Goal: Task Accomplishment & Management: Manage account settings

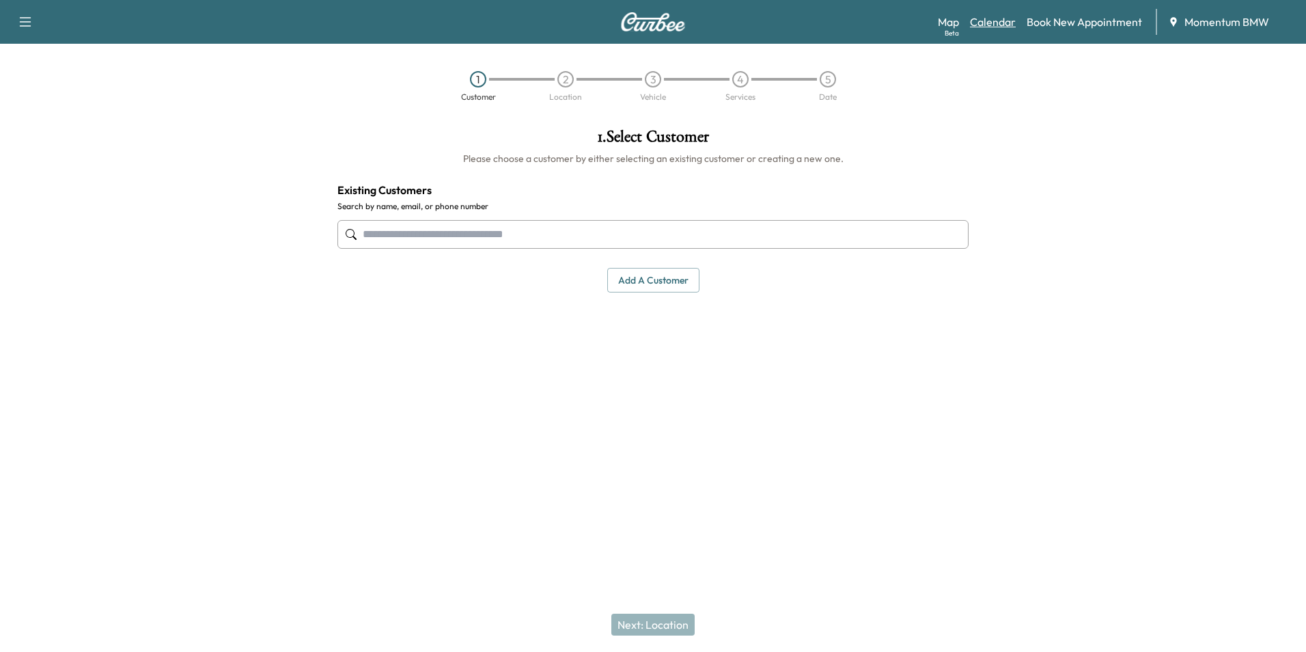
click at [986, 18] on link "Calendar" at bounding box center [993, 22] width 46 height 16
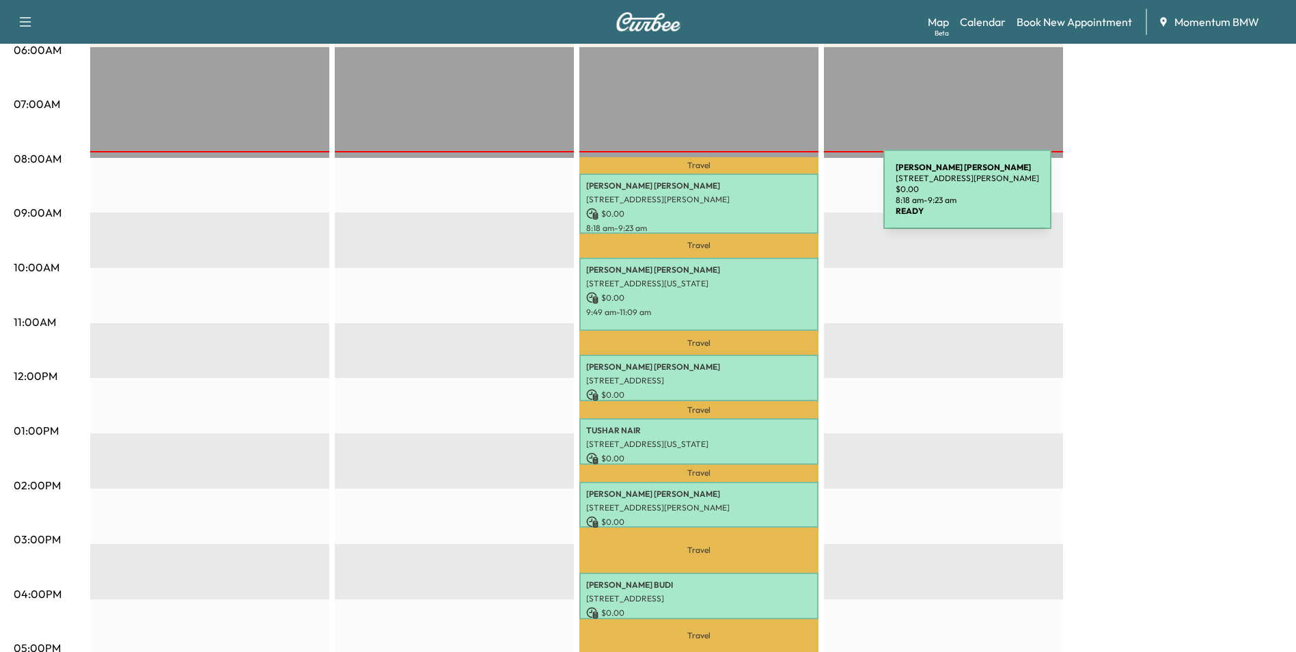
scroll to position [205, 0]
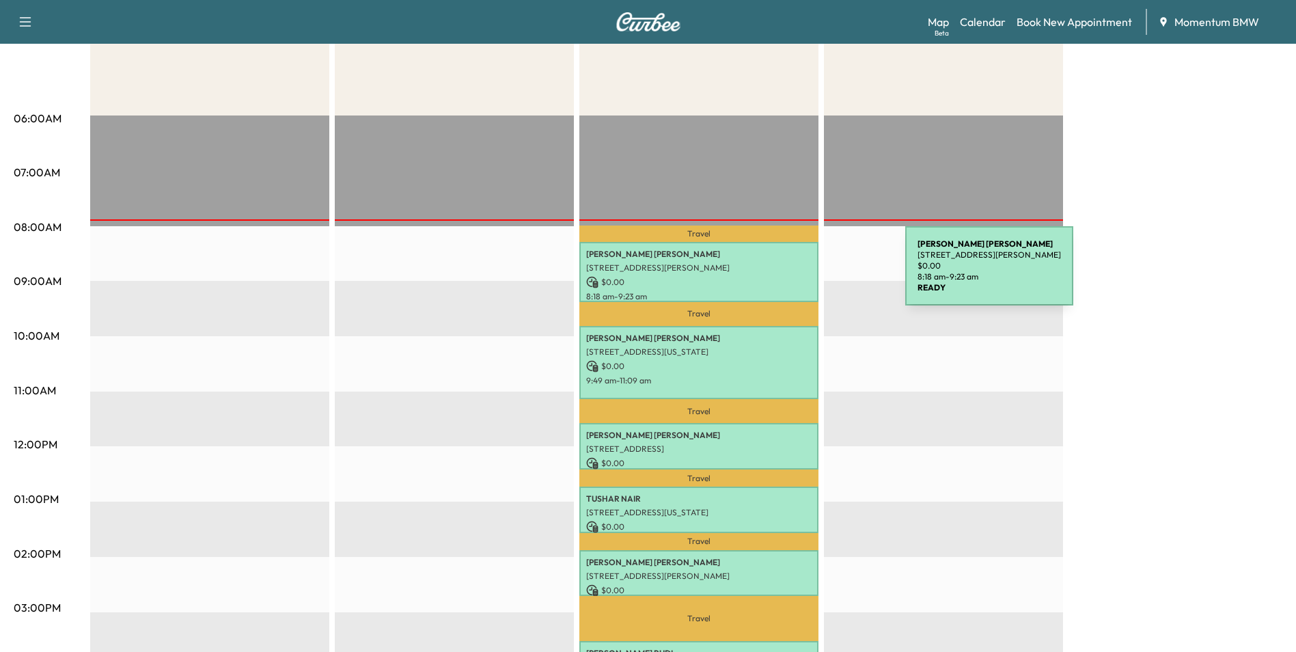
click at [803, 276] on p "$ 0.00" at bounding box center [698, 282] width 225 height 12
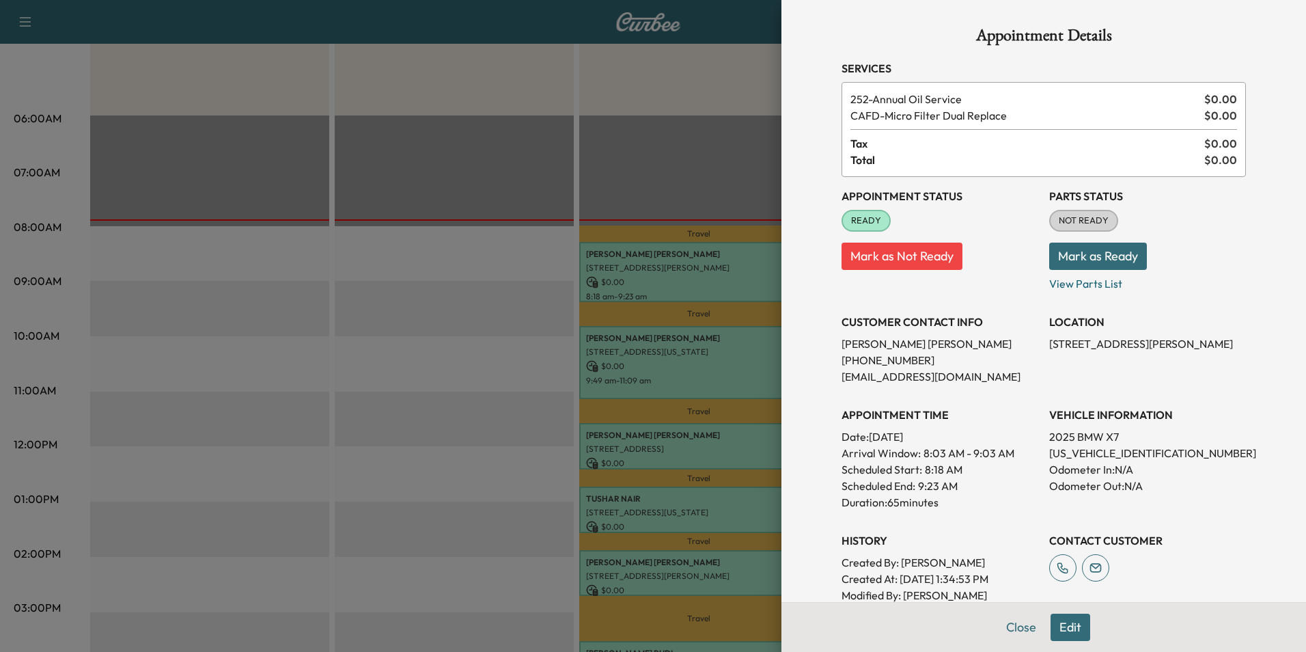
click at [1063, 634] on button "Edit" at bounding box center [1071, 627] width 40 height 27
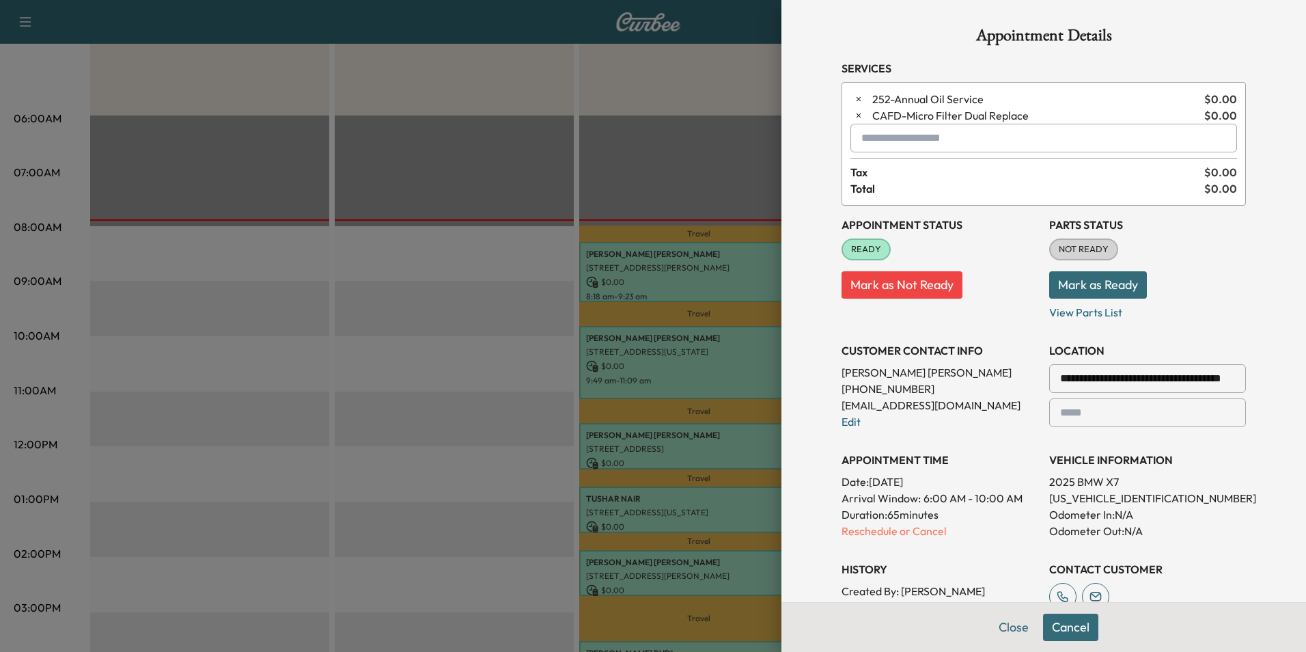
click at [978, 138] on input "text" at bounding box center [1044, 138] width 387 height 29
click at [903, 137] on input "******" at bounding box center [1044, 138] width 387 height 29
type input "*"
click at [1010, 627] on button "Close" at bounding box center [1014, 627] width 48 height 27
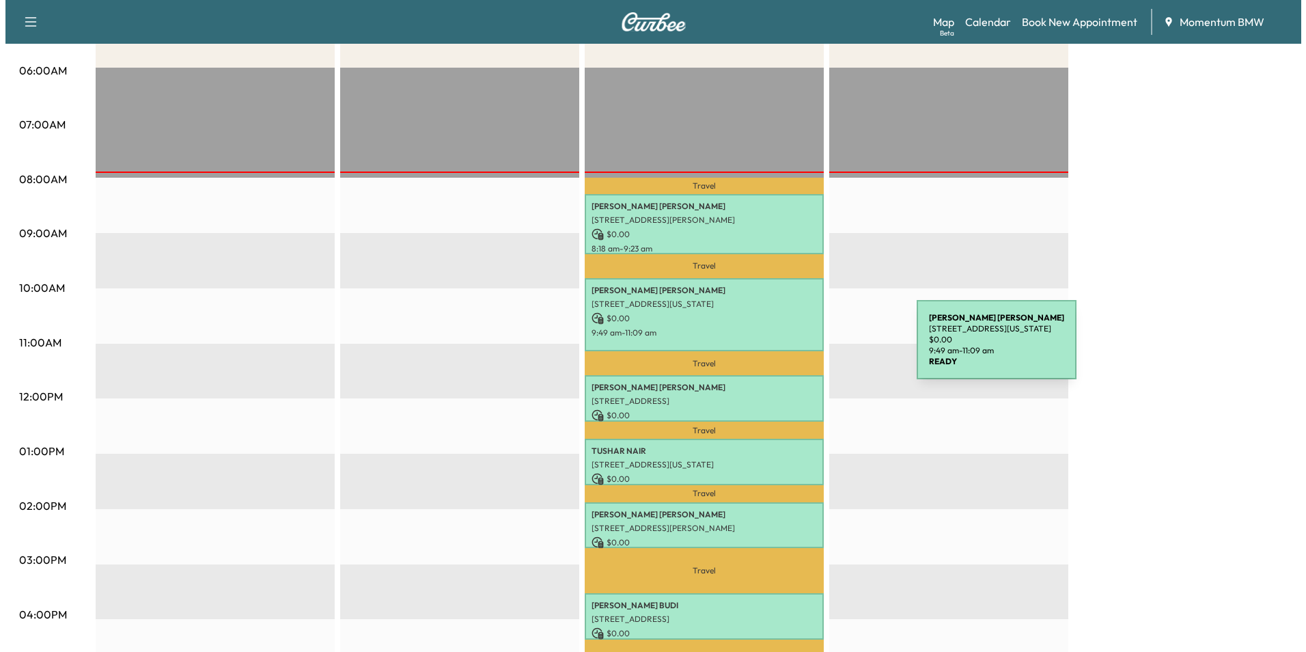
scroll to position [273, 0]
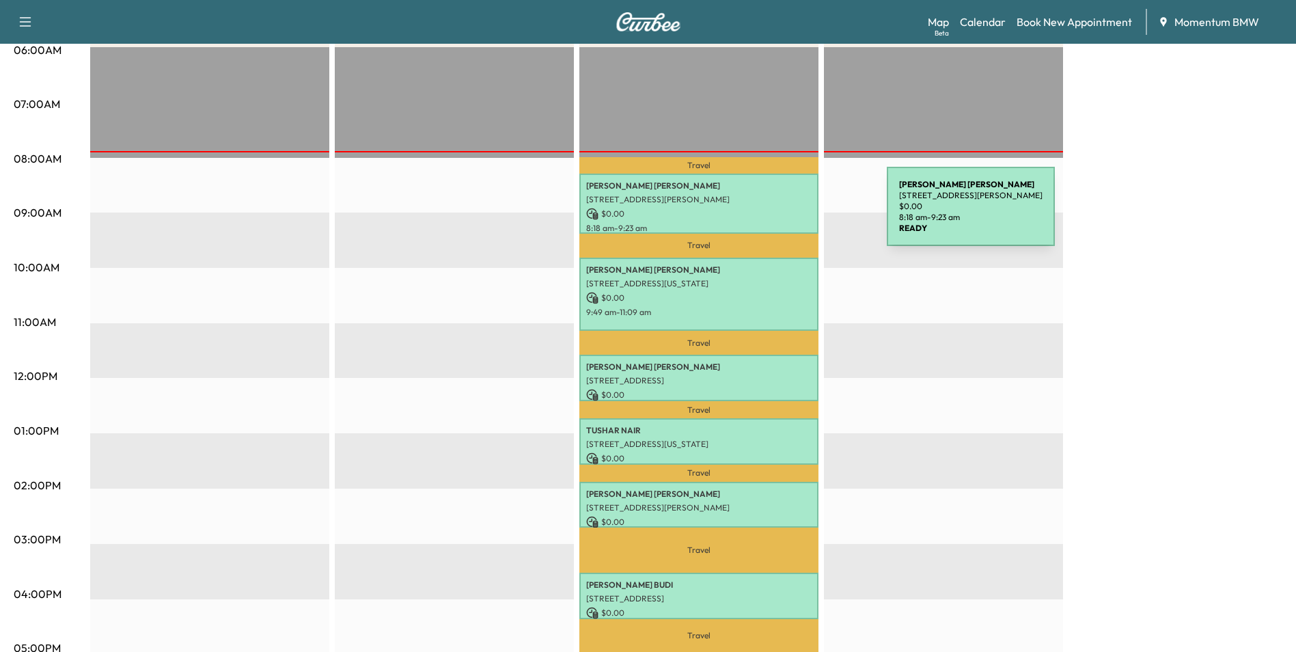
click at [784, 215] on p "$ 0.00" at bounding box center [698, 214] width 225 height 12
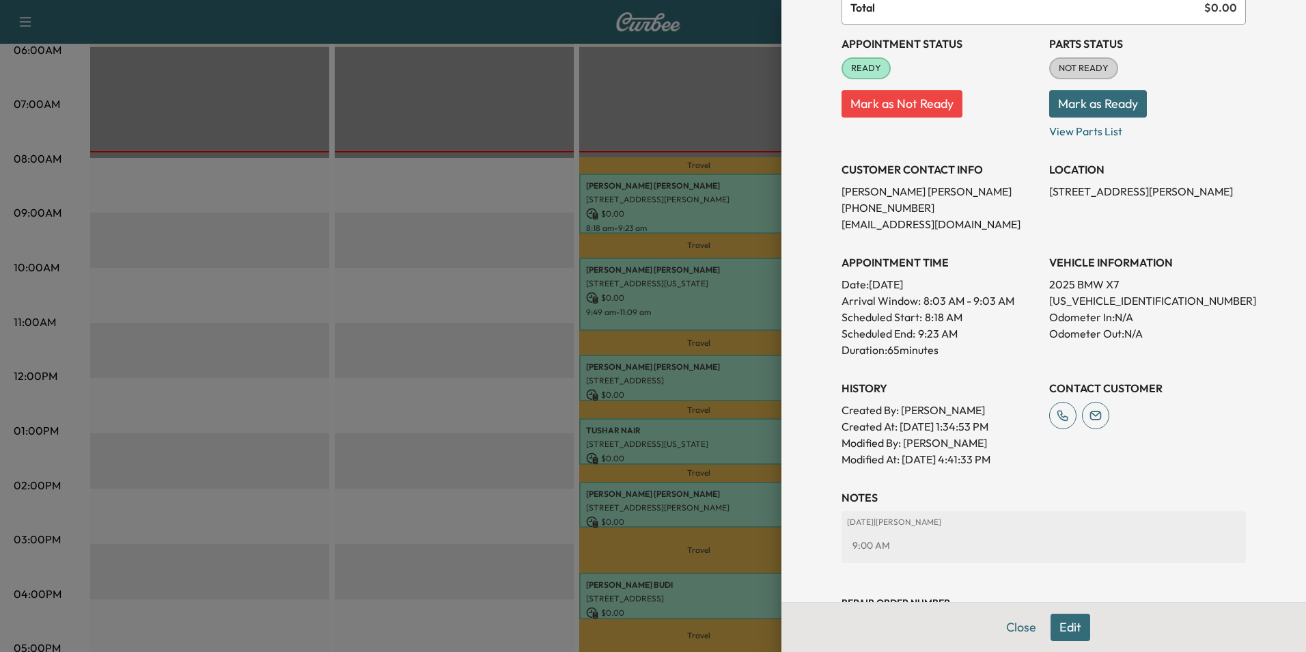
scroll to position [206, 0]
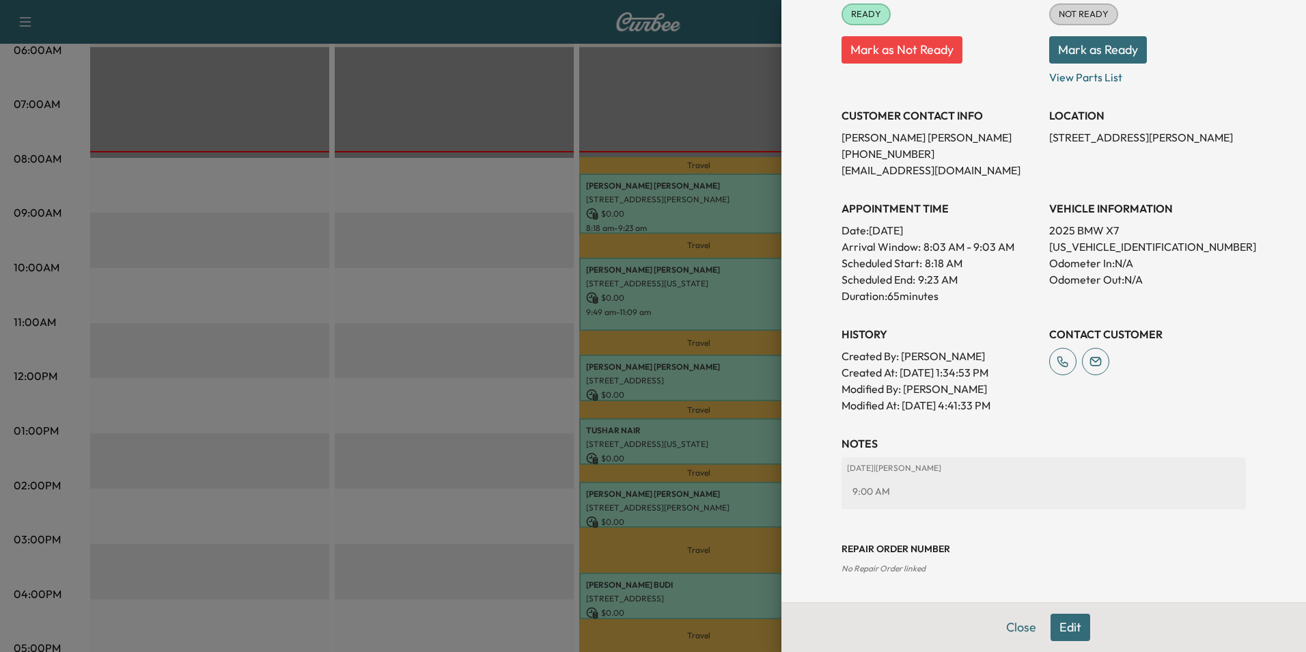
drag, startPoint x: 1009, startPoint y: 627, endPoint x: 1011, endPoint y: 614, distance: 12.4
click at [1011, 627] on button "Close" at bounding box center [1022, 627] width 48 height 27
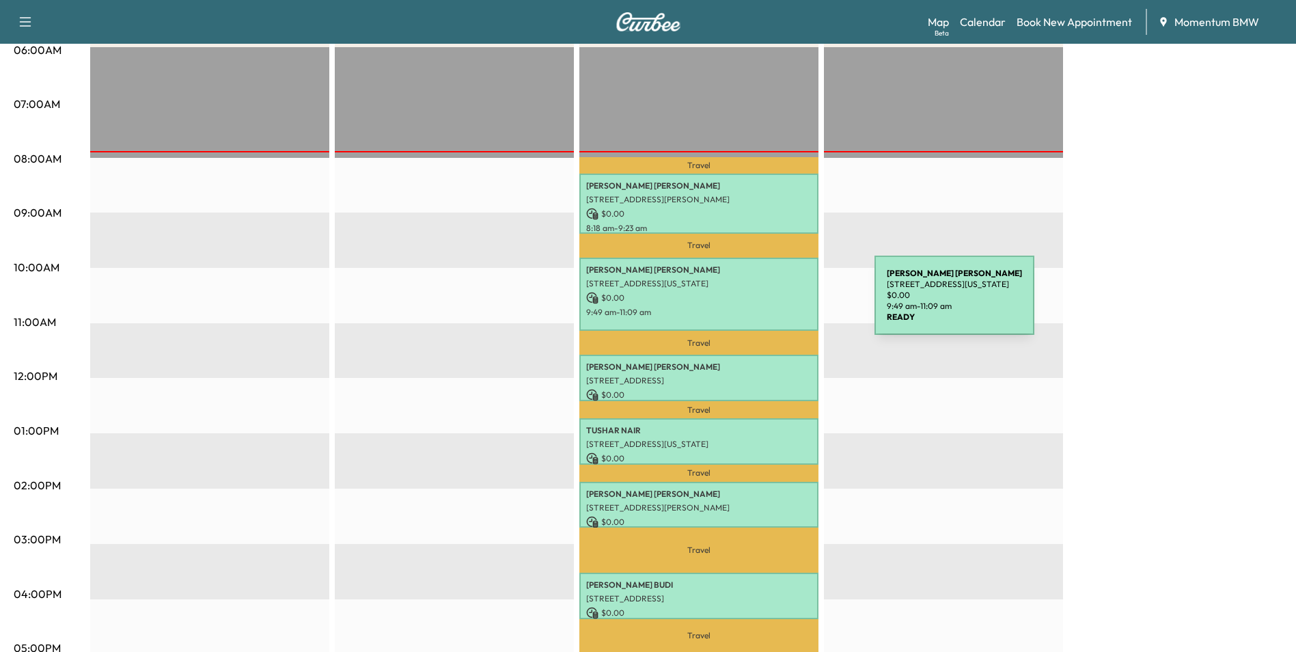
click at [773, 303] on div "[PERSON_NAME] [STREET_ADDRESS][US_STATE] $ 0.00 9:49 am - 11:09 am" at bounding box center [698, 295] width 239 height 74
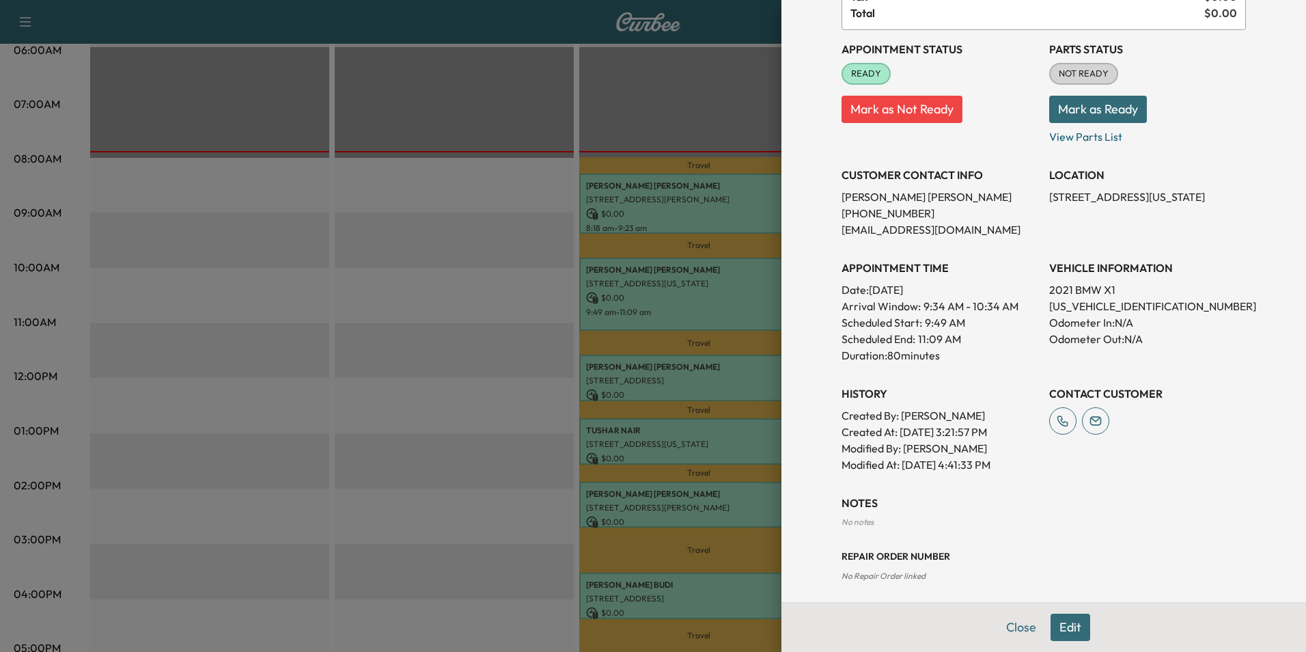
scroll to position [138, 0]
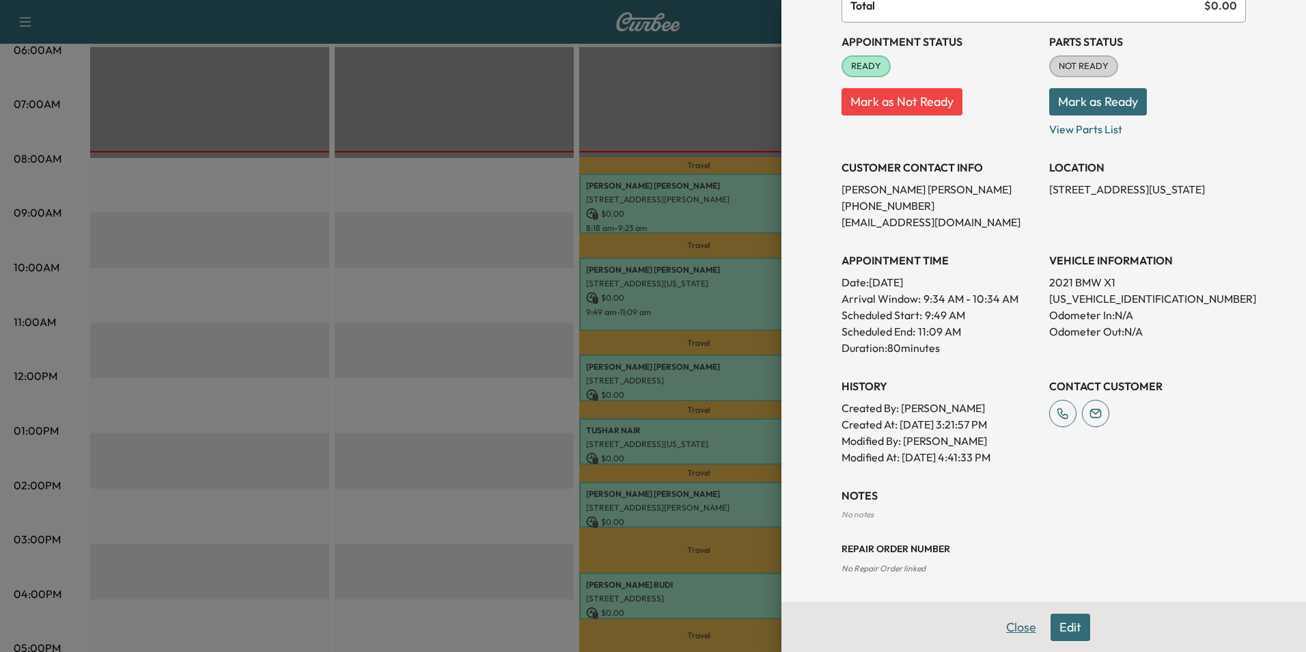
click at [1016, 632] on button "Close" at bounding box center [1022, 627] width 48 height 27
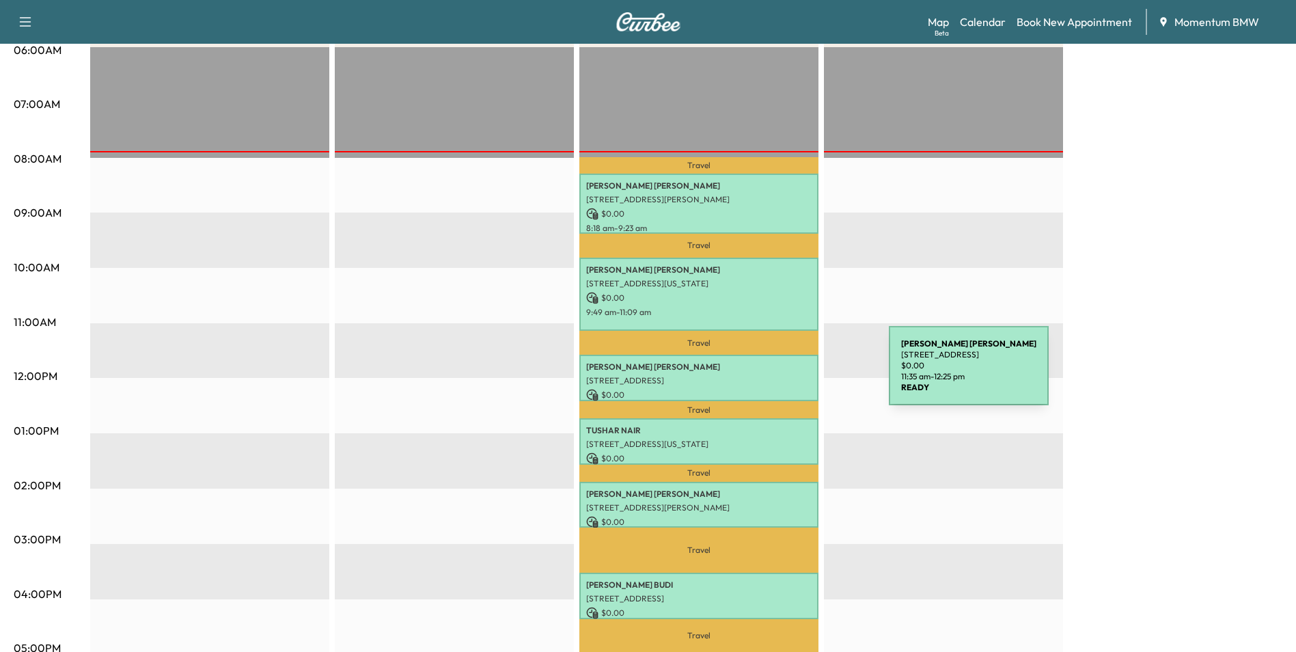
click at [790, 375] on p "[STREET_ADDRESS]" at bounding box center [698, 380] width 225 height 11
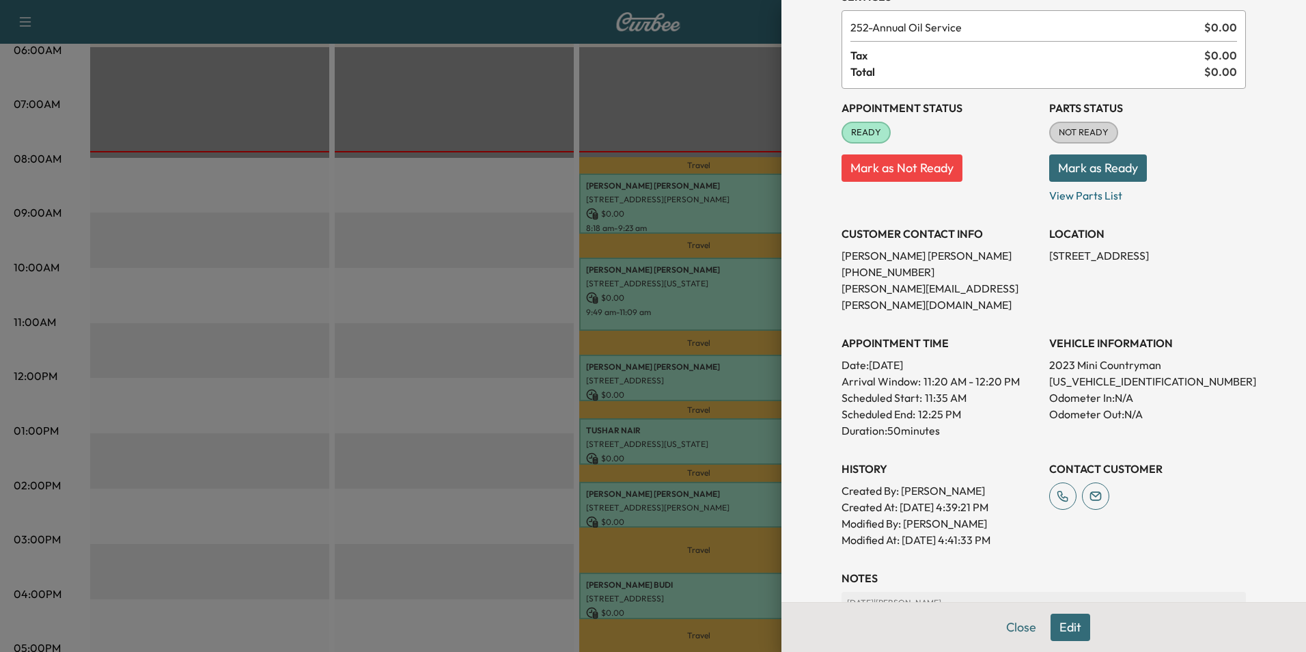
scroll to position [190, 0]
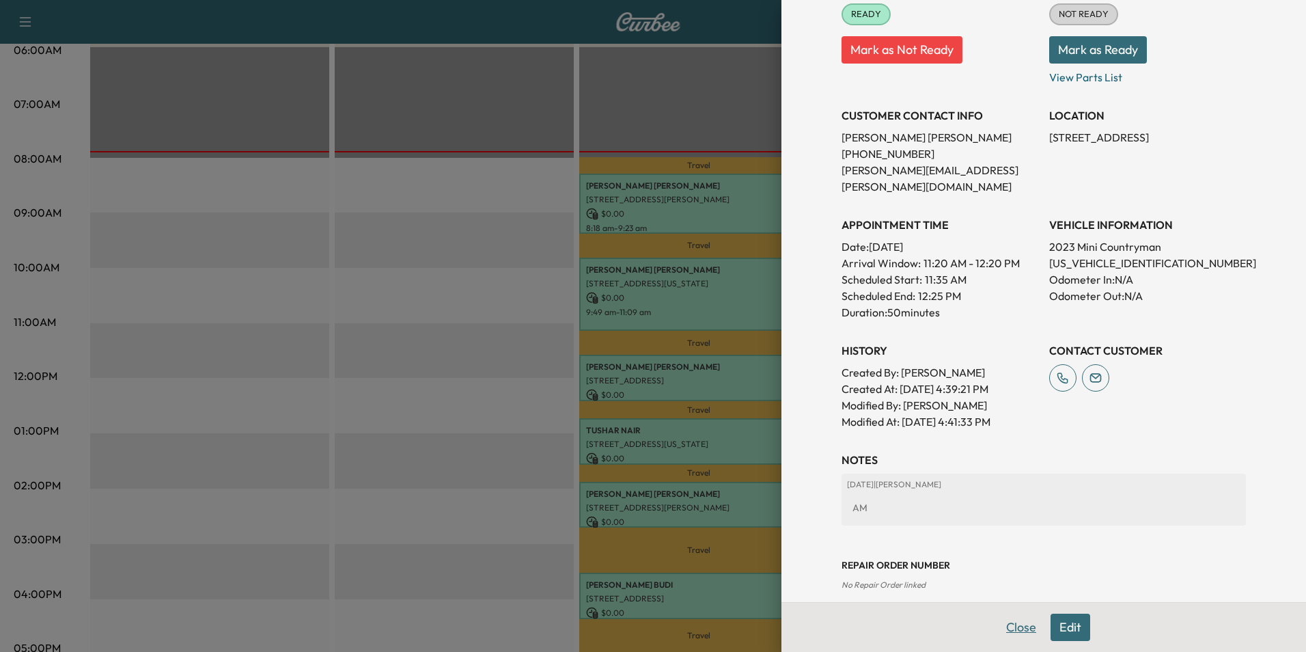
click at [1009, 627] on button "Close" at bounding box center [1022, 627] width 48 height 27
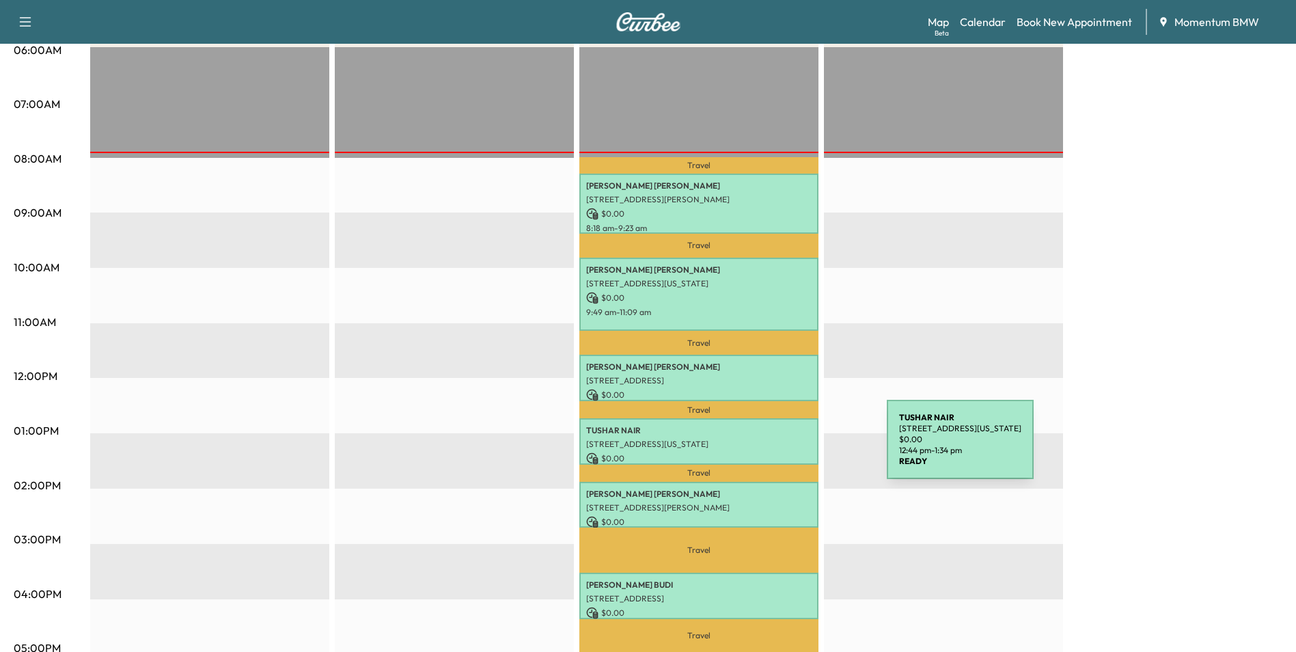
click at [786, 452] on p "$ 0.00" at bounding box center [698, 458] width 225 height 12
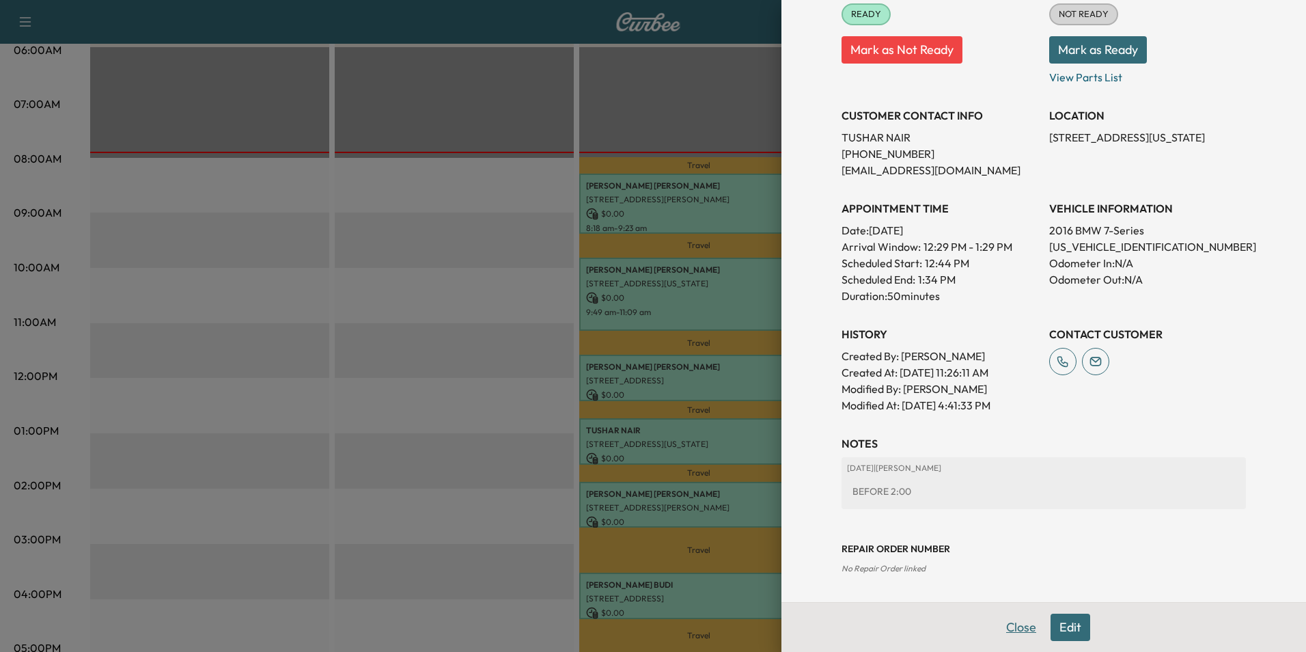
click at [1013, 631] on button "Close" at bounding box center [1022, 627] width 48 height 27
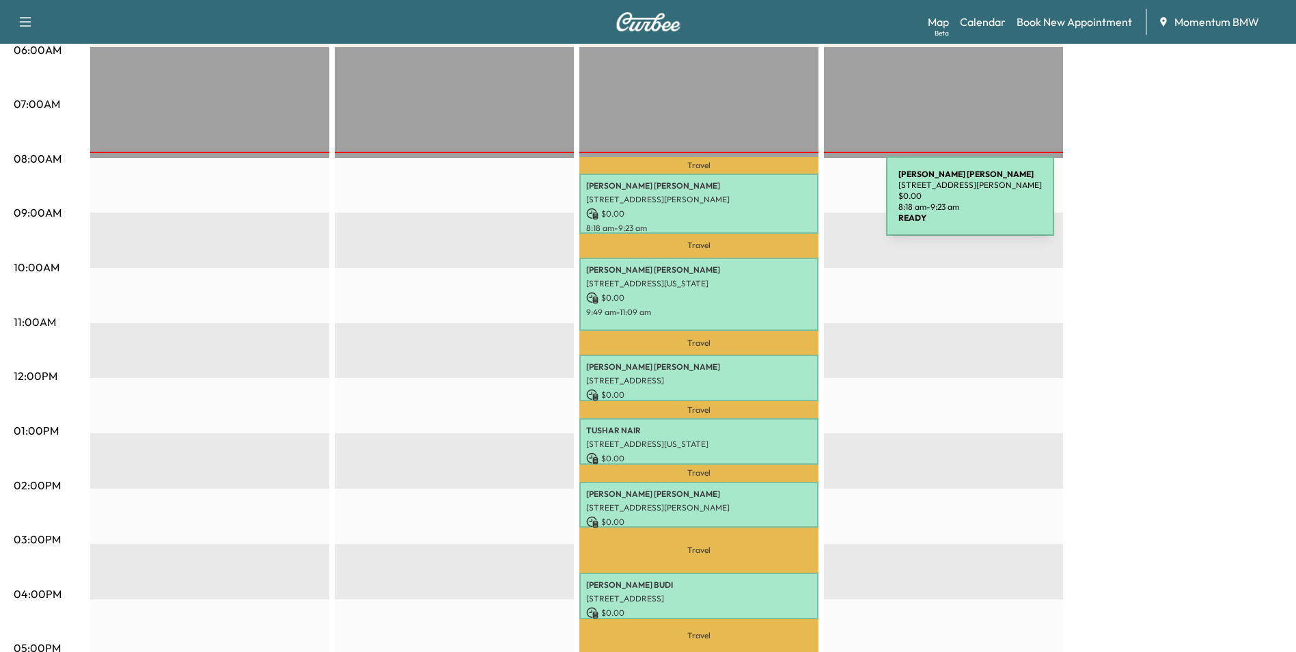
click at [784, 204] on div "[PERSON_NAME] [STREET_ADDRESS][PERSON_NAME] $ 0.00 8:18 am - 9:23 am" at bounding box center [698, 203] width 239 height 59
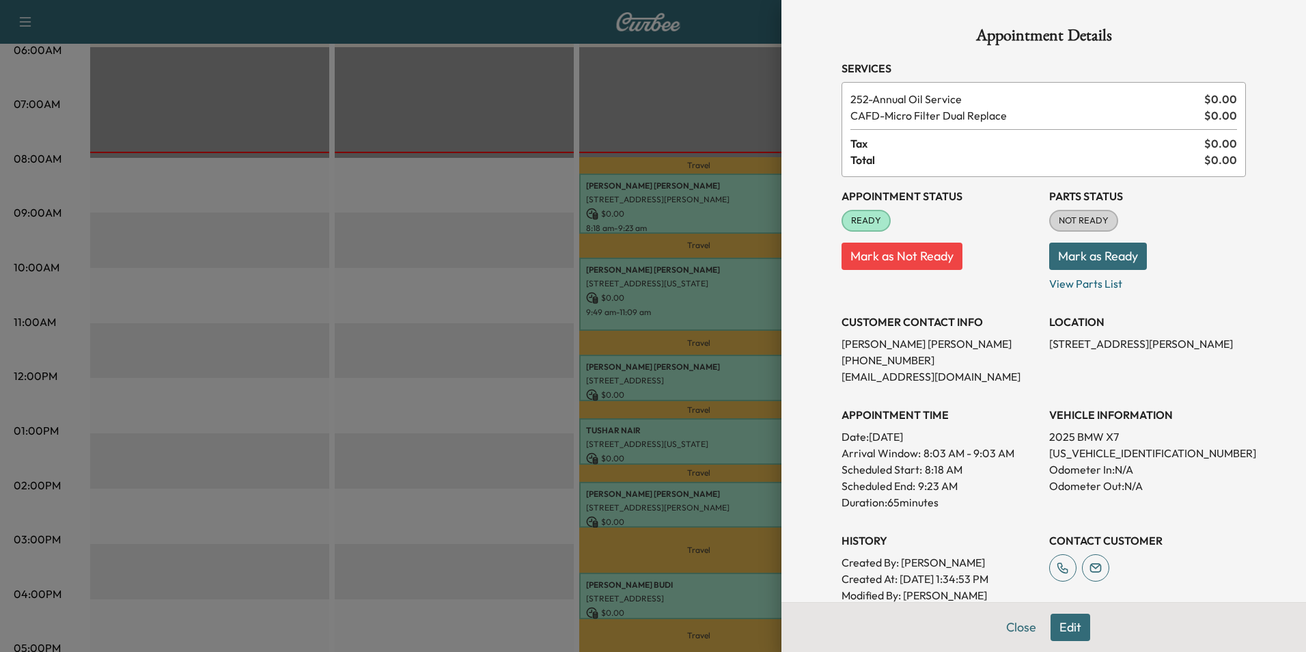
click at [1107, 260] on button "Mark as Ready" at bounding box center [1099, 256] width 98 height 27
click at [1019, 629] on button "Close" at bounding box center [1022, 627] width 48 height 27
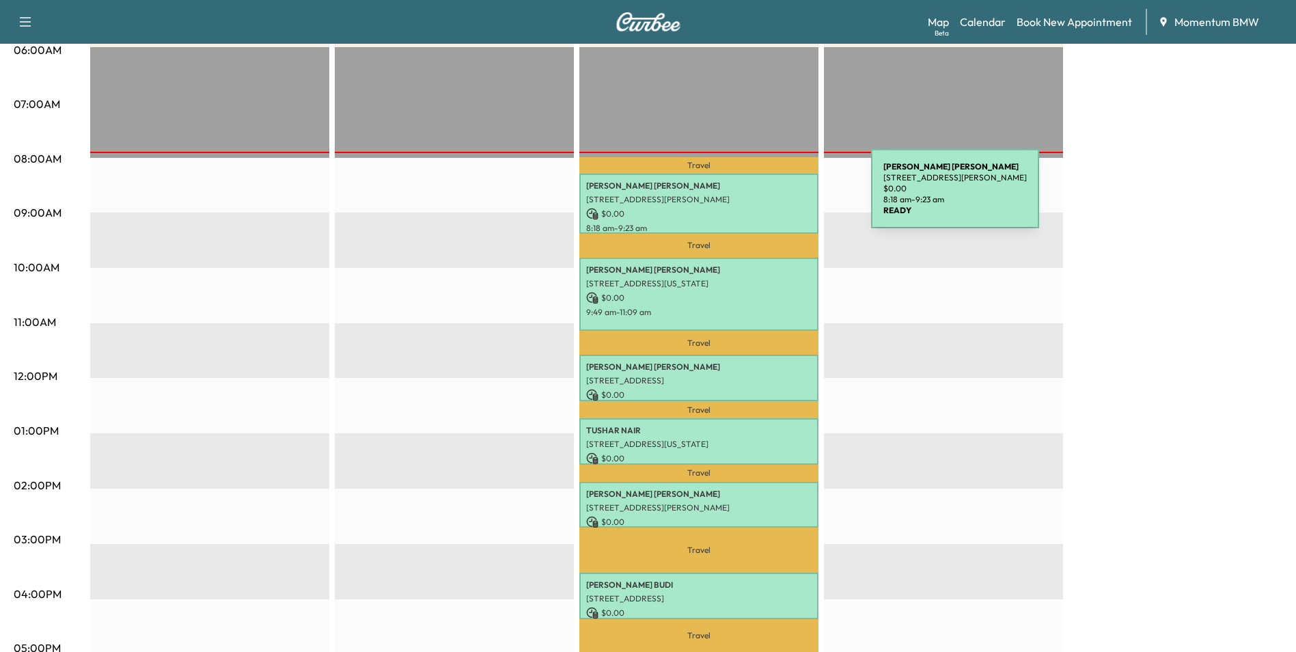
click at [769, 197] on p "[STREET_ADDRESS][PERSON_NAME]" at bounding box center [698, 199] width 225 height 11
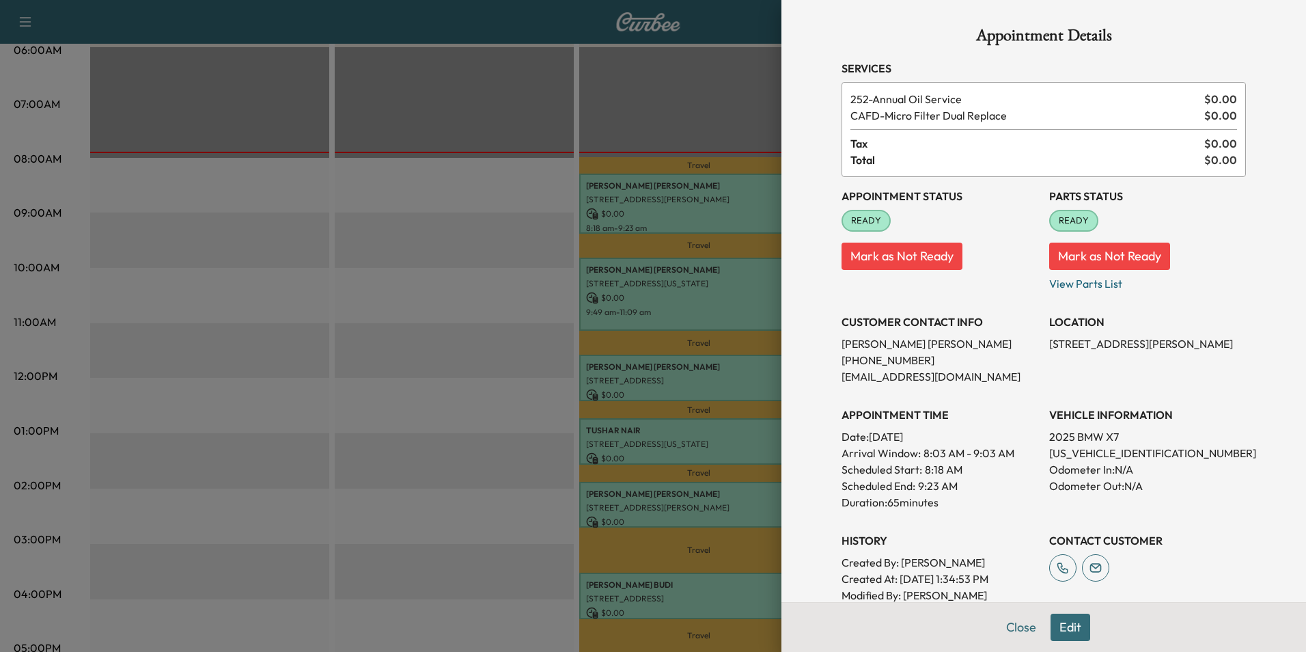
click at [915, 251] on button "Mark as Not Ready" at bounding box center [902, 256] width 121 height 27
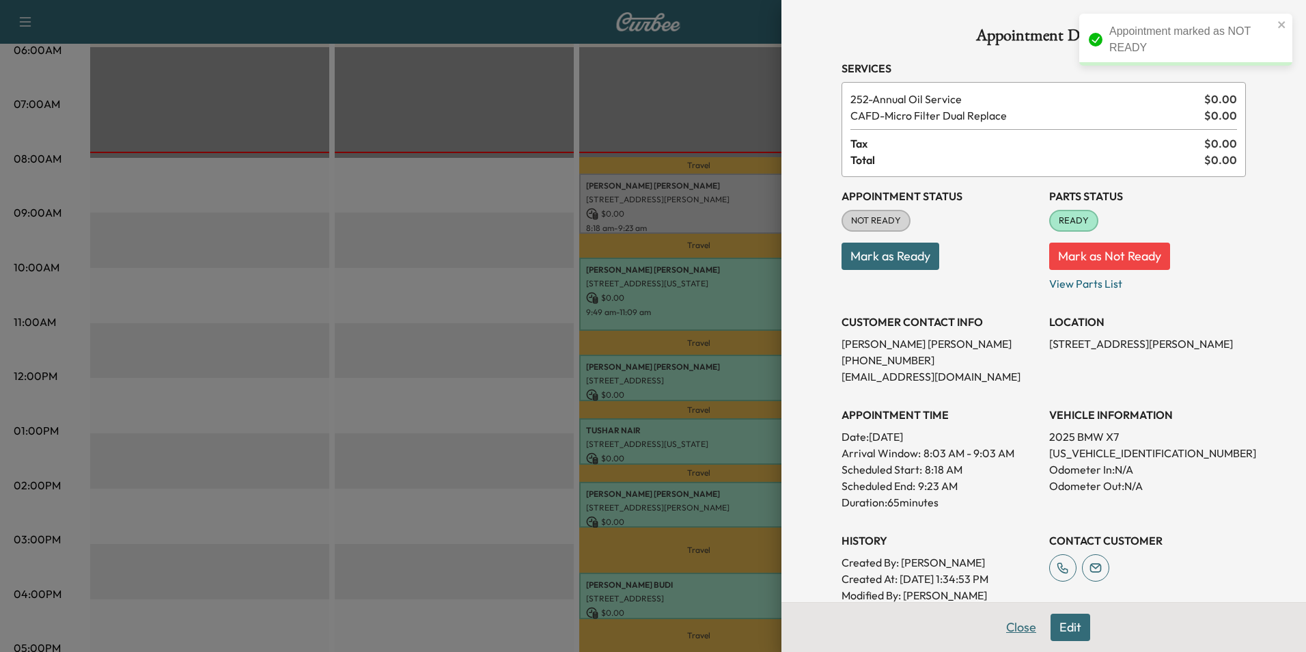
click at [1001, 618] on button "Close" at bounding box center [1022, 627] width 48 height 27
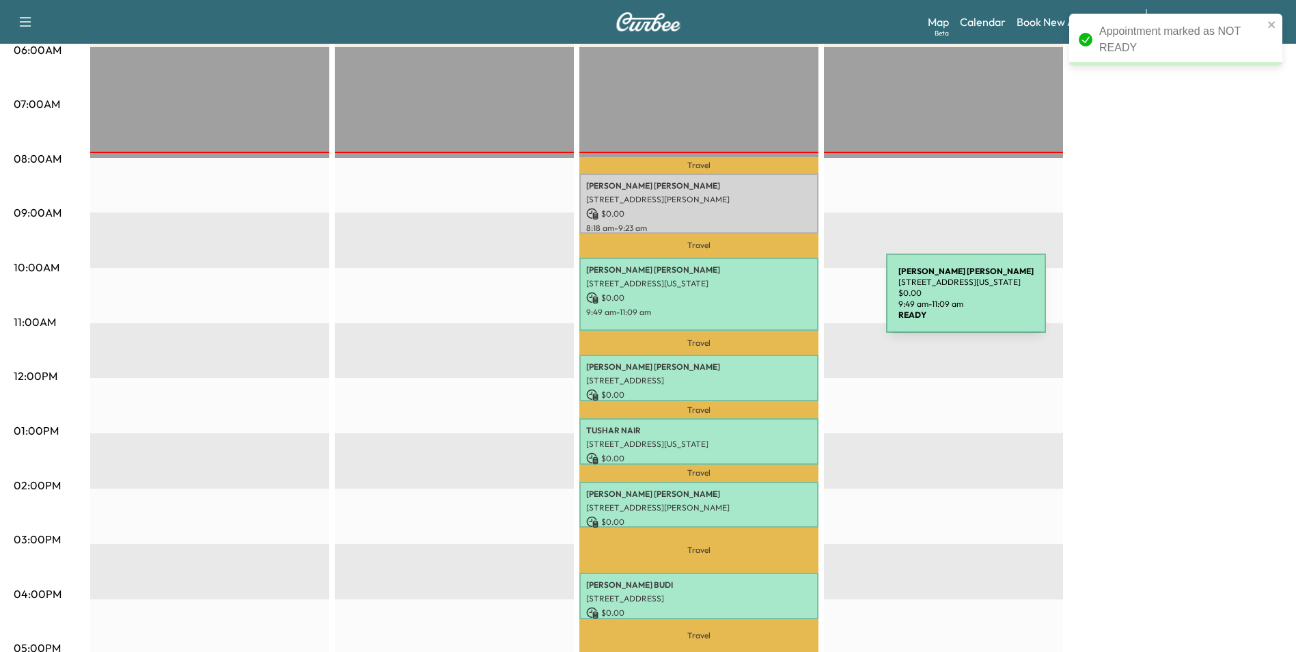
click at [784, 301] on p "$ 0.00" at bounding box center [698, 298] width 225 height 12
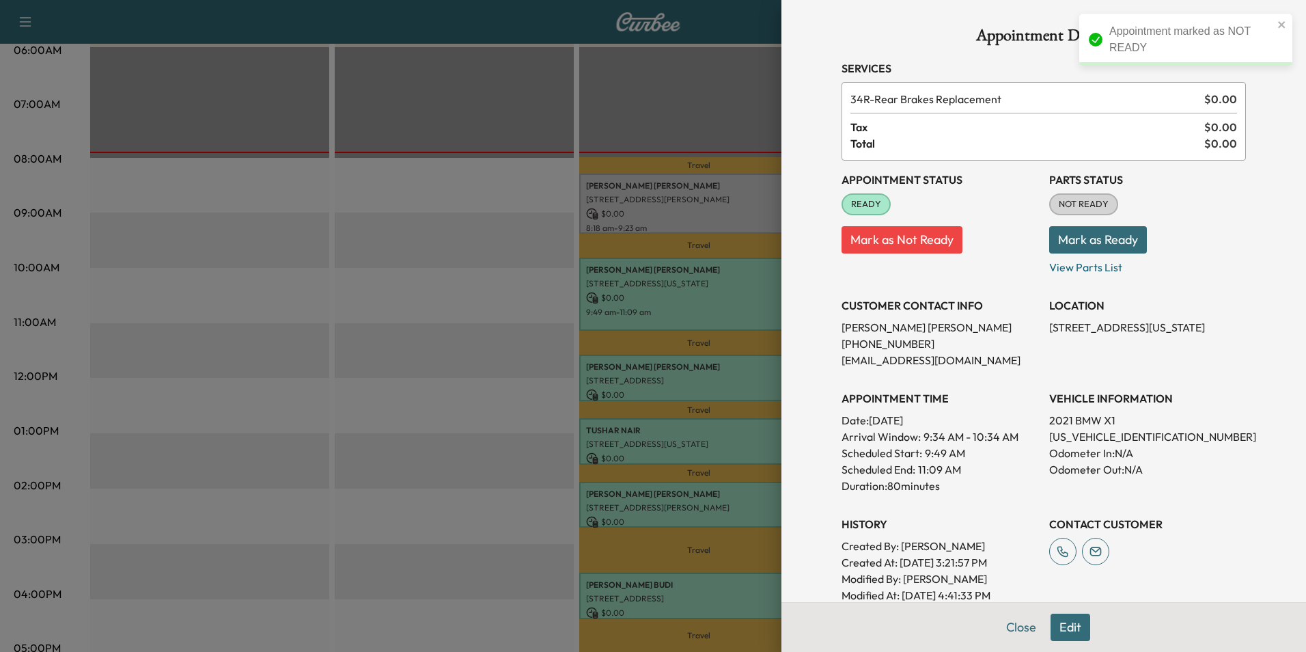
click at [931, 237] on button "Mark as Not Ready" at bounding box center [902, 239] width 121 height 27
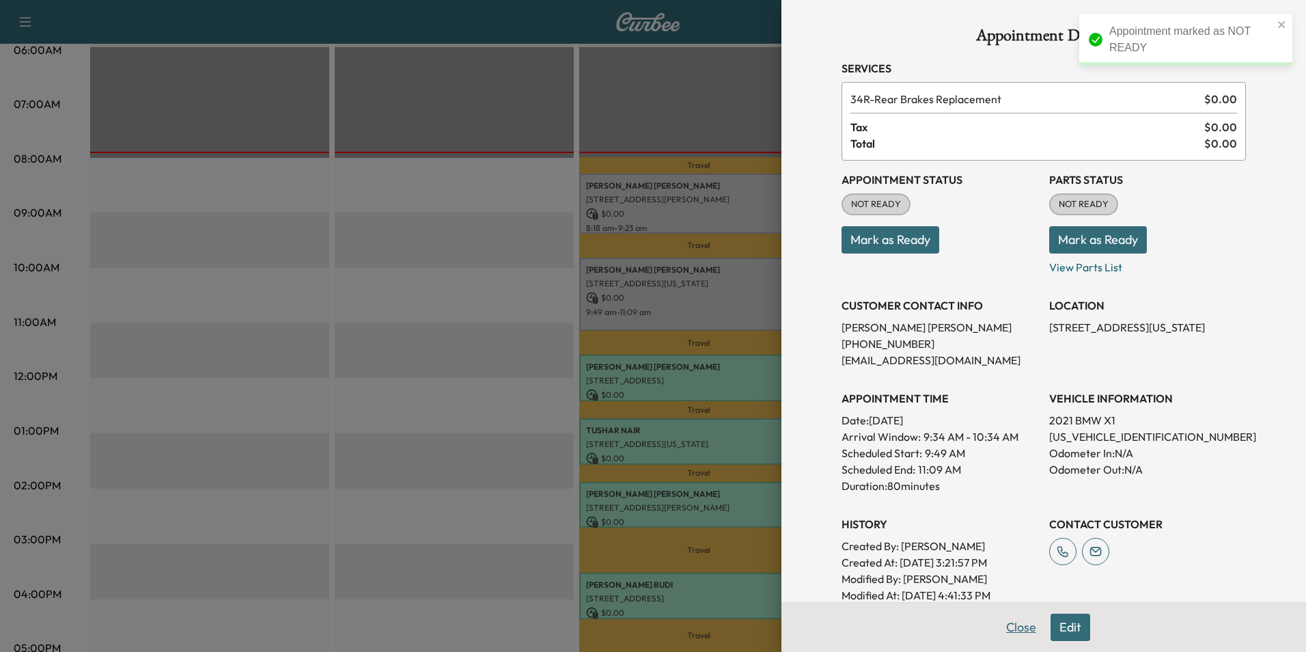
click at [1019, 628] on button "Close" at bounding box center [1022, 627] width 48 height 27
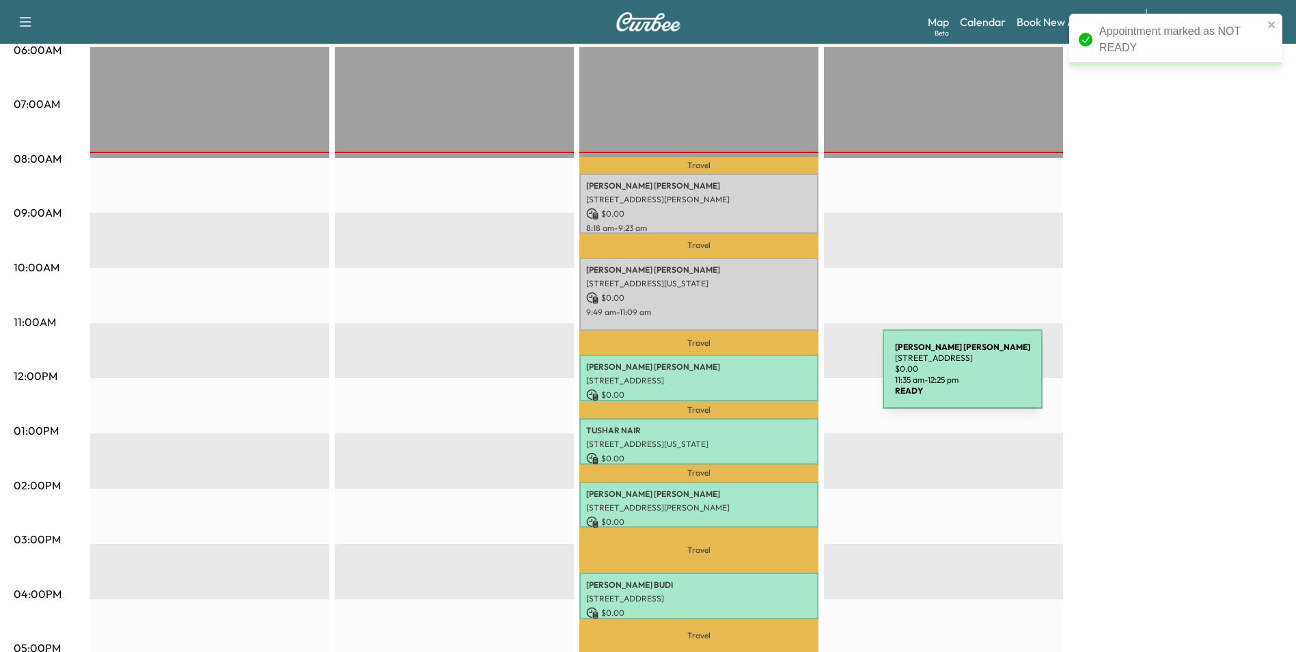
click at [780, 378] on p "[STREET_ADDRESS]" at bounding box center [698, 380] width 225 height 11
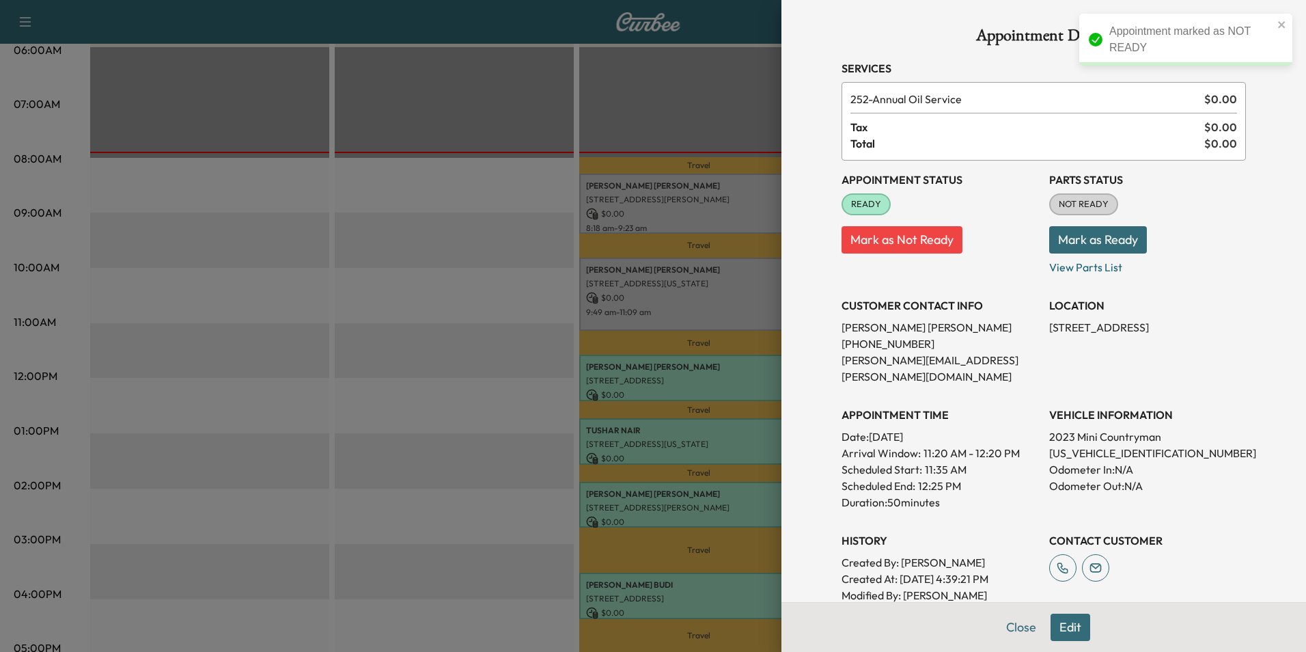
click at [922, 238] on button "Mark as Not Ready" at bounding box center [902, 239] width 121 height 27
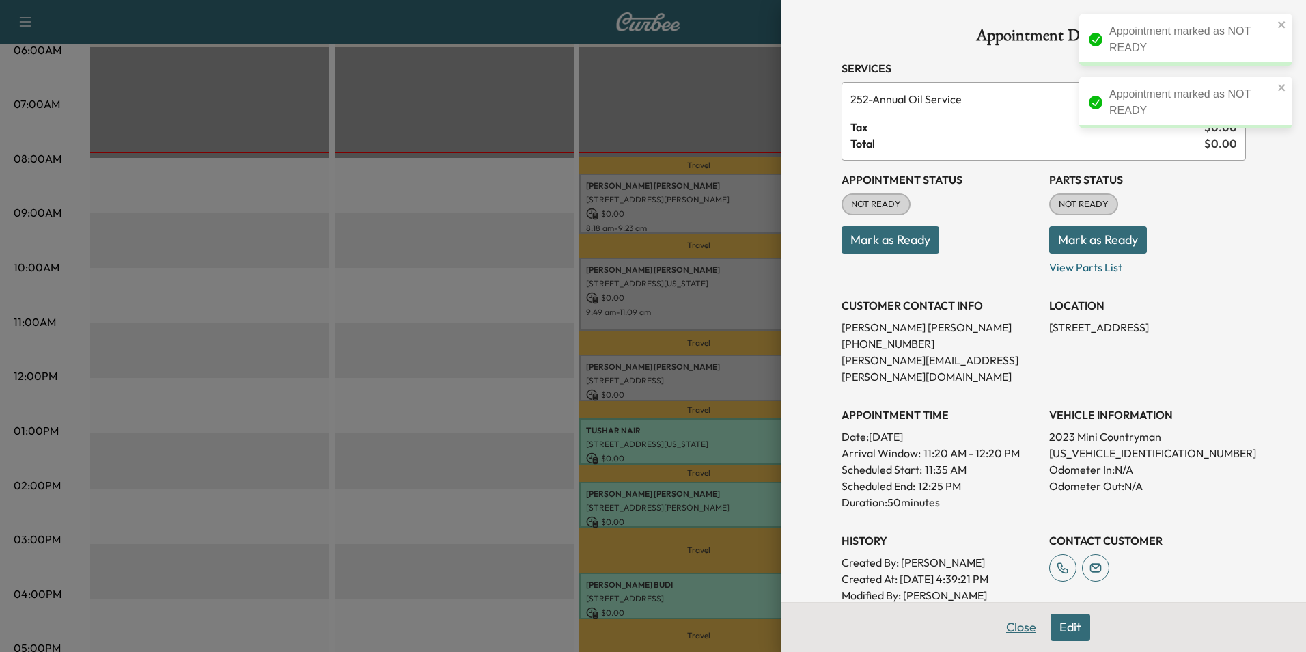
click at [1018, 627] on button "Close" at bounding box center [1022, 627] width 48 height 27
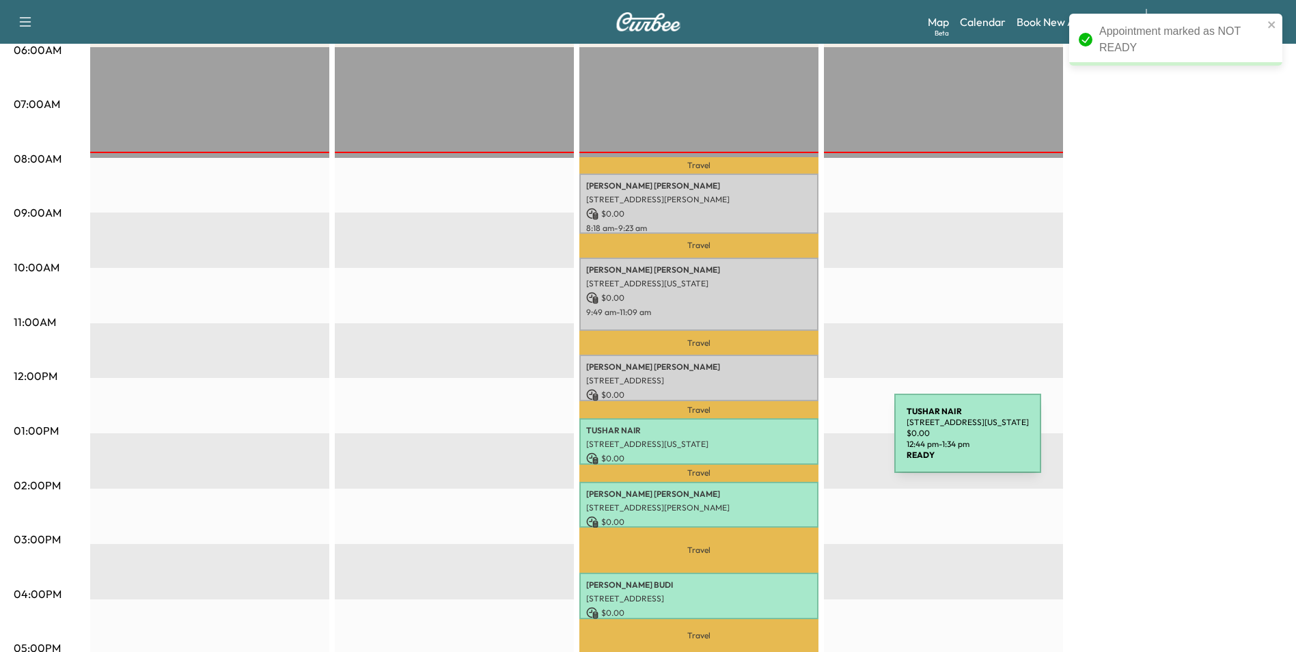
click at [792, 441] on p "[STREET_ADDRESS][US_STATE]" at bounding box center [698, 444] width 225 height 11
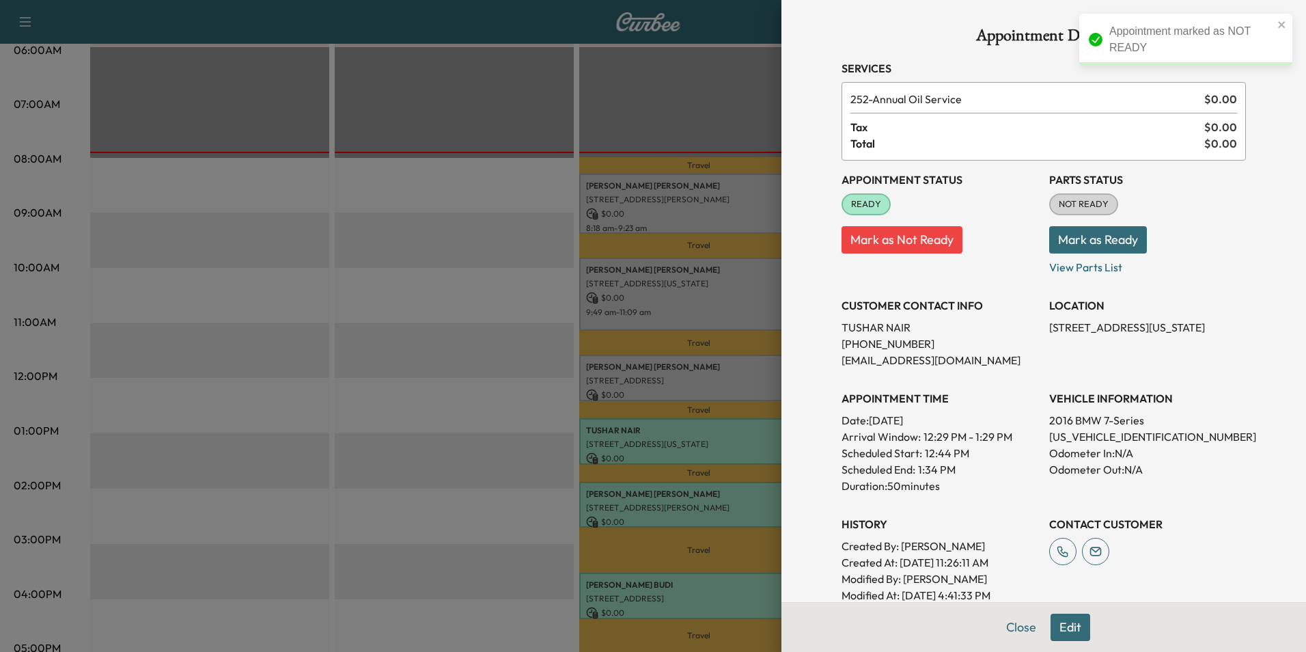
click at [922, 237] on button "Mark as Not Ready" at bounding box center [902, 239] width 121 height 27
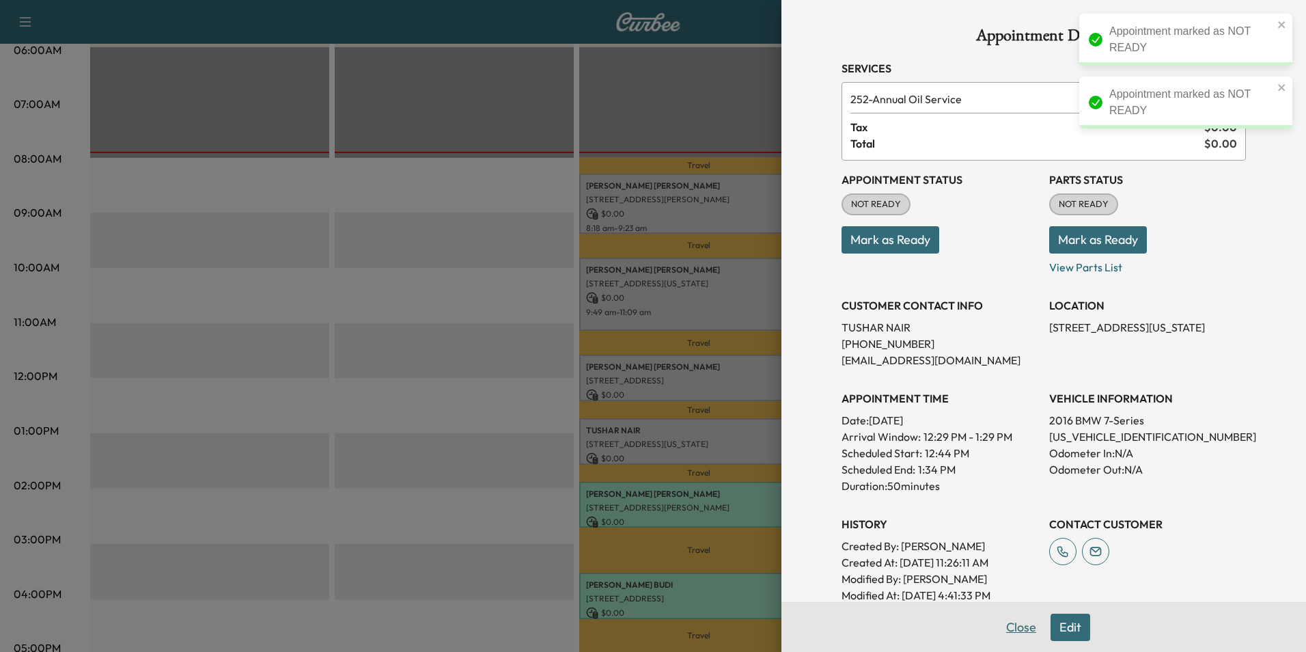
click at [1014, 632] on button "Close" at bounding box center [1022, 627] width 48 height 27
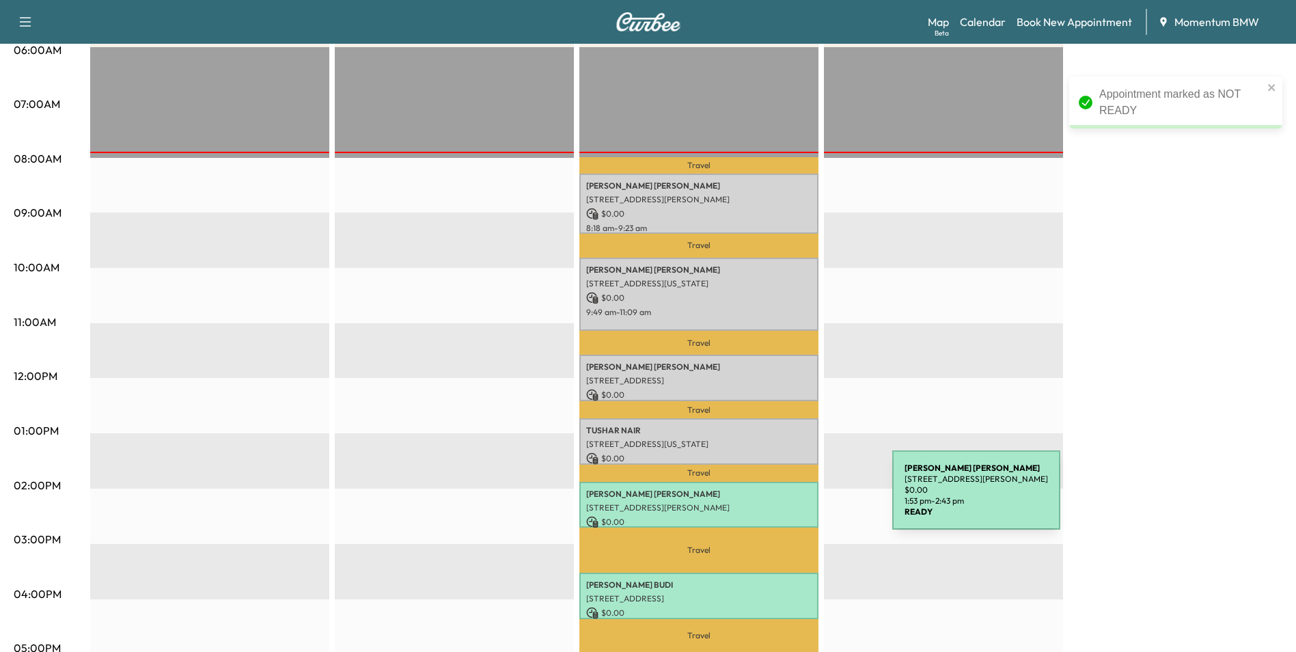
click at [790, 502] on p "[STREET_ADDRESS][PERSON_NAME]" at bounding box center [698, 507] width 225 height 11
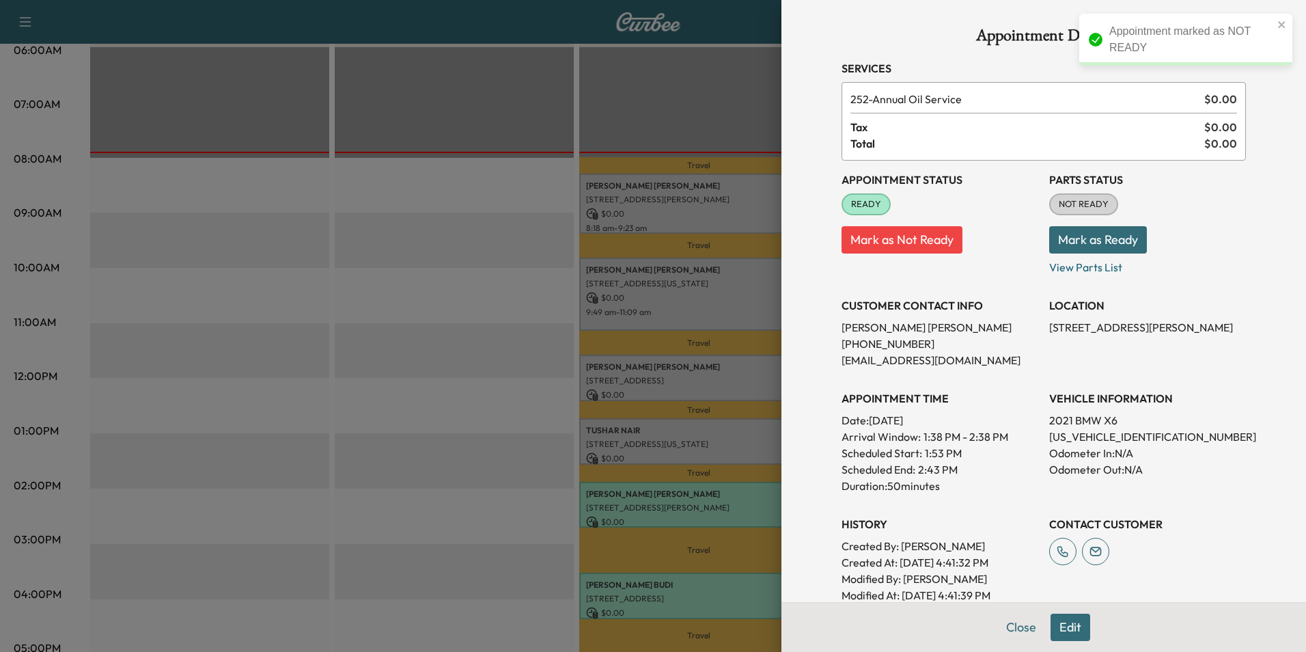
click at [901, 242] on button "Mark as Not Ready" at bounding box center [902, 239] width 121 height 27
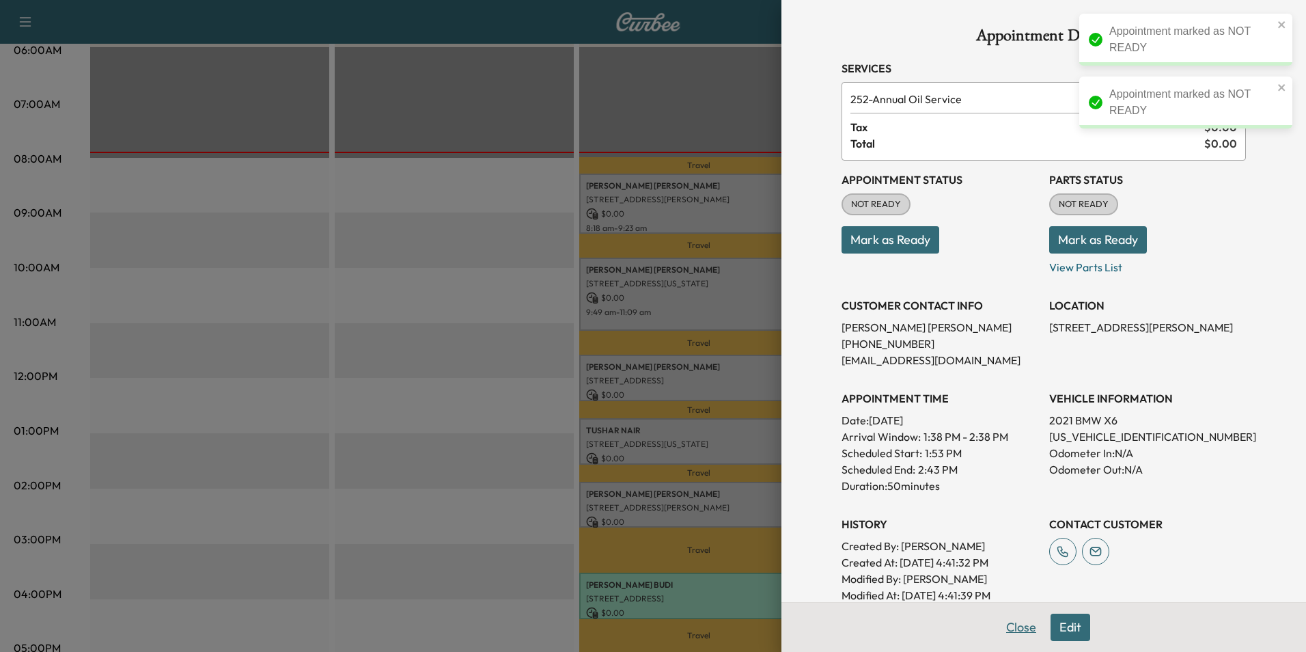
click at [1017, 629] on button "Close" at bounding box center [1022, 627] width 48 height 27
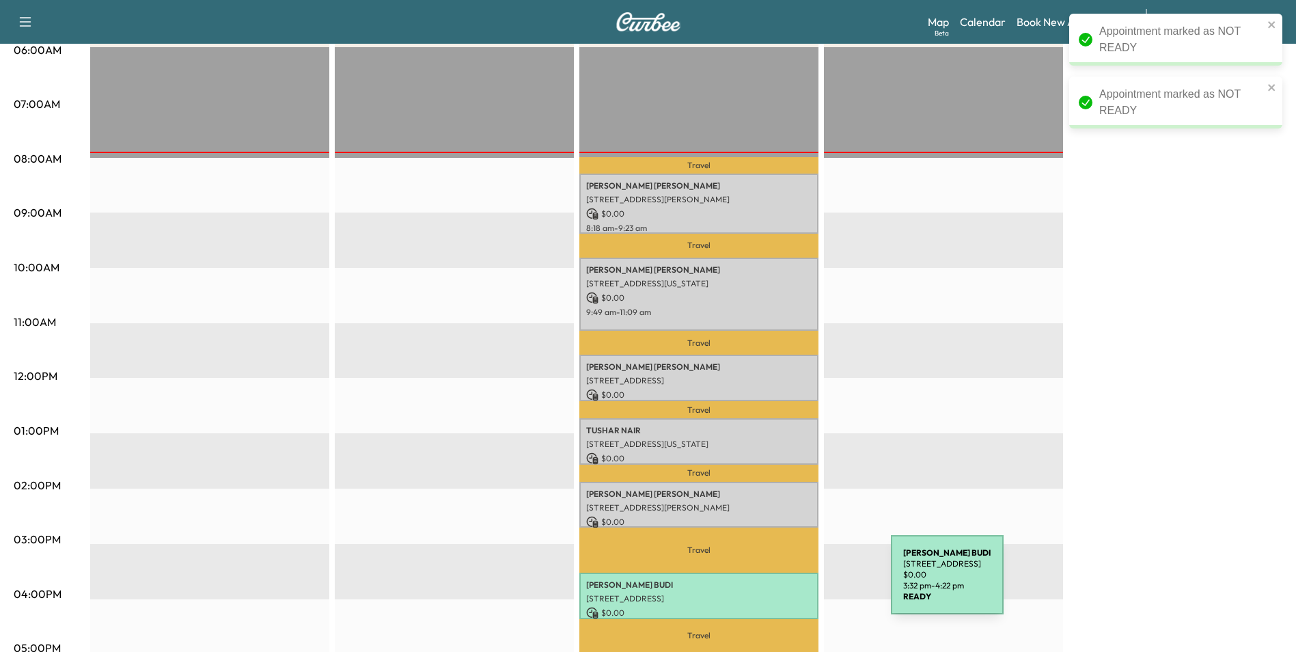
click at [789, 585] on div "[PERSON_NAME] [STREET_ADDRESS] $ 0.00 3:32 pm - 4:22 pm" at bounding box center [698, 596] width 239 height 46
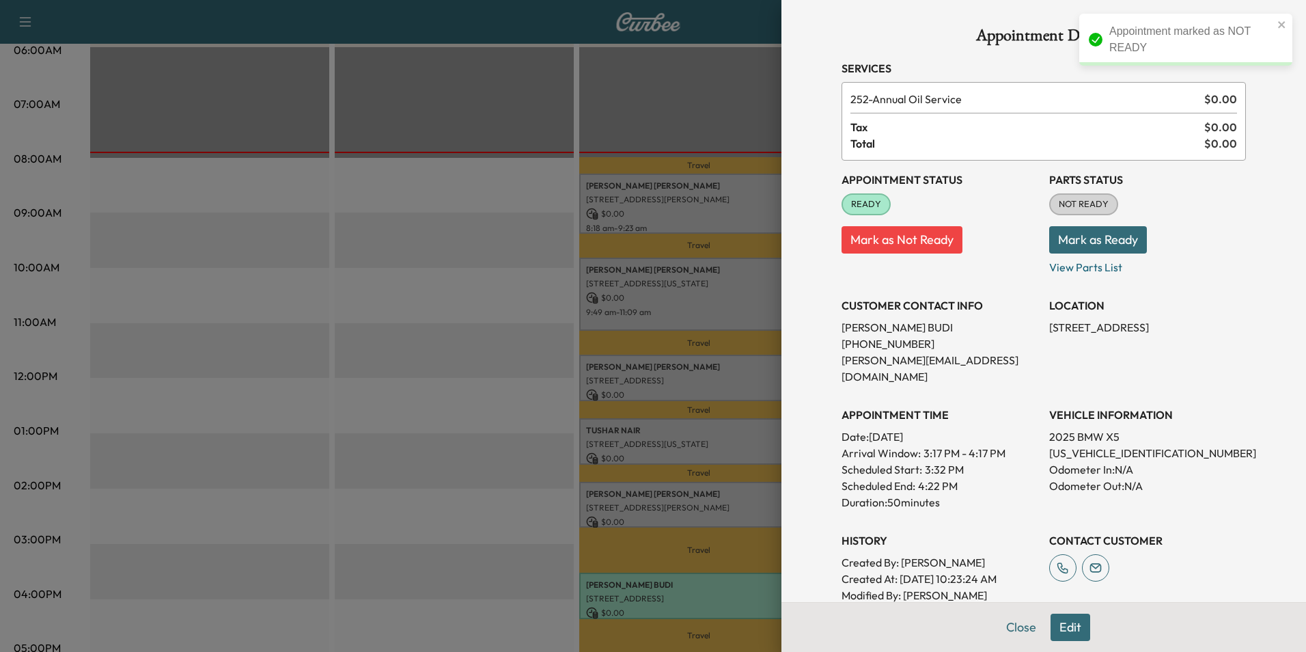
drag, startPoint x: 907, startPoint y: 243, endPoint x: 953, endPoint y: 256, distance: 48.2
click at [907, 243] on button "Mark as Not Ready" at bounding box center [902, 239] width 121 height 27
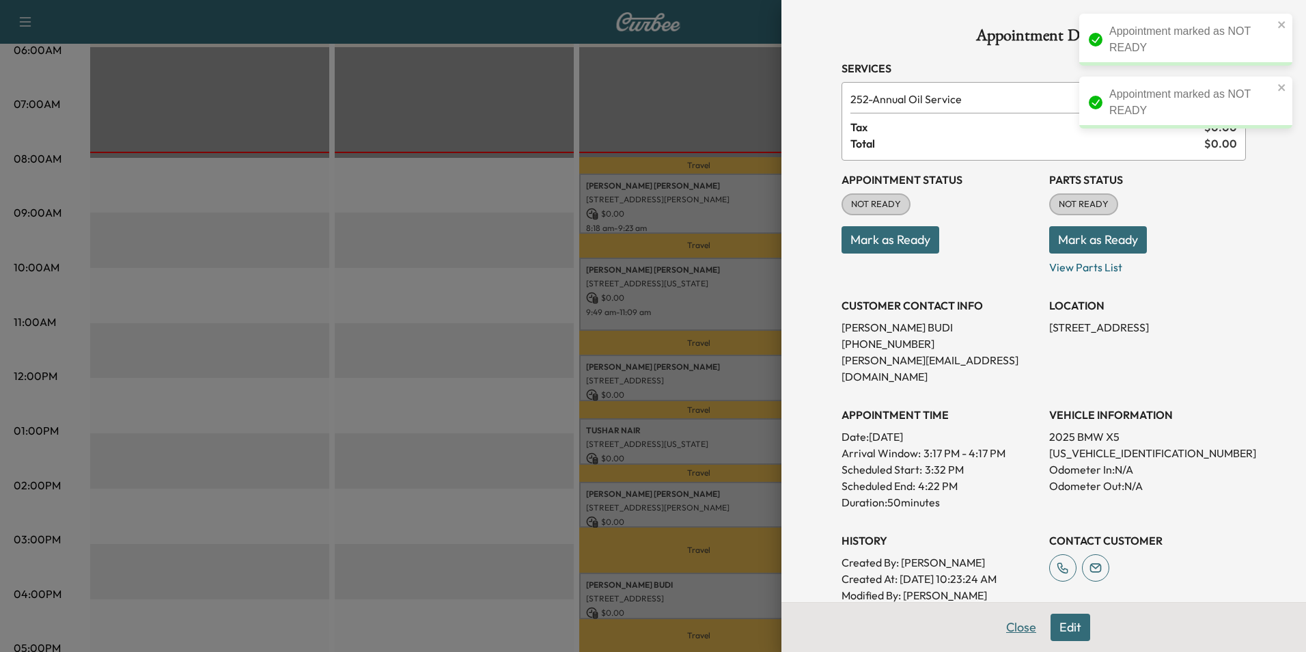
click at [1012, 627] on button "Close" at bounding box center [1022, 627] width 48 height 27
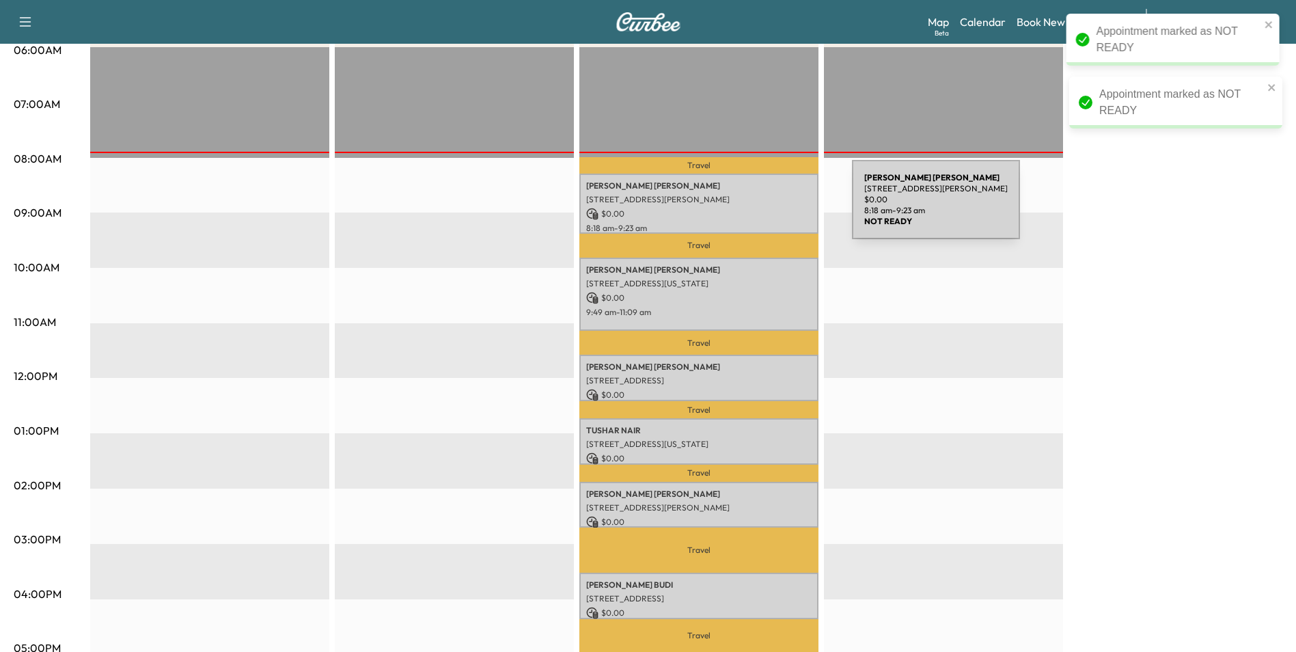
click at [750, 208] on p "$ 0.00" at bounding box center [698, 214] width 225 height 12
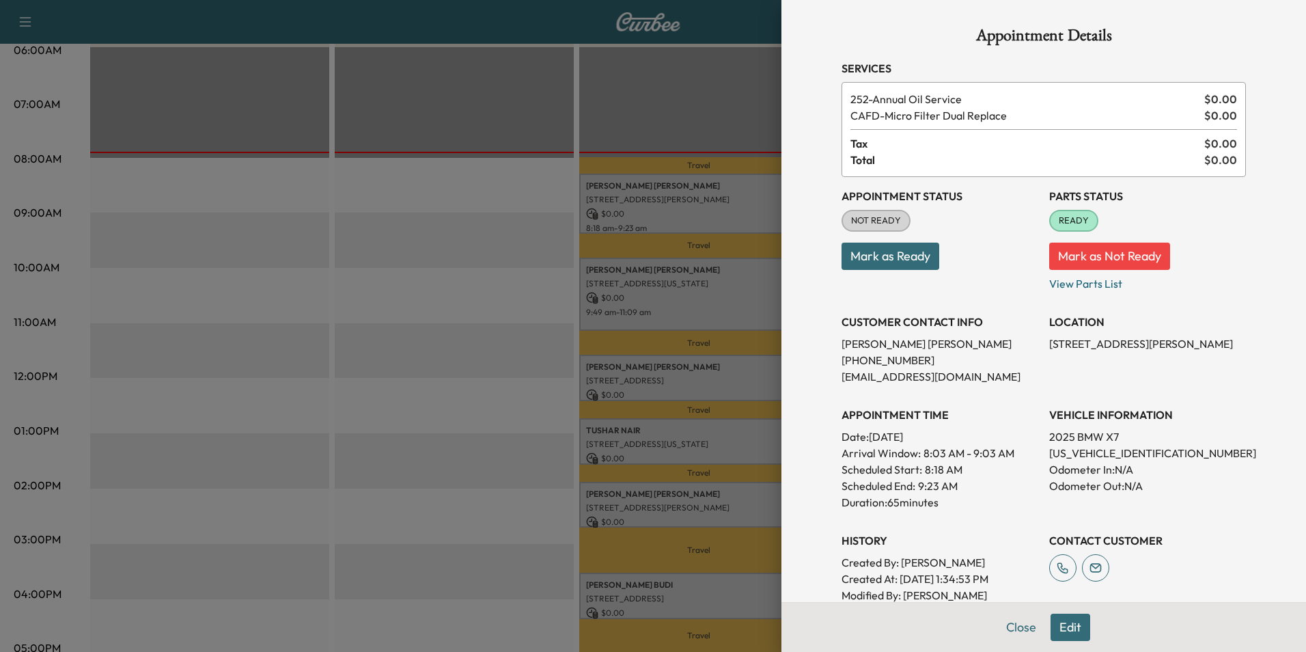
click at [1063, 627] on button "Edit" at bounding box center [1071, 627] width 40 height 27
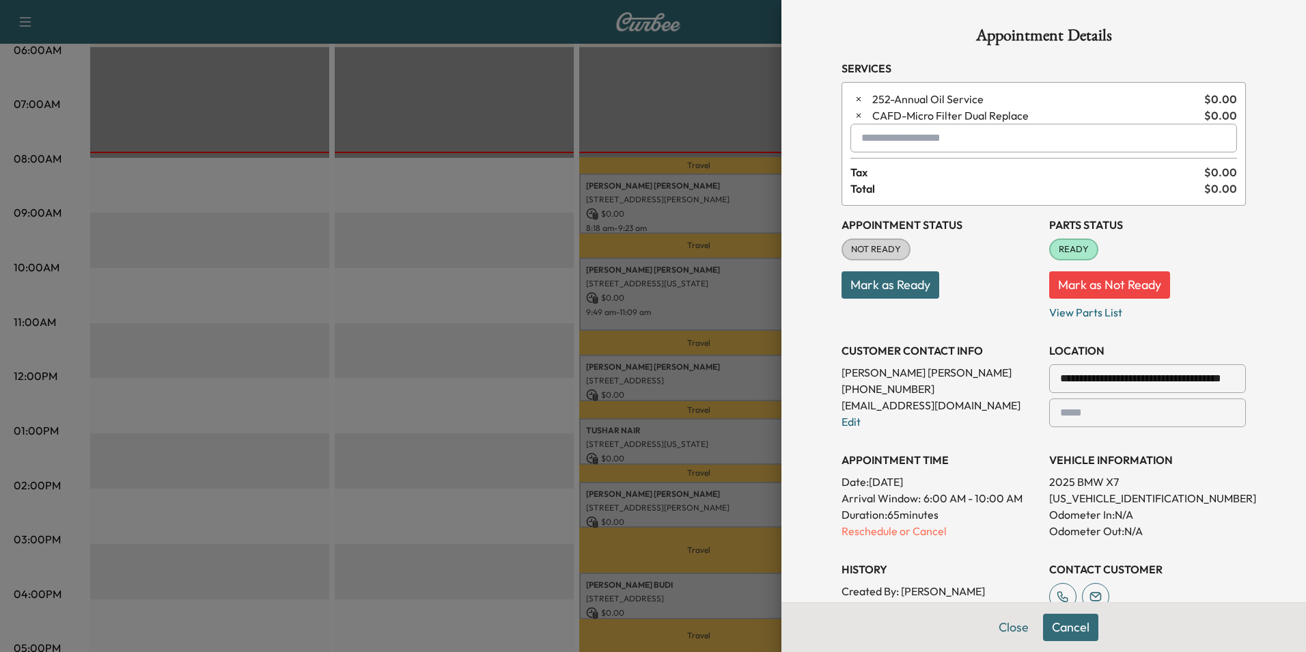
click at [973, 139] on input "text" at bounding box center [1044, 138] width 387 height 29
type input "*"
type input "***"
click at [981, 315] on div "Appointment Status NOT READY Mark as Ready" at bounding box center [940, 263] width 197 height 115
click at [1002, 629] on button "Close" at bounding box center [1014, 627] width 48 height 27
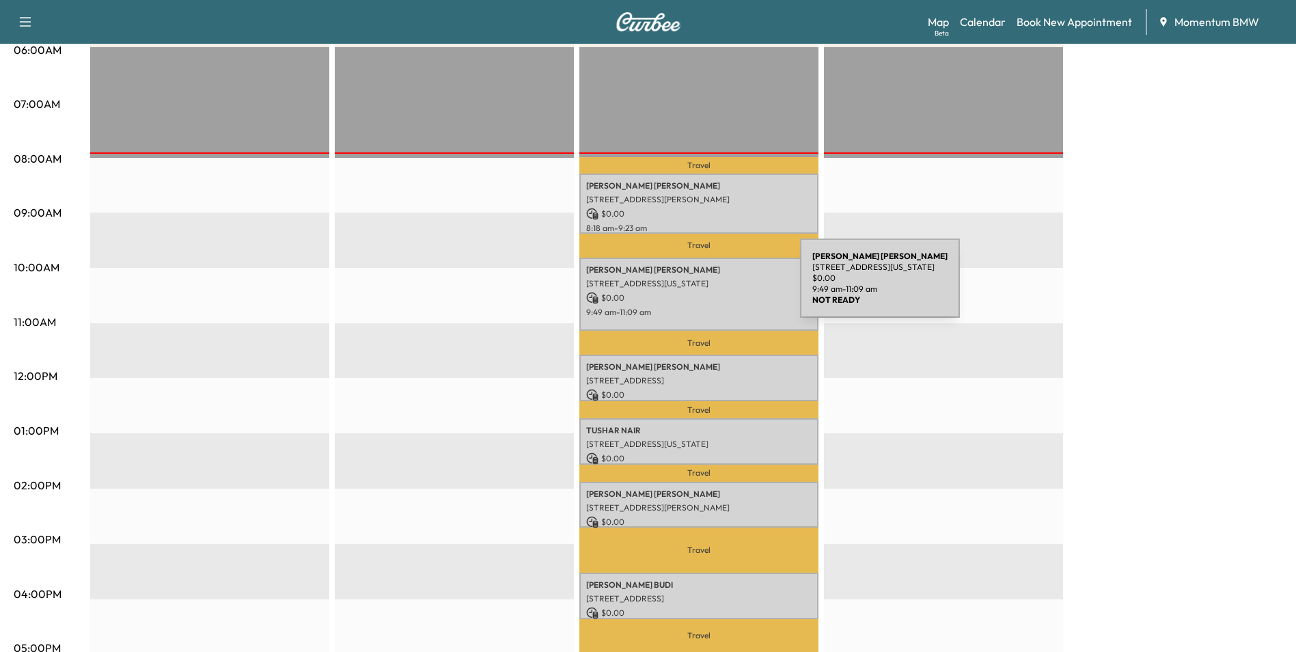
click at [698, 288] on div "[PERSON_NAME] [STREET_ADDRESS][US_STATE] $ 0.00 9:49 am - 11:09 am" at bounding box center [698, 295] width 239 height 74
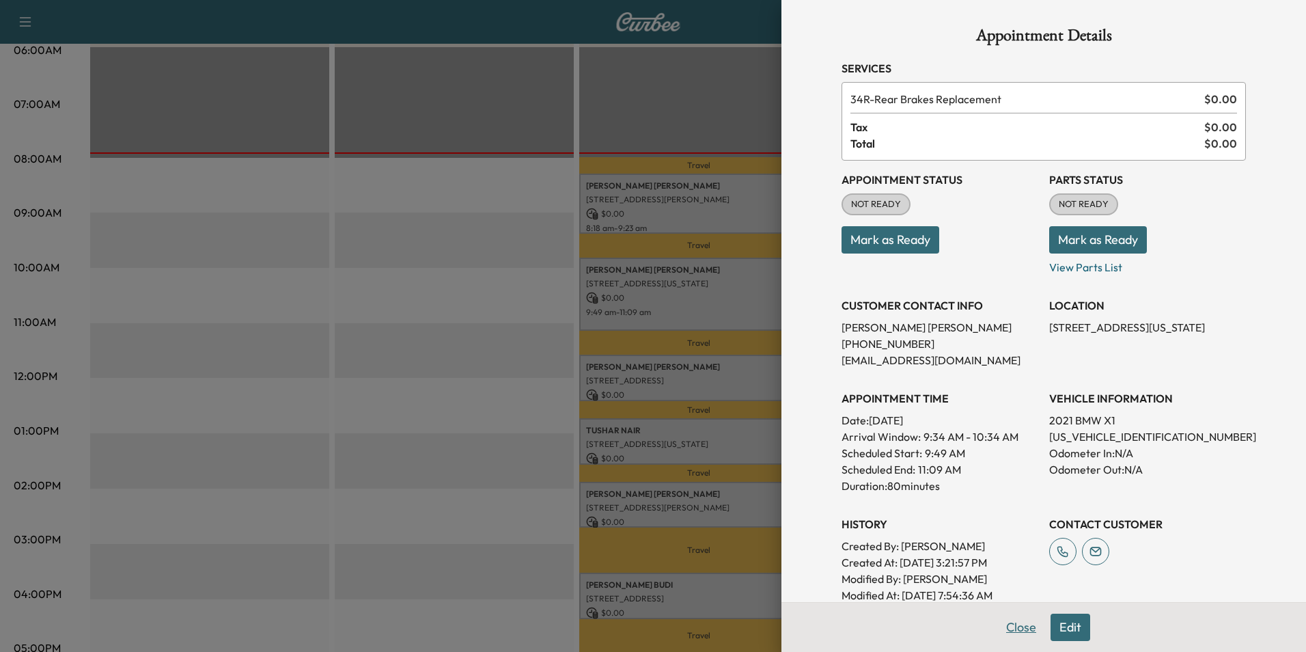
click at [1012, 626] on button "Close" at bounding box center [1022, 627] width 48 height 27
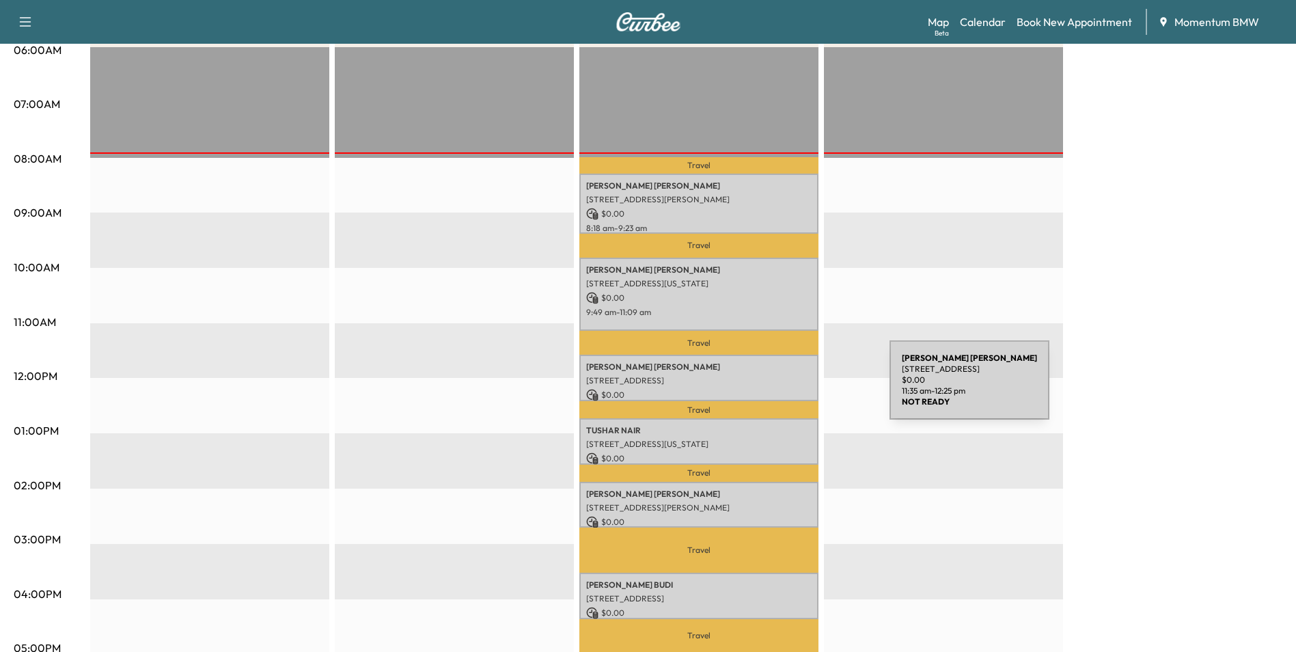
click at [787, 389] on p "$ 0.00" at bounding box center [698, 395] width 225 height 12
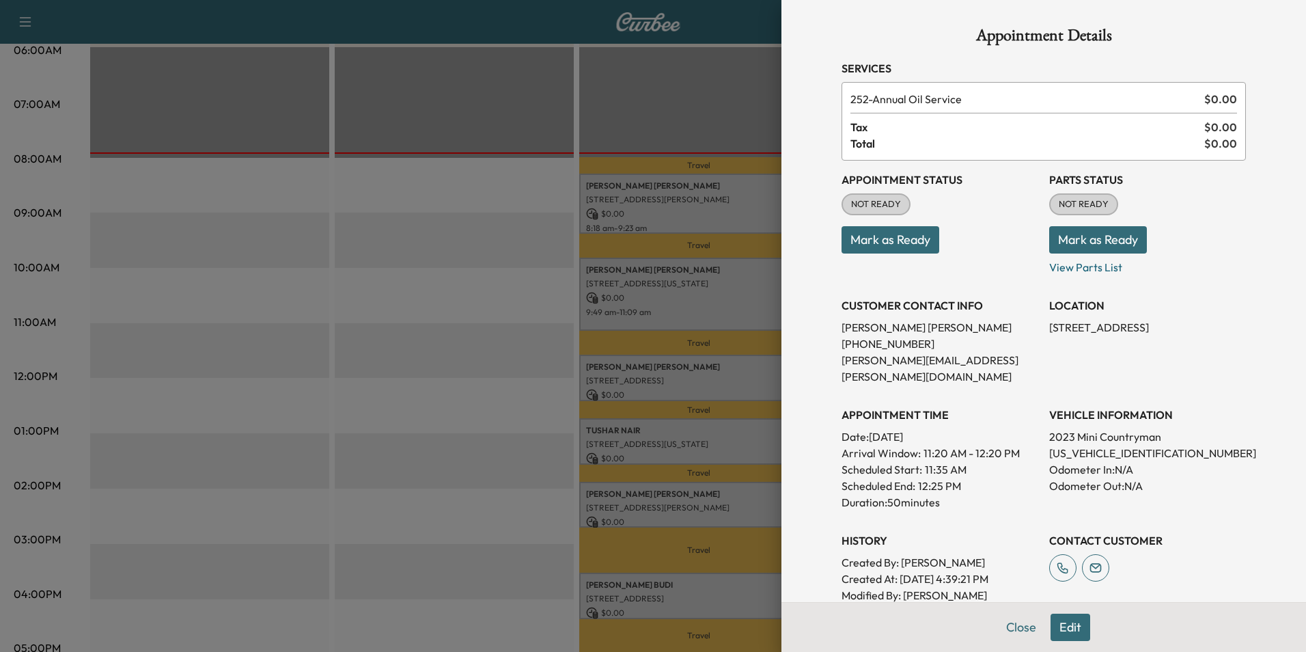
click at [1069, 625] on button "Edit" at bounding box center [1071, 627] width 40 height 27
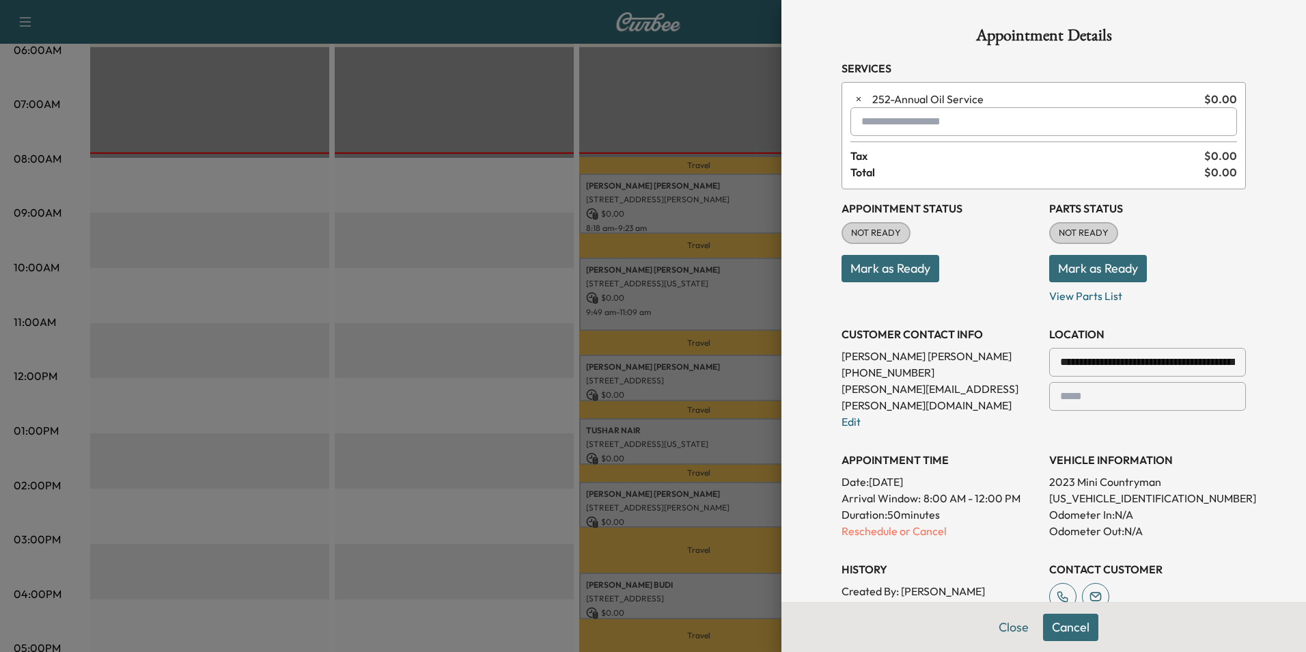
click at [959, 126] on input "text" at bounding box center [1044, 121] width 387 height 29
type input "*"
click at [900, 126] on input "****" at bounding box center [1044, 121] width 387 height 29
type input "*"
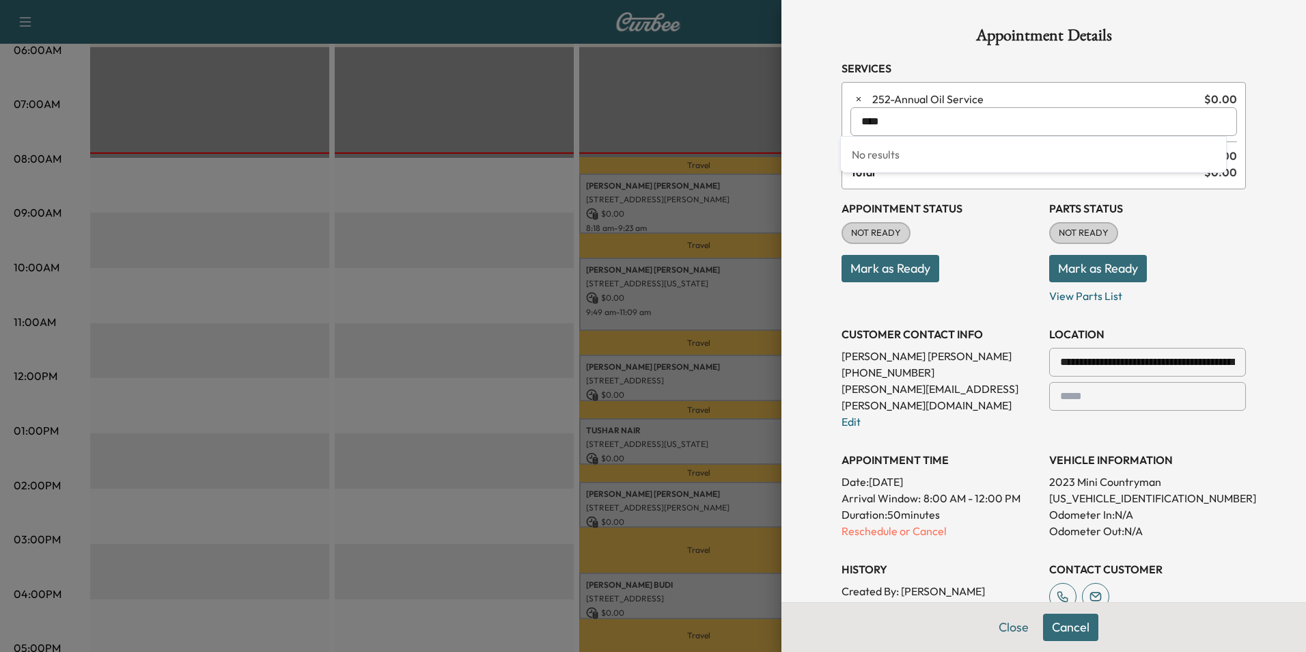
click at [900, 125] on input "****" at bounding box center [1044, 121] width 387 height 29
type input "*"
click at [1004, 628] on button "Close" at bounding box center [1014, 627] width 48 height 27
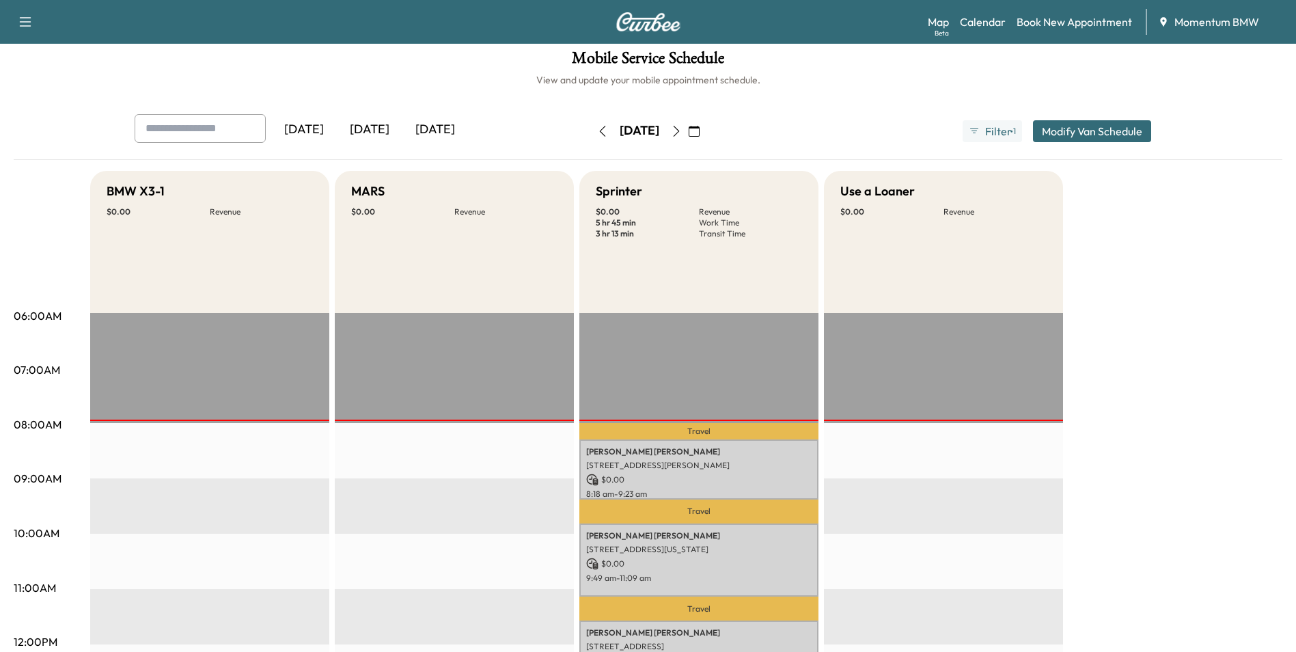
scroll to position [0, 0]
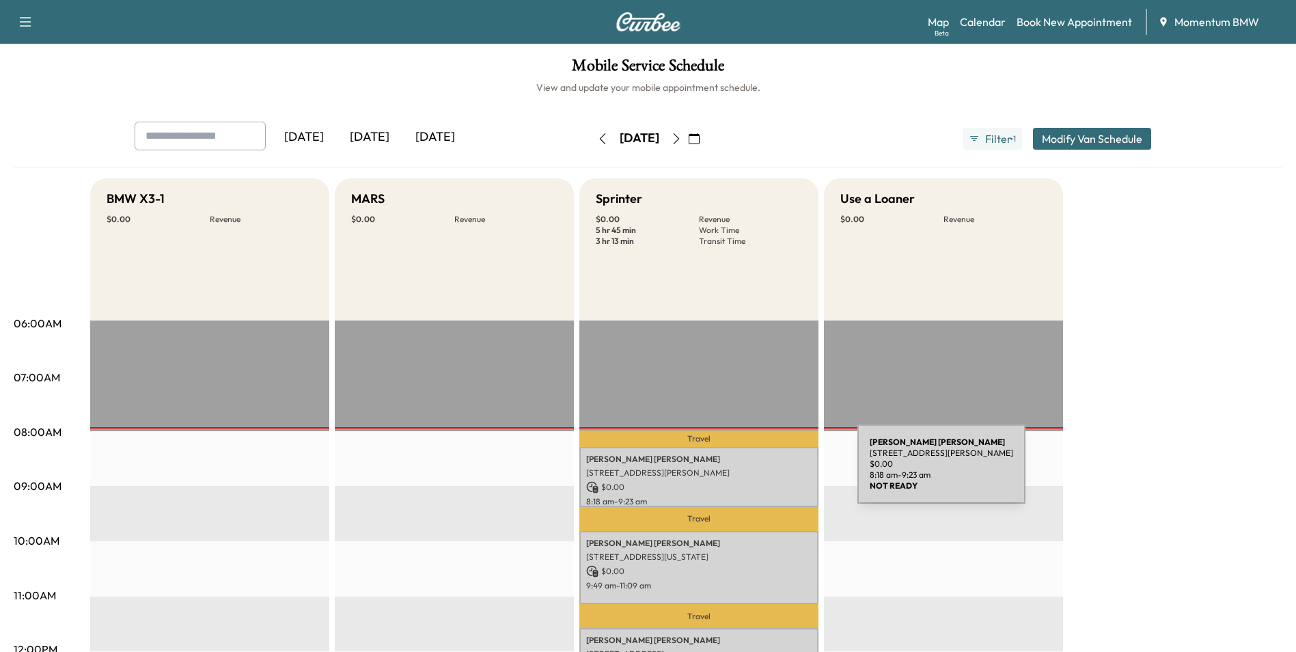
click at [755, 472] on p "[STREET_ADDRESS][PERSON_NAME]" at bounding box center [698, 472] width 225 height 11
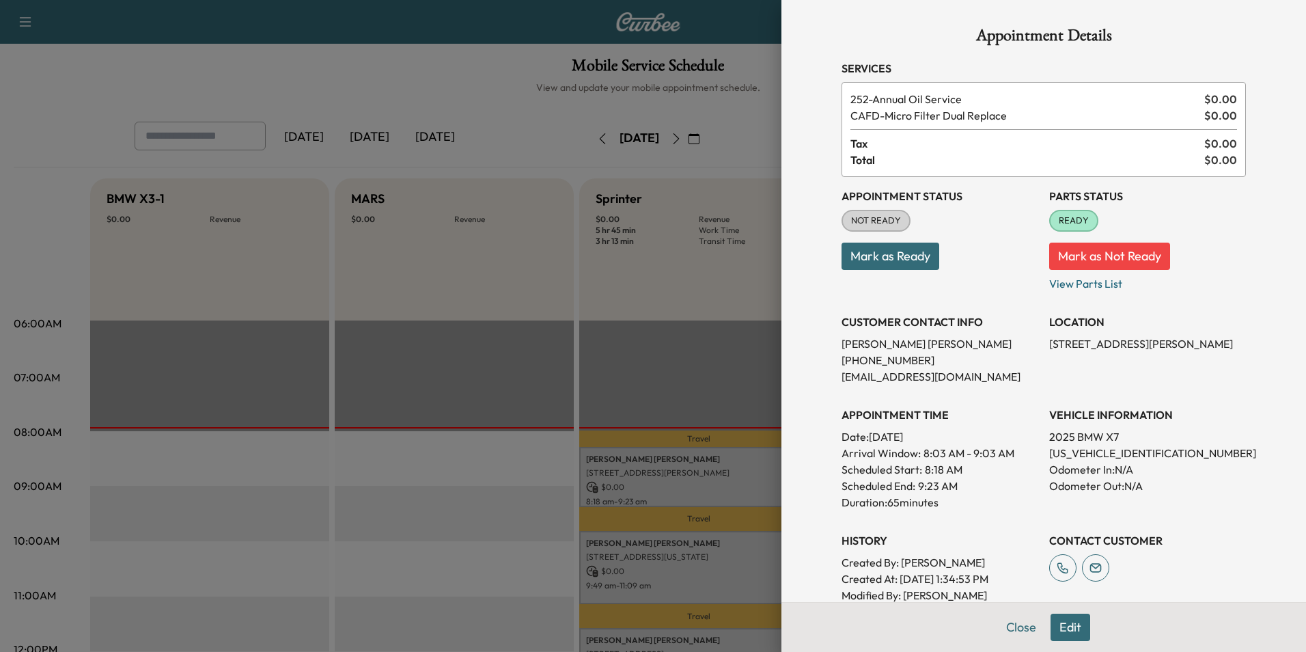
click at [1058, 628] on button "Edit" at bounding box center [1071, 627] width 40 height 27
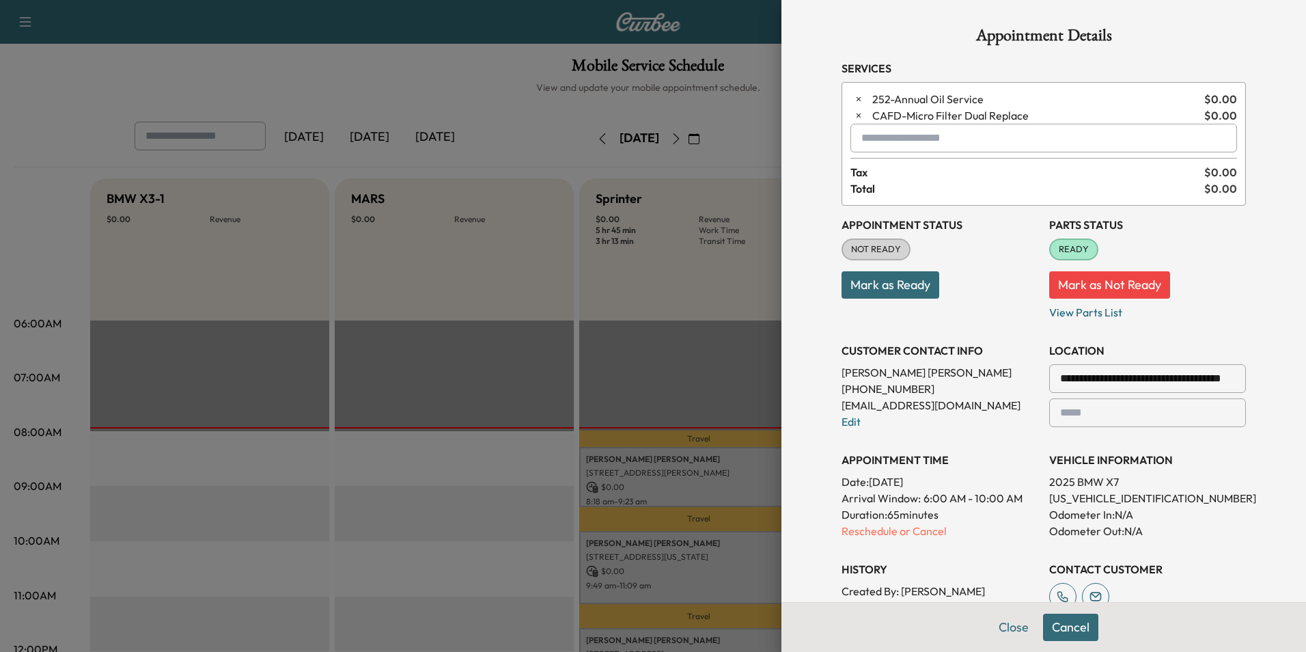
click at [931, 143] on input "text" at bounding box center [1044, 138] width 387 height 29
type input "*"
type input "********"
click at [1134, 277] on button "Mark as Not Ready" at bounding box center [1110, 284] width 121 height 27
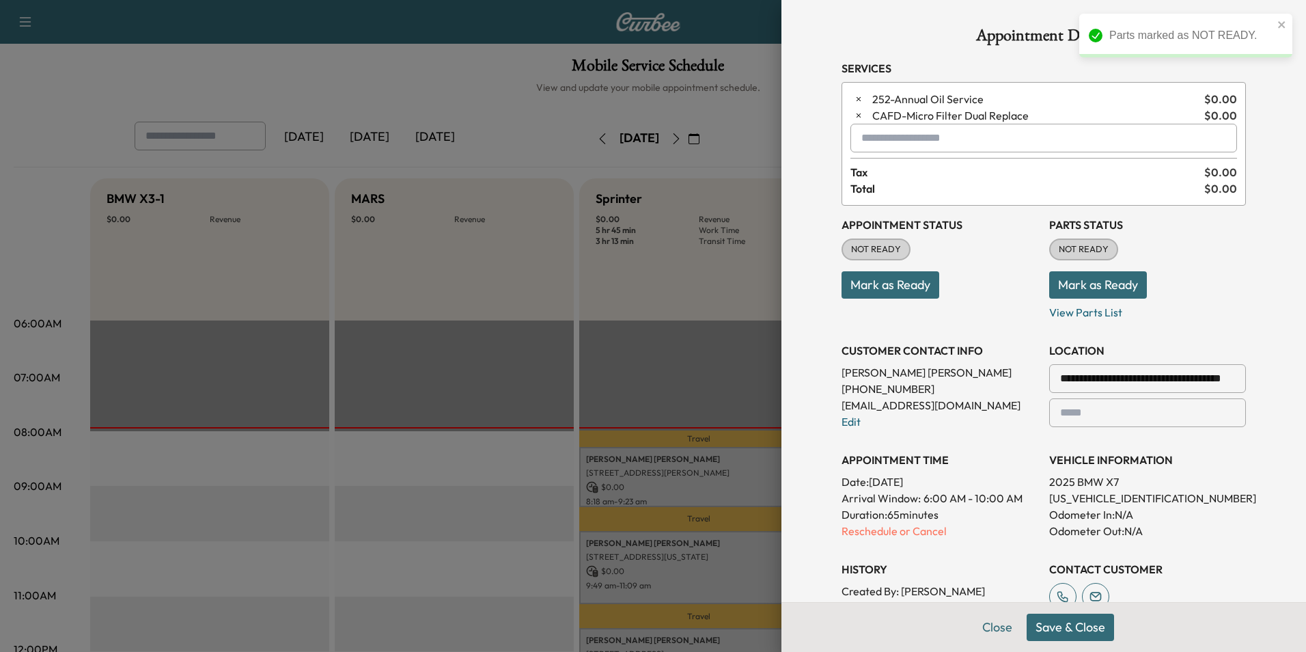
click at [935, 140] on input "text" at bounding box center [1044, 138] width 387 height 29
type input "********"
click at [985, 625] on button "Close" at bounding box center [998, 627] width 48 height 27
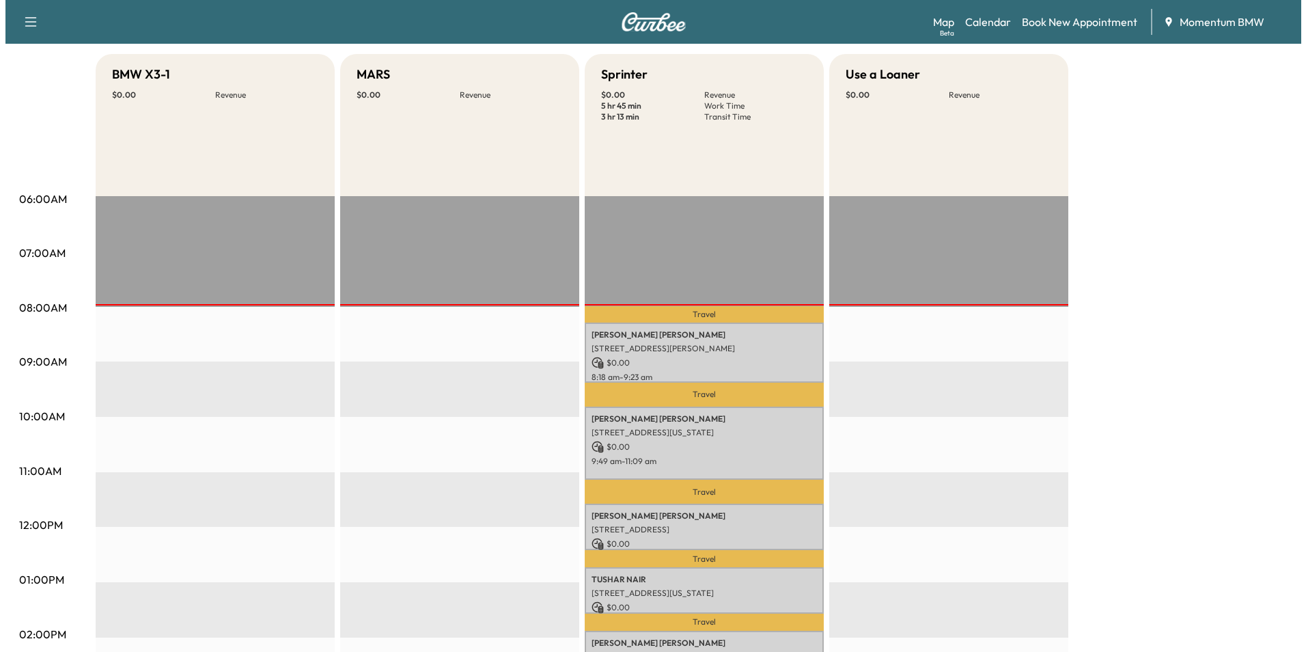
scroll to position [137, 0]
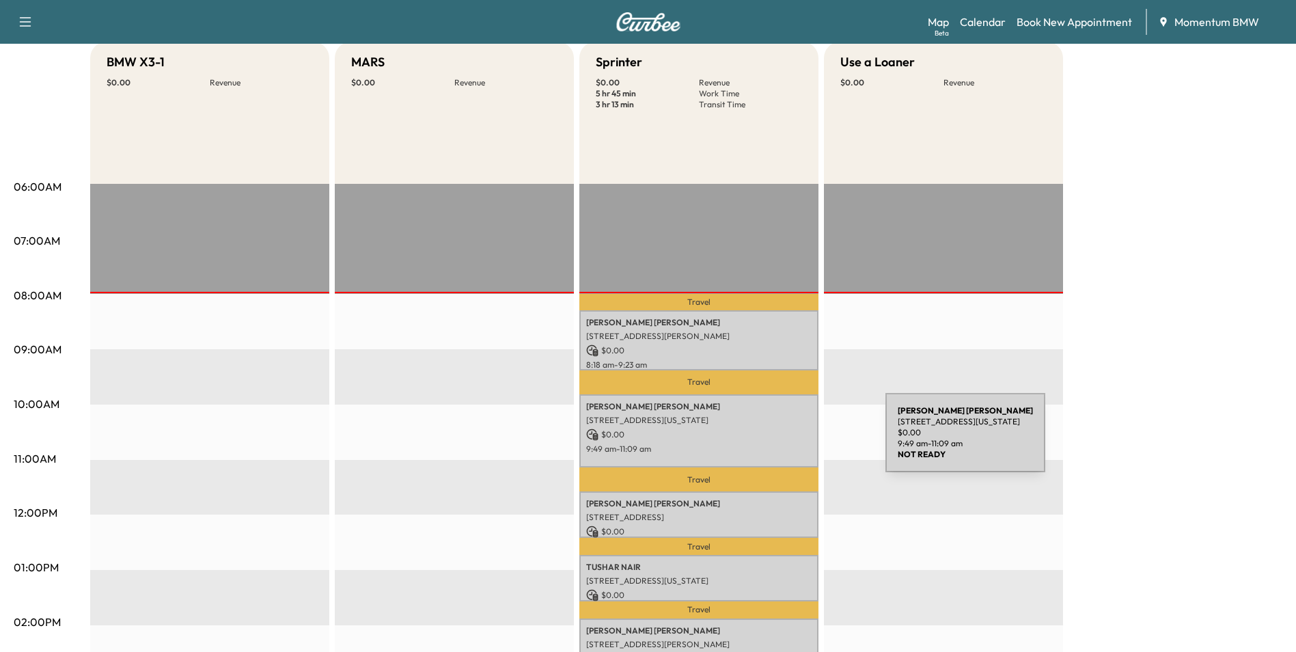
click at [783, 443] on p "9:49 am - 11:09 am" at bounding box center [698, 448] width 225 height 11
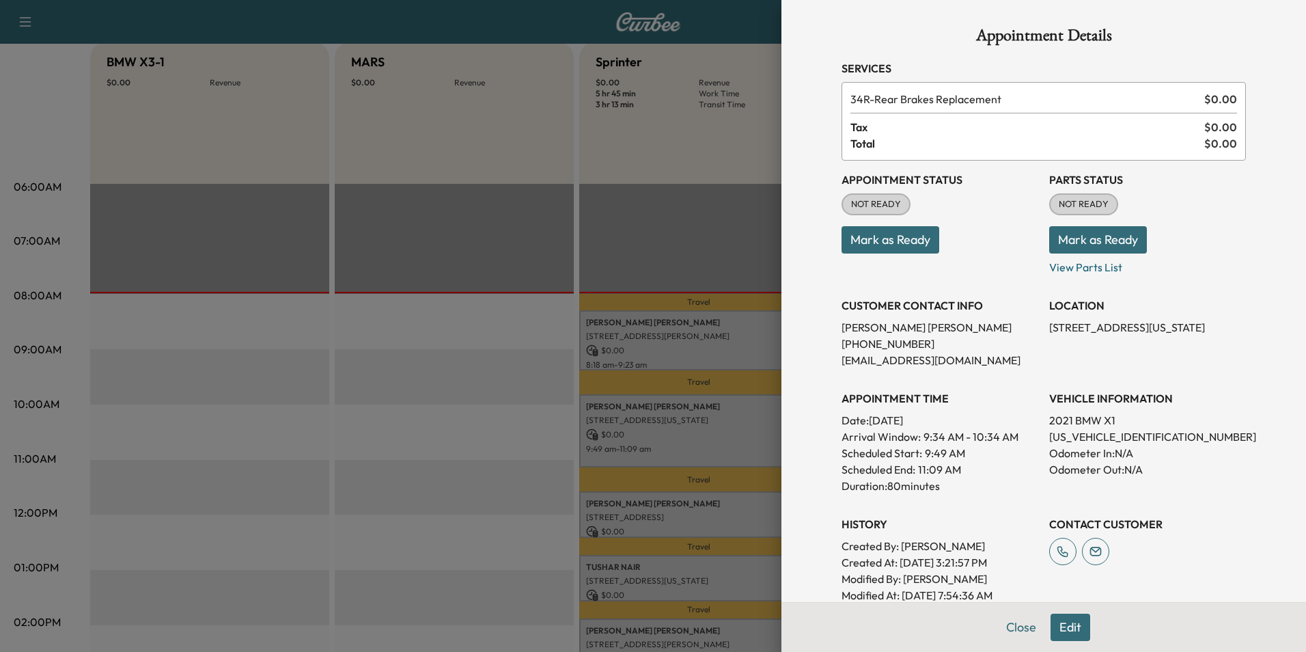
drag, startPoint x: 1015, startPoint y: 628, endPoint x: 997, endPoint y: 623, distance: 19.1
click at [1015, 628] on button "Close" at bounding box center [1022, 627] width 48 height 27
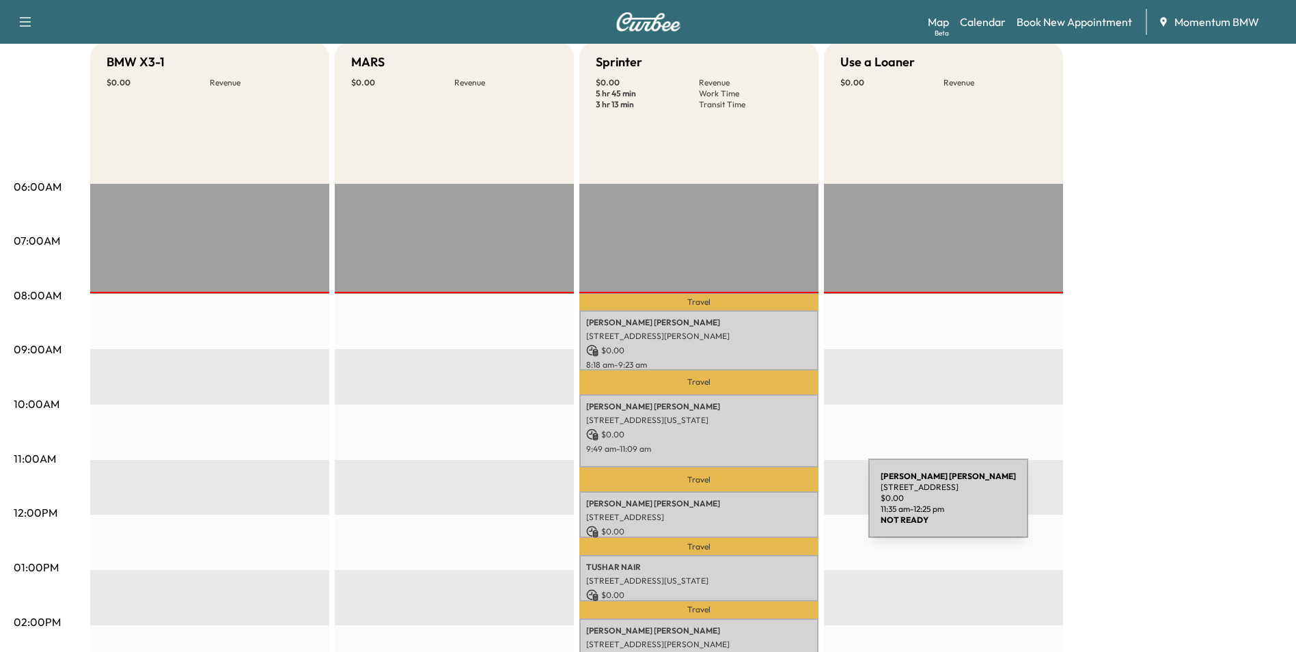
click at [766, 506] on p "[PERSON_NAME]" at bounding box center [698, 503] width 225 height 11
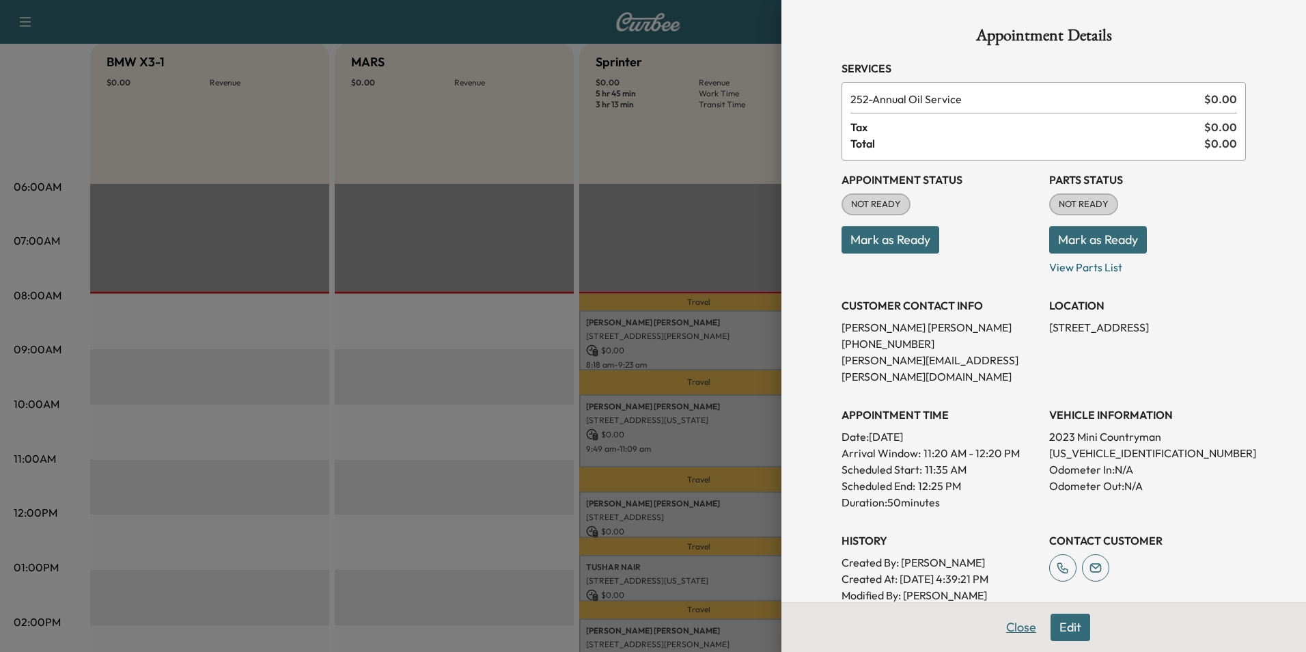
click at [1015, 624] on button "Close" at bounding box center [1022, 627] width 48 height 27
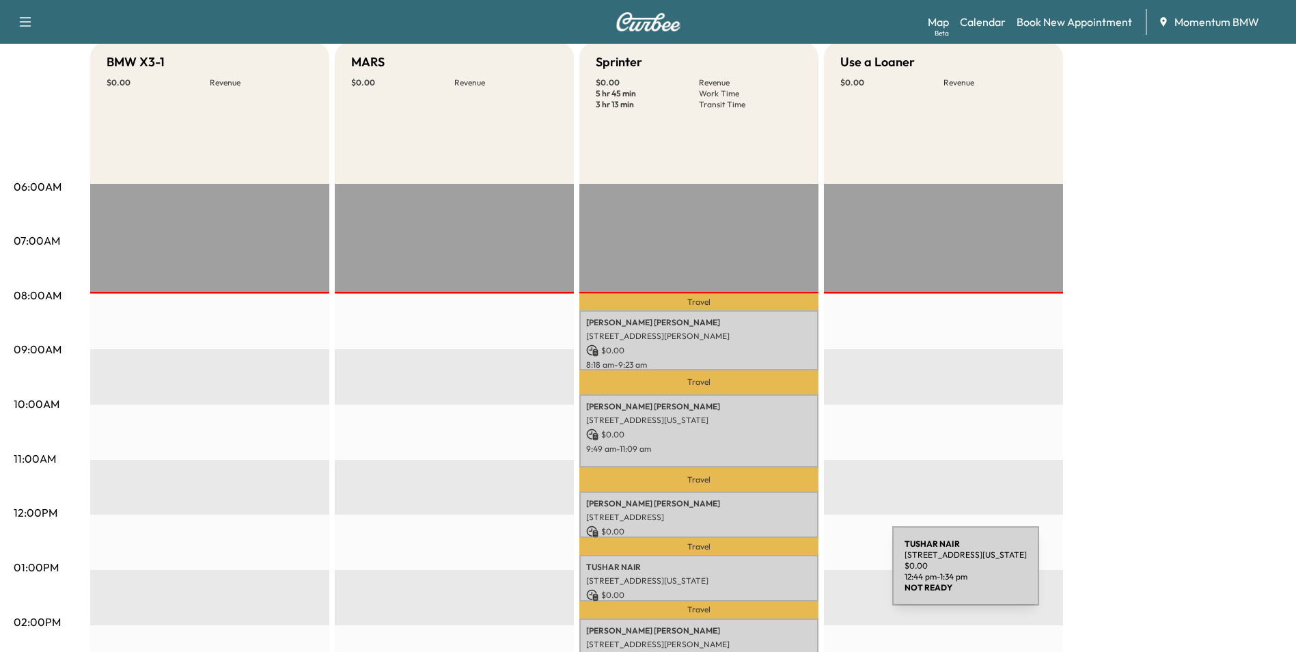
click at [789, 575] on p "[STREET_ADDRESS][US_STATE]" at bounding box center [698, 580] width 225 height 11
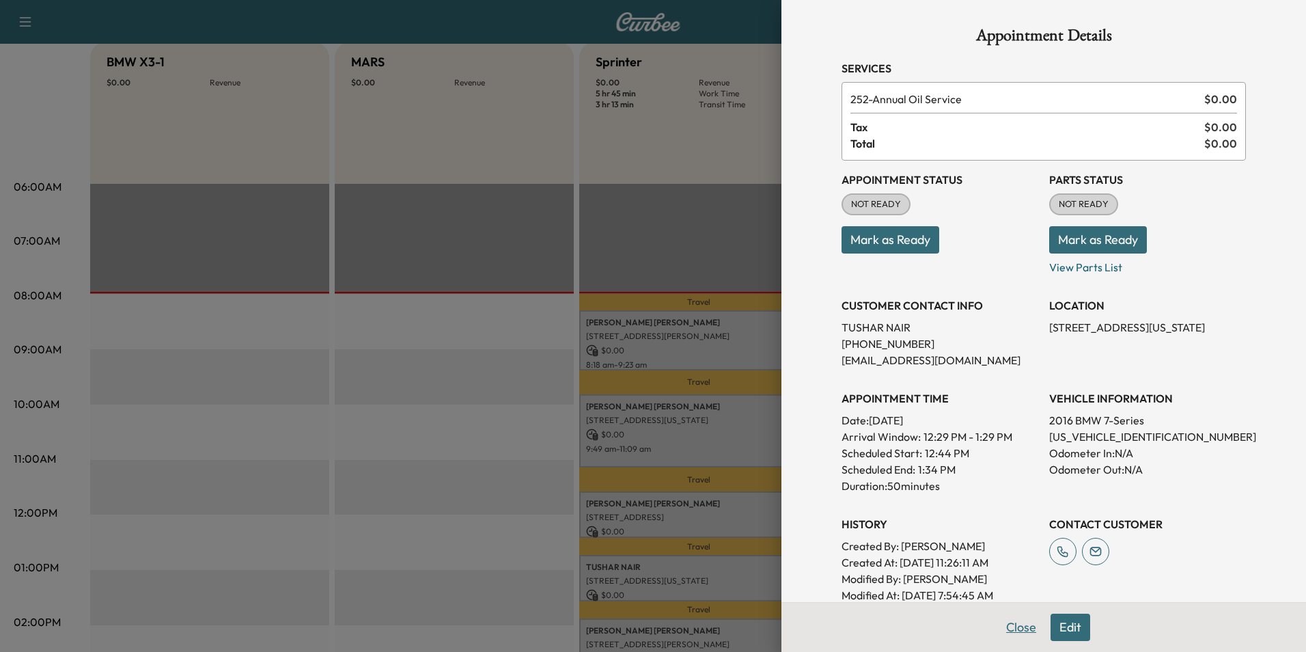
click at [1006, 625] on button "Close" at bounding box center [1022, 627] width 48 height 27
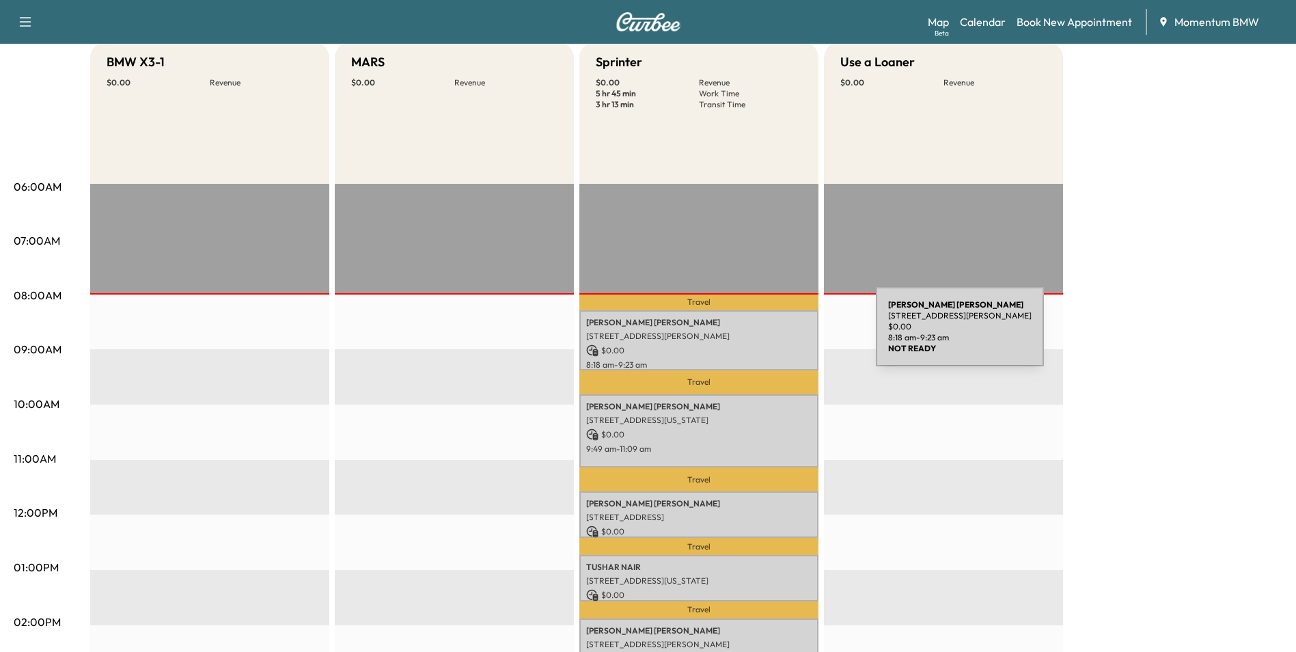
click at [772, 336] on p "[STREET_ADDRESS][PERSON_NAME]" at bounding box center [698, 336] width 225 height 11
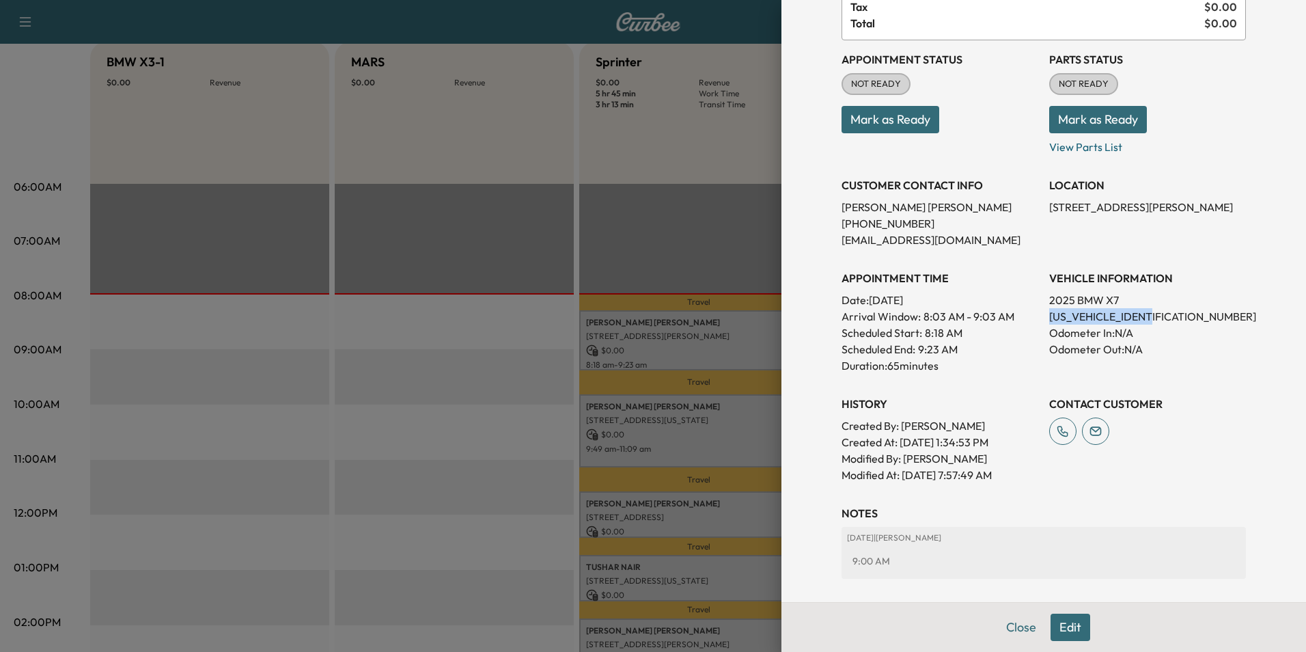
drag, startPoint x: 1153, startPoint y: 314, endPoint x: 1039, endPoint y: 320, distance: 115.0
click at [1039, 320] on div "Appointment Status NOT READY Mark as Ready Parts Status NOT READY Mark as Ready…" at bounding box center [1044, 261] width 405 height 443
drag, startPoint x: 1039, startPoint y: 320, endPoint x: 1123, endPoint y: 318, distance: 84.8
copy p "[US_VEHICLE_IDENTIFICATION_NUMBER]"
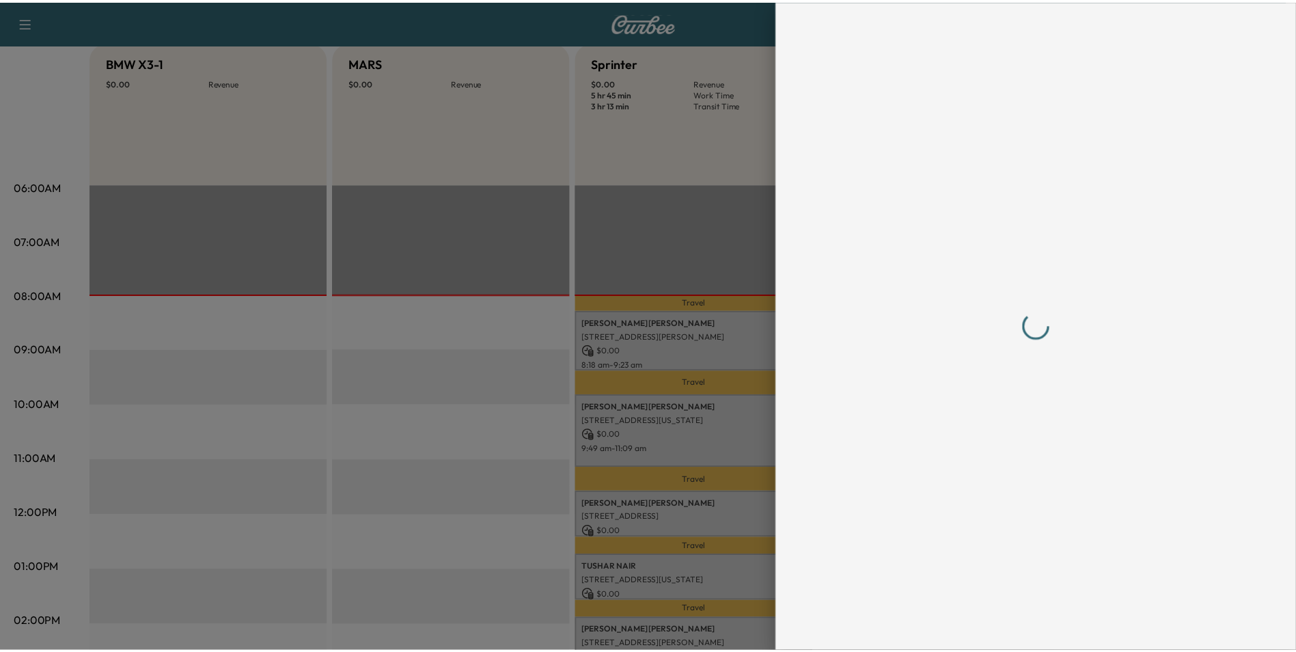
scroll to position [0, 0]
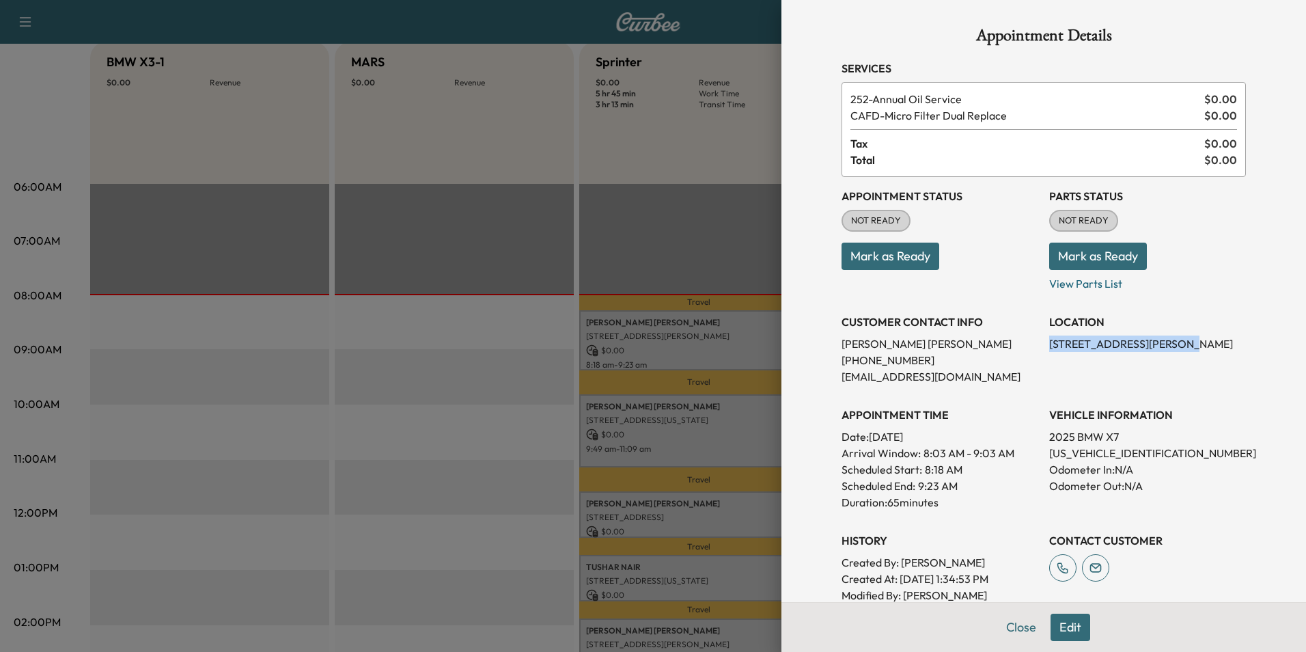
drag, startPoint x: 1166, startPoint y: 343, endPoint x: 1041, endPoint y: 342, distance: 125.7
click at [1050, 342] on p "[STREET_ADDRESS][PERSON_NAME]" at bounding box center [1148, 343] width 197 height 16
drag, startPoint x: 1041, startPoint y: 342, endPoint x: 1113, endPoint y: 345, distance: 72.5
copy p "[STREET_ADDRESS][PERSON_NAME]"
click at [1014, 630] on button "Close" at bounding box center [1022, 627] width 48 height 27
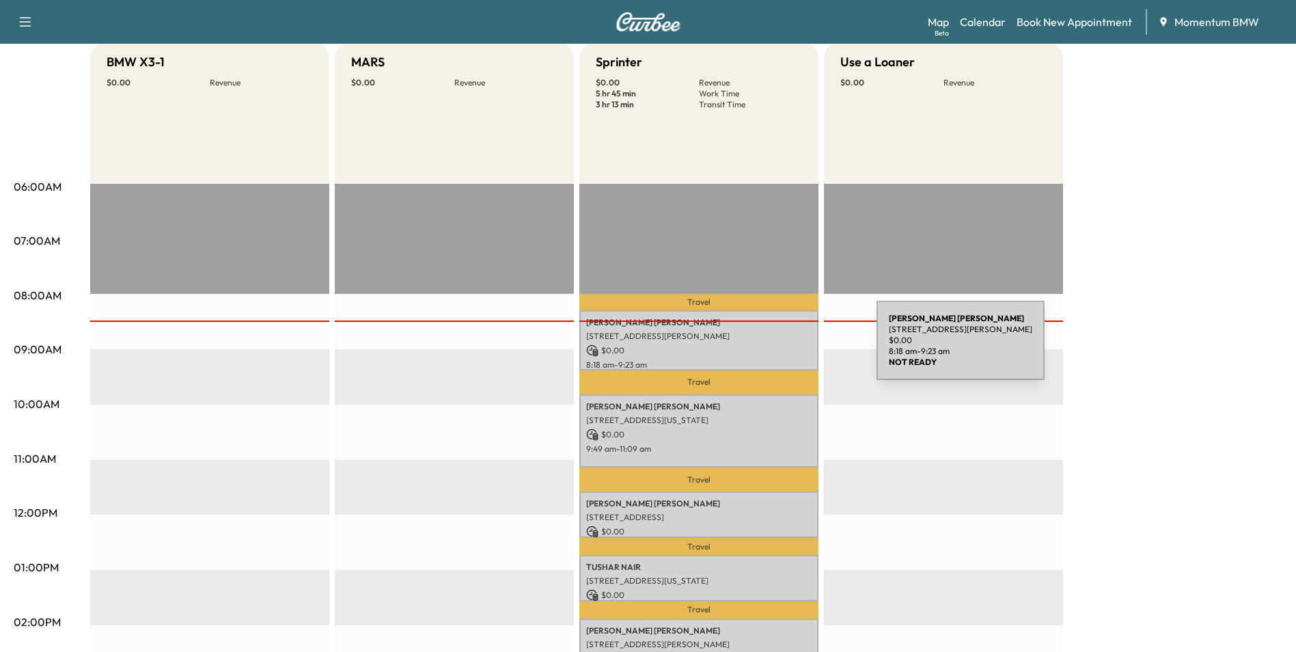
click at [774, 348] on p "$ 0.00" at bounding box center [698, 350] width 225 height 12
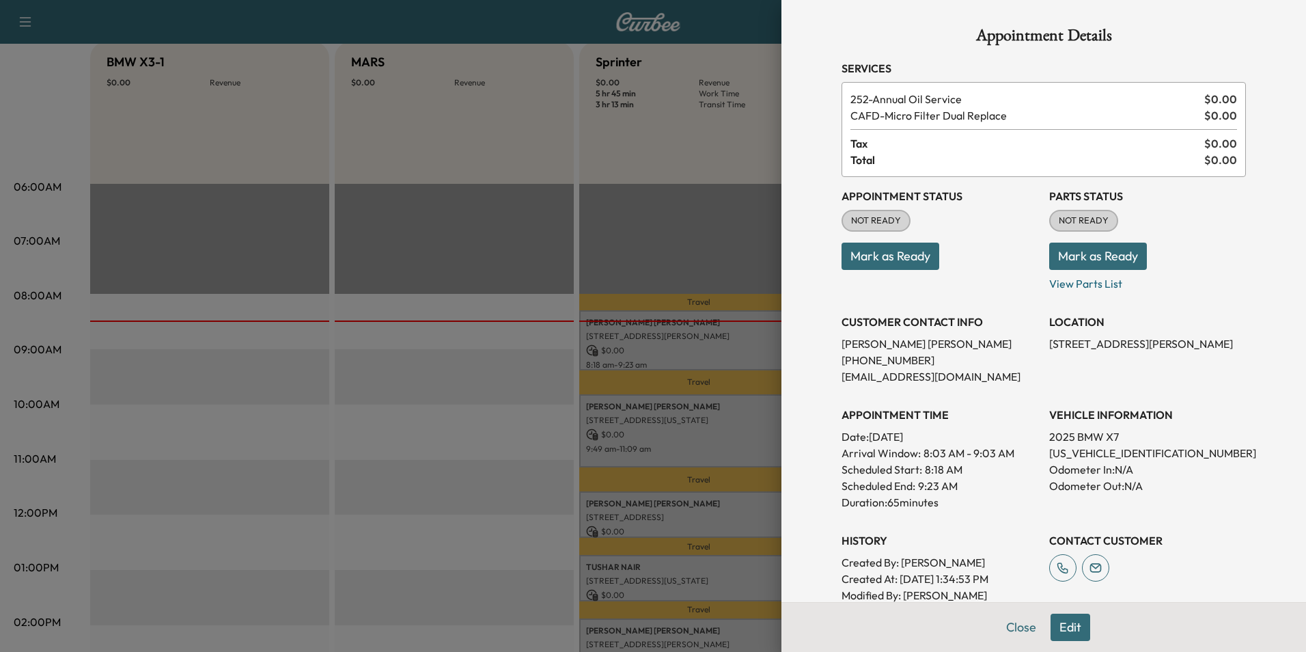
click at [877, 254] on button "Mark as Ready" at bounding box center [891, 256] width 98 height 27
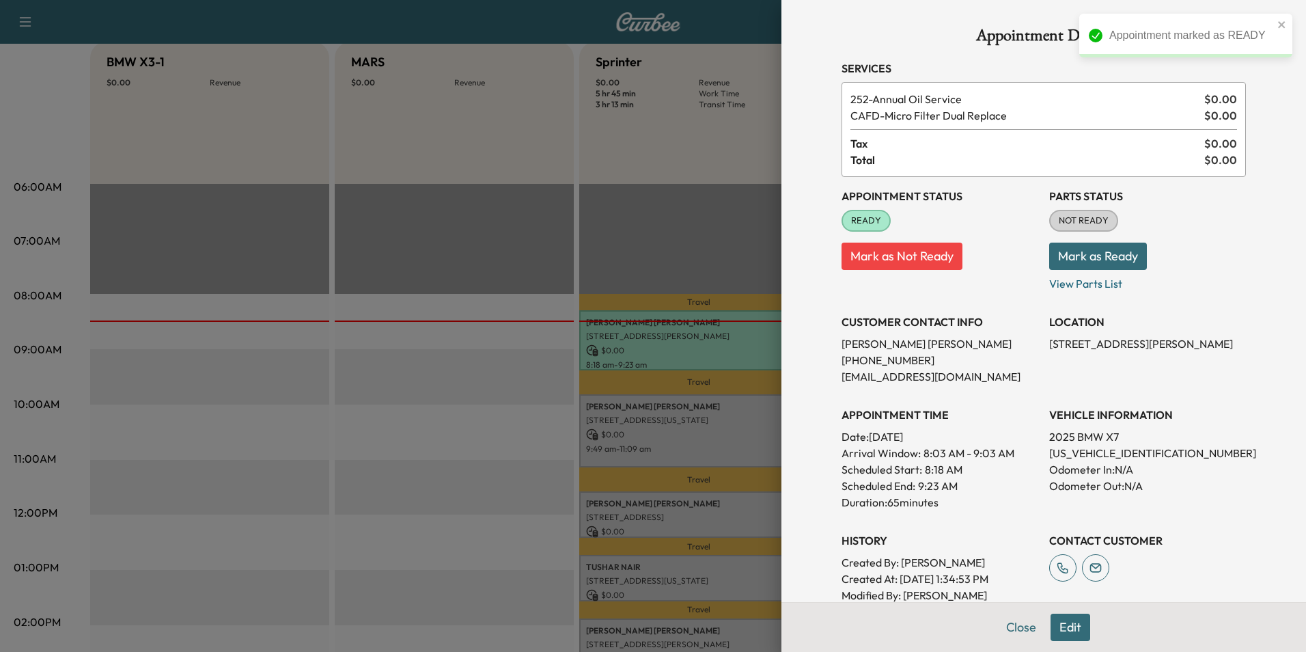
click at [740, 428] on div at bounding box center [653, 326] width 1306 height 652
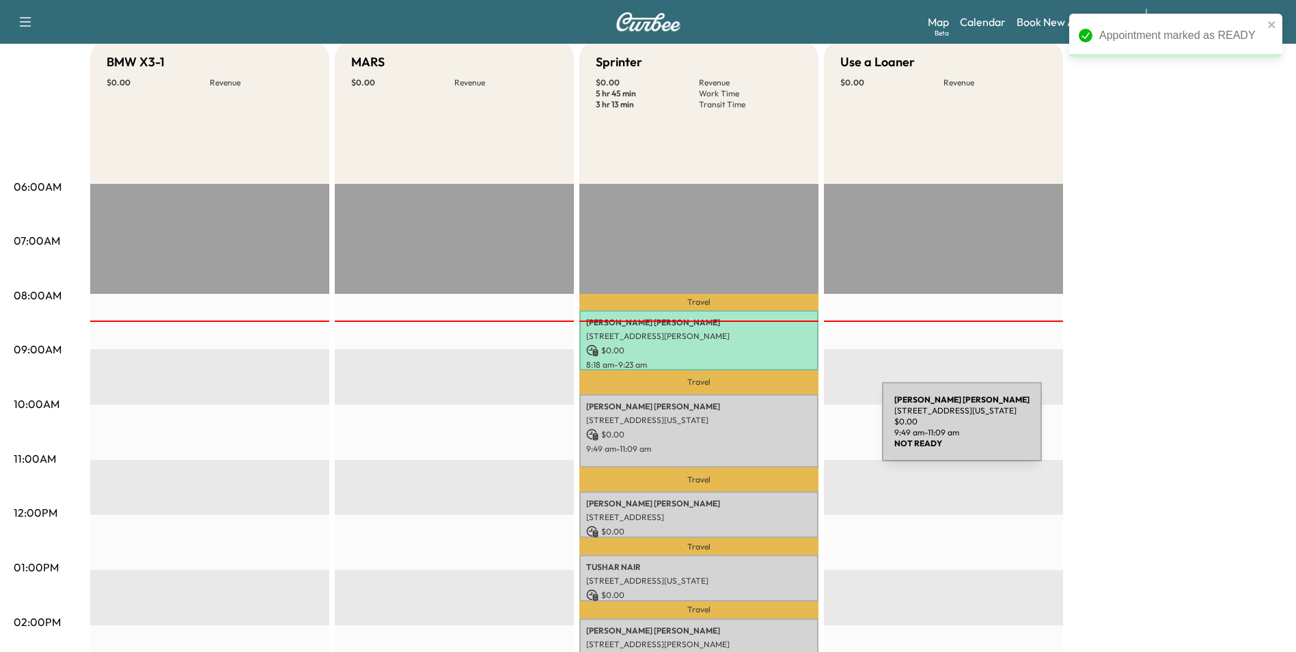
click at [780, 430] on p "$ 0.00" at bounding box center [698, 434] width 225 height 12
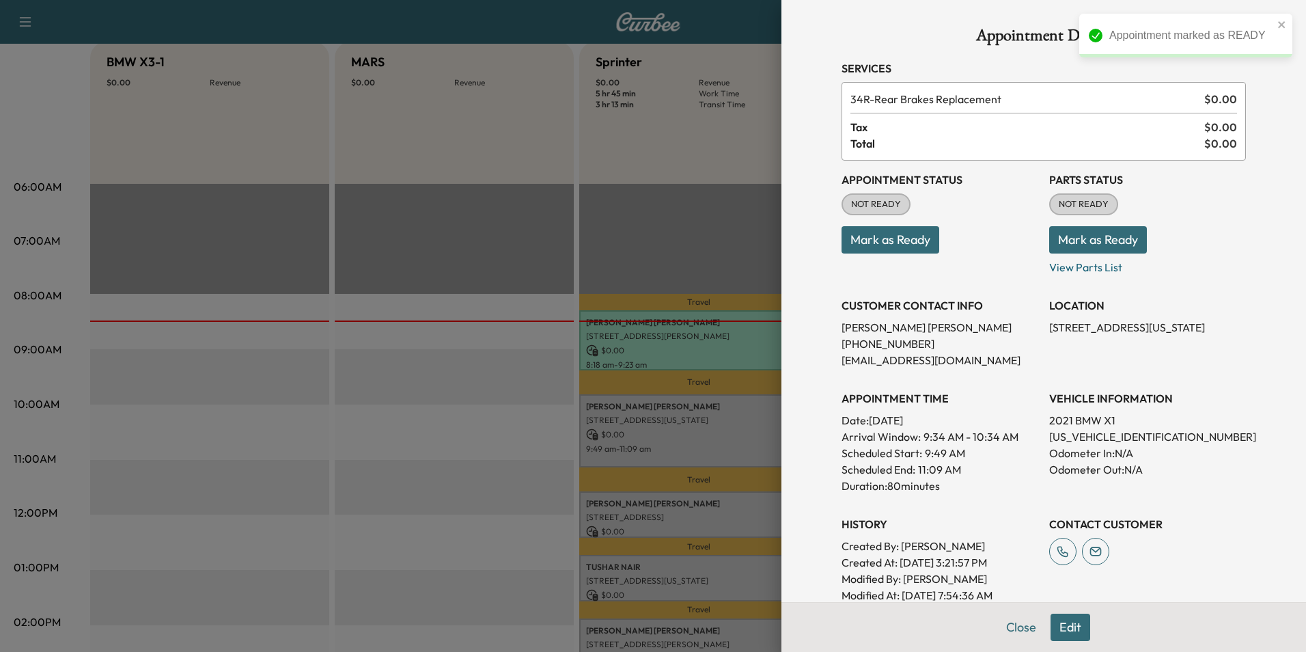
click at [881, 239] on button "Mark as Ready" at bounding box center [891, 239] width 98 height 27
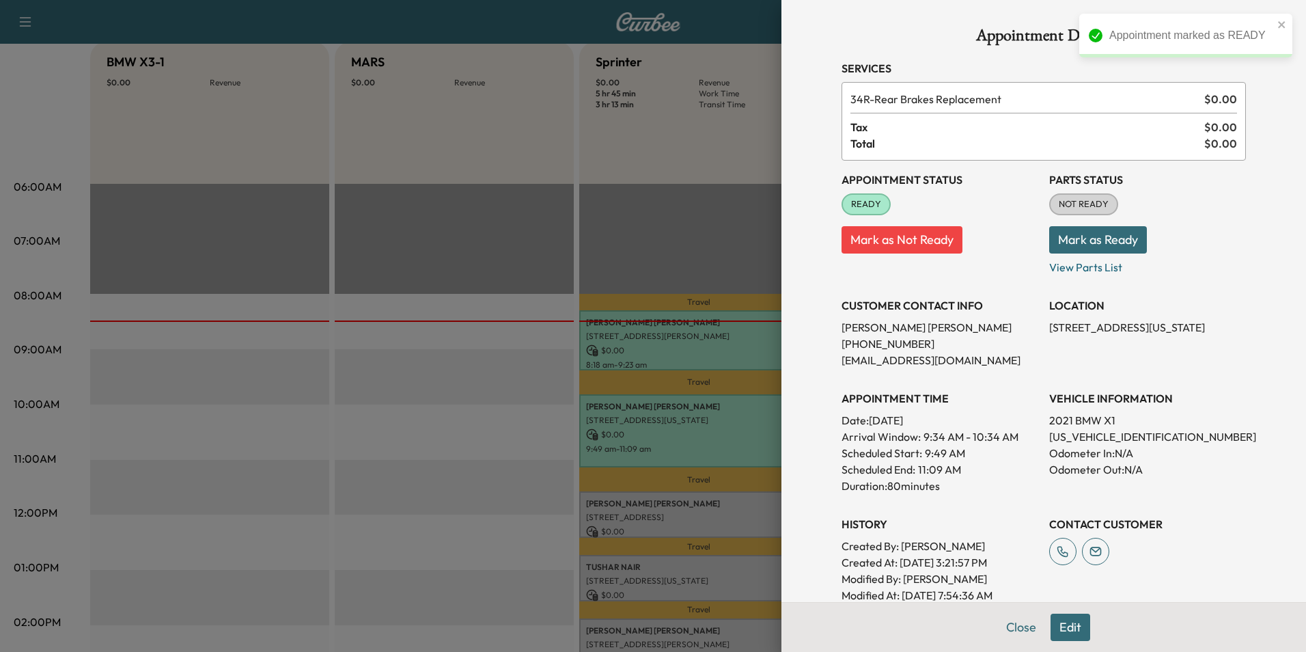
click at [756, 514] on div at bounding box center [653, 326] width 1306 height 652
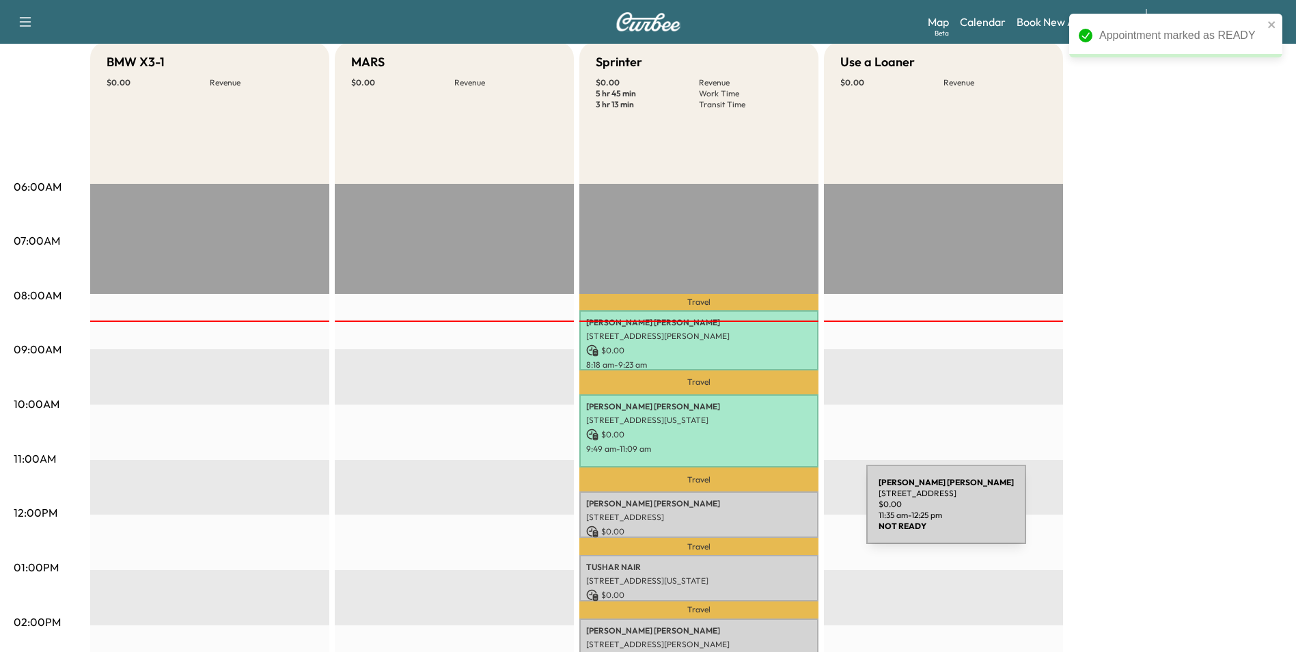
click at [765, 512] on p "[STREET_ADDRESS]" at bounding box center [698, 517] width 225 height 11
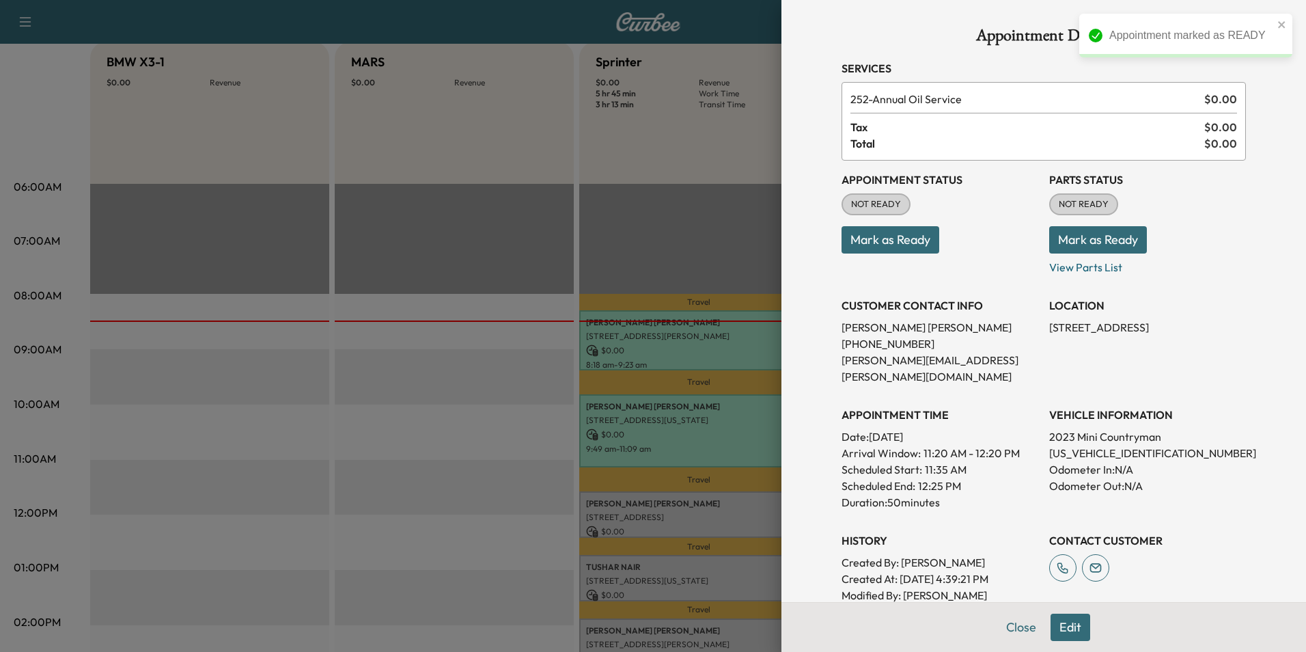
click at [871, 239] on button "Mark as Ready" at bounding box center [891, 239] width 98 height 27
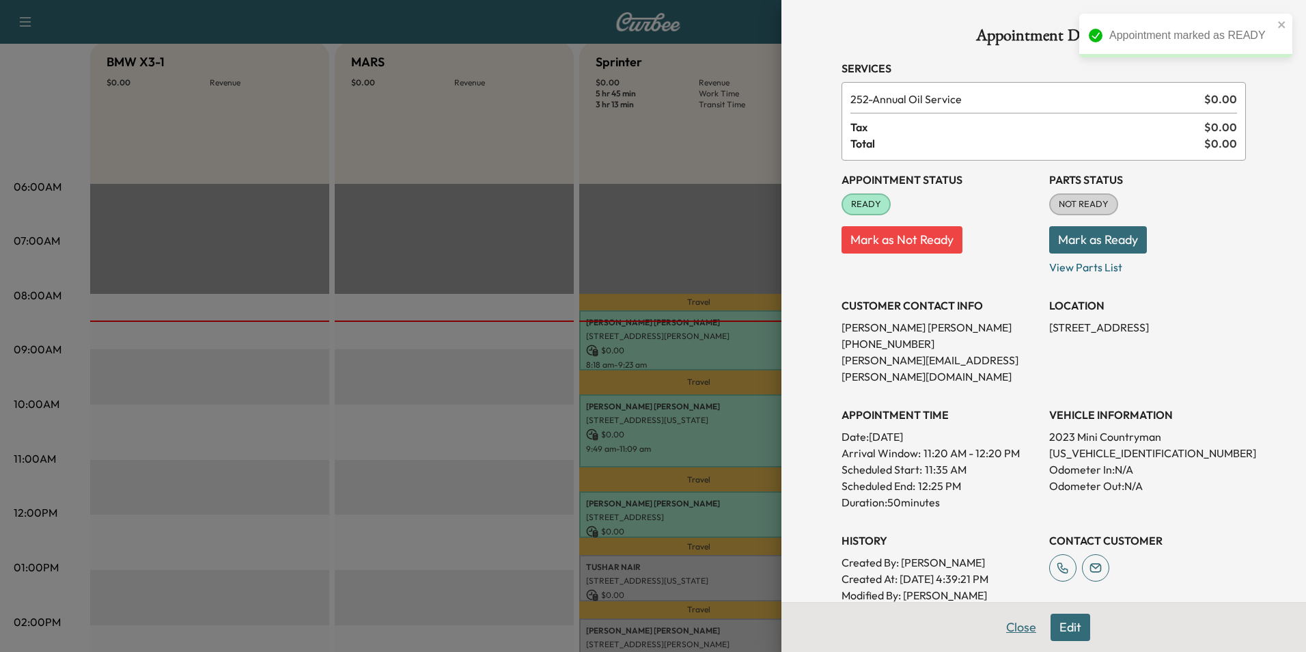
click at [1015, 627] on button "Close" at bounding box center [1022, 627] width 48 height 27
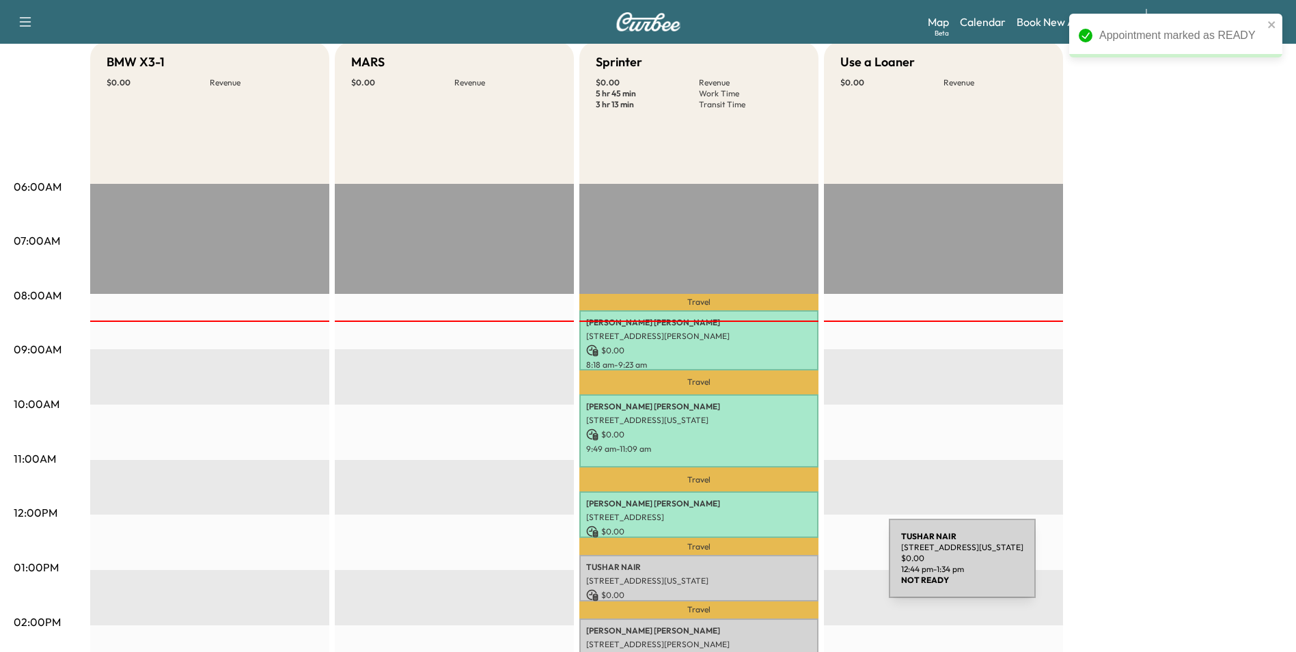
click at [786, 567] on p "[PERSON_NAME]" at bounding box center [698, 567] width 225 height 11
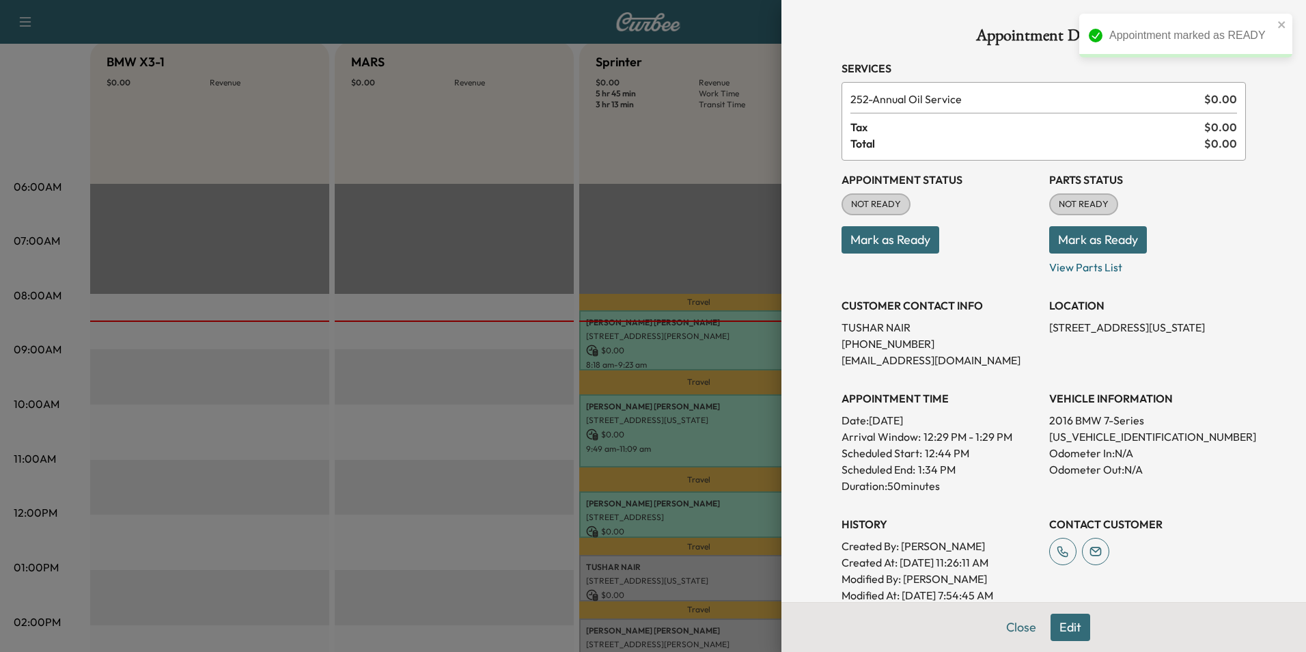
click at [879, 234] on button "Mark as Ready" at bounding box center [891, 239] width 98 height 27
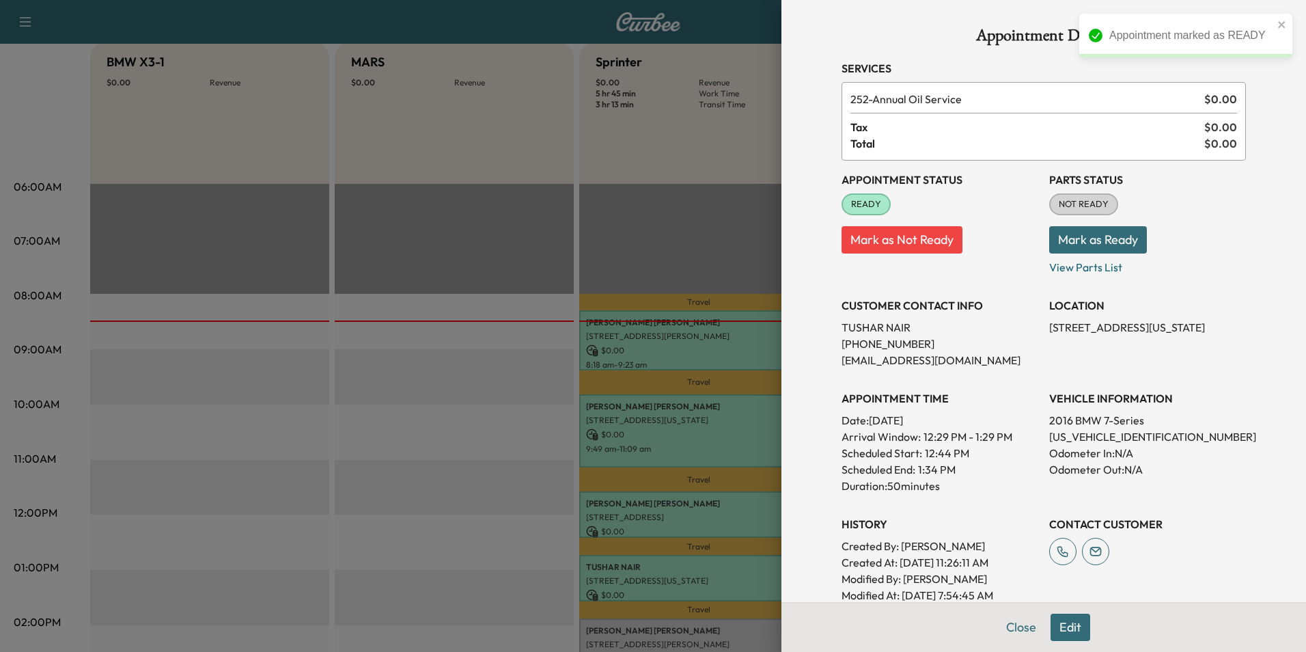
click at [1011, 629] on button "Close" at bounding box center [1022, 627] width 48 height 27
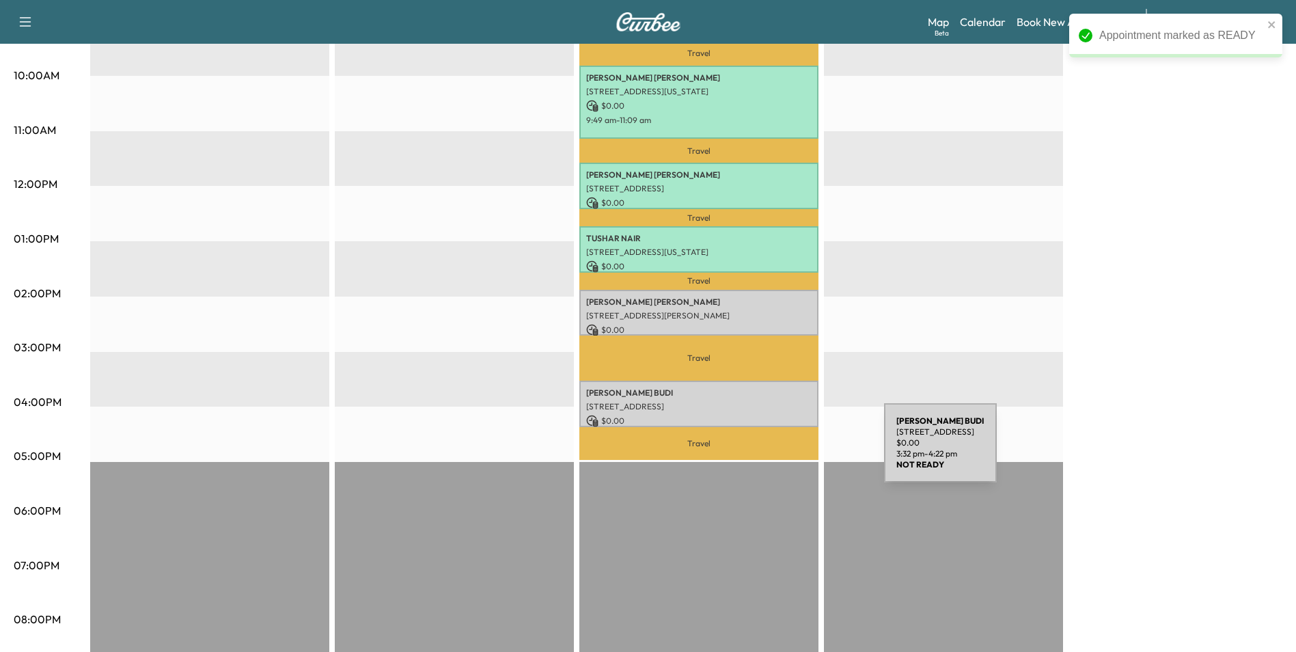
scroll to position [478, 0]
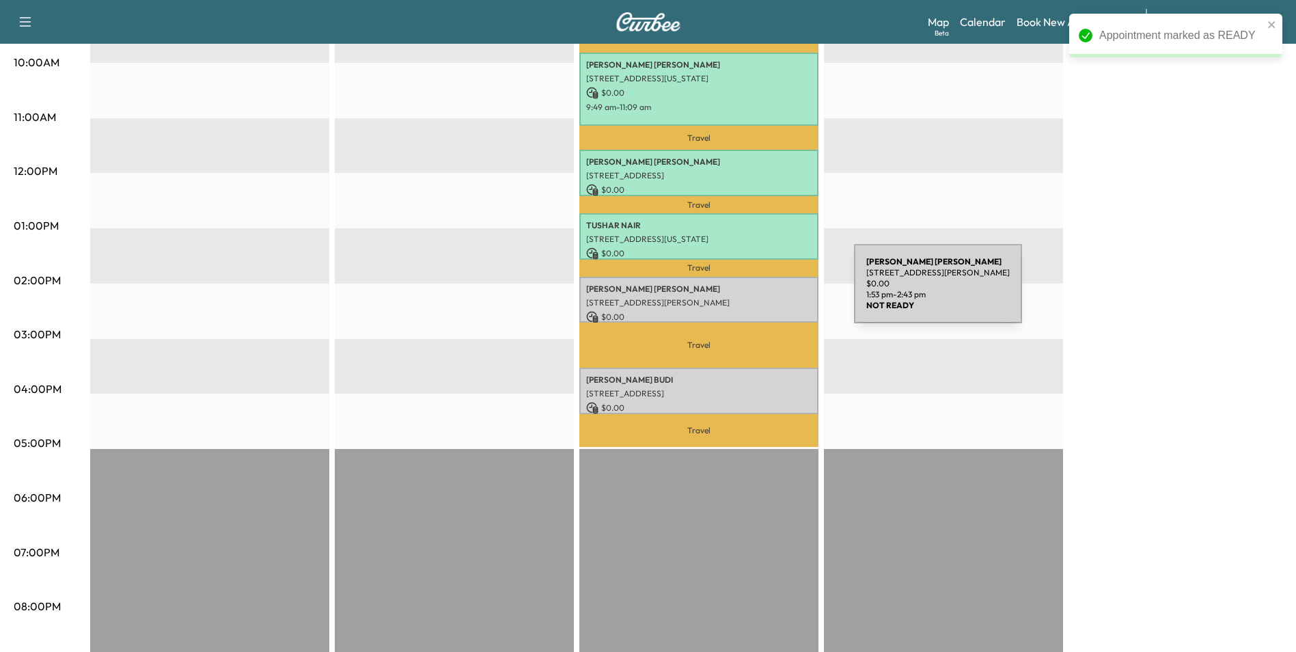
click at [752, 297] on p "[STREET_ADDRESS][PERSON_NAME]" at bounding box center [698, 302] width 225 height 11
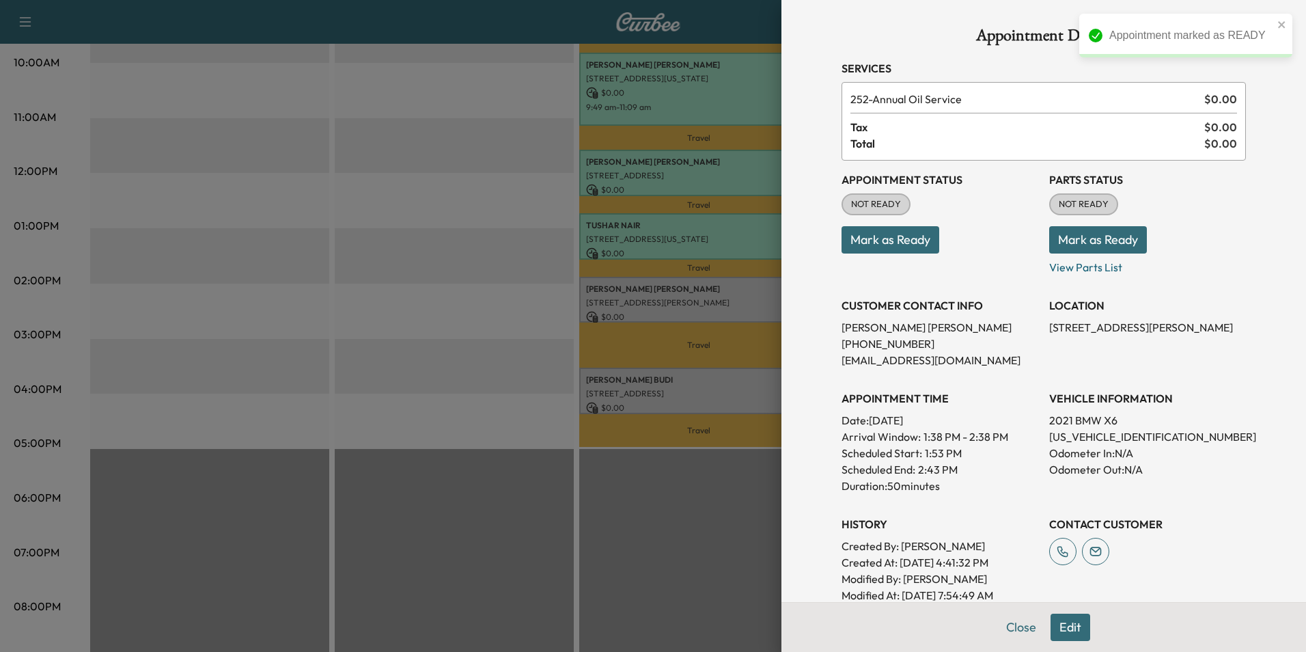
click at [896, 240] on button "Mark as Ready" at bounding box center [891, 239] width 98 height 27
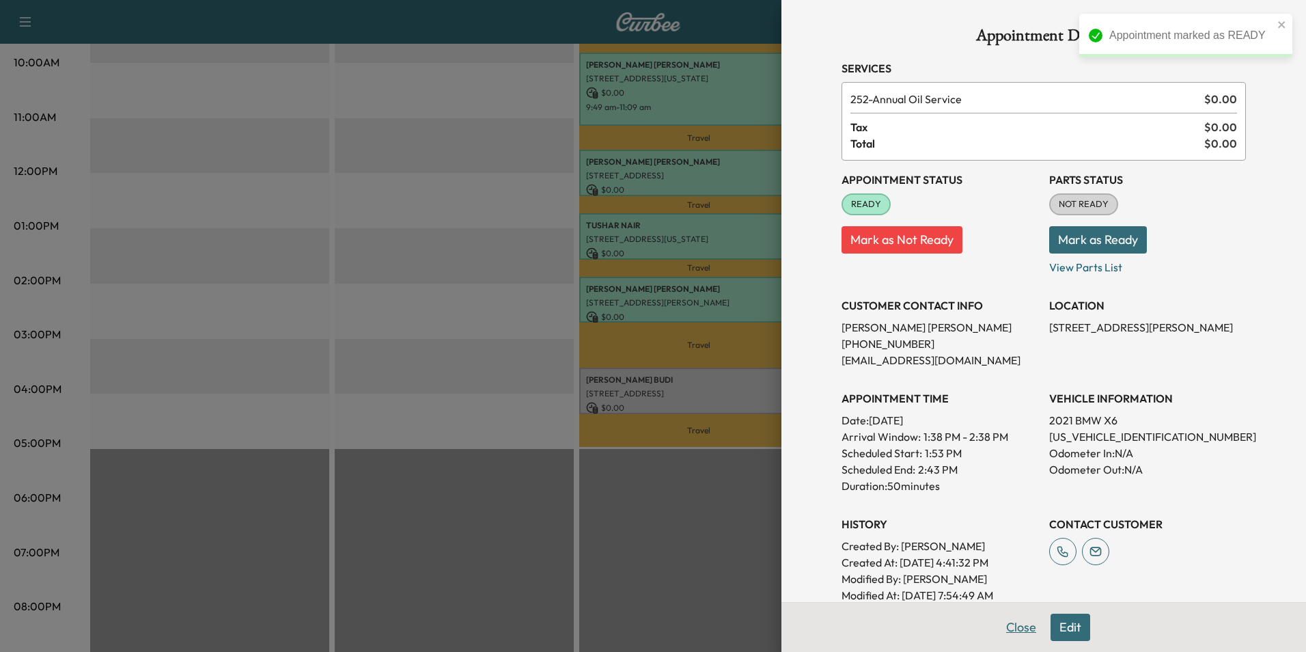
click at [1013, 633] on button "Close" at bounding box center [1022, 627] width 48 height 27
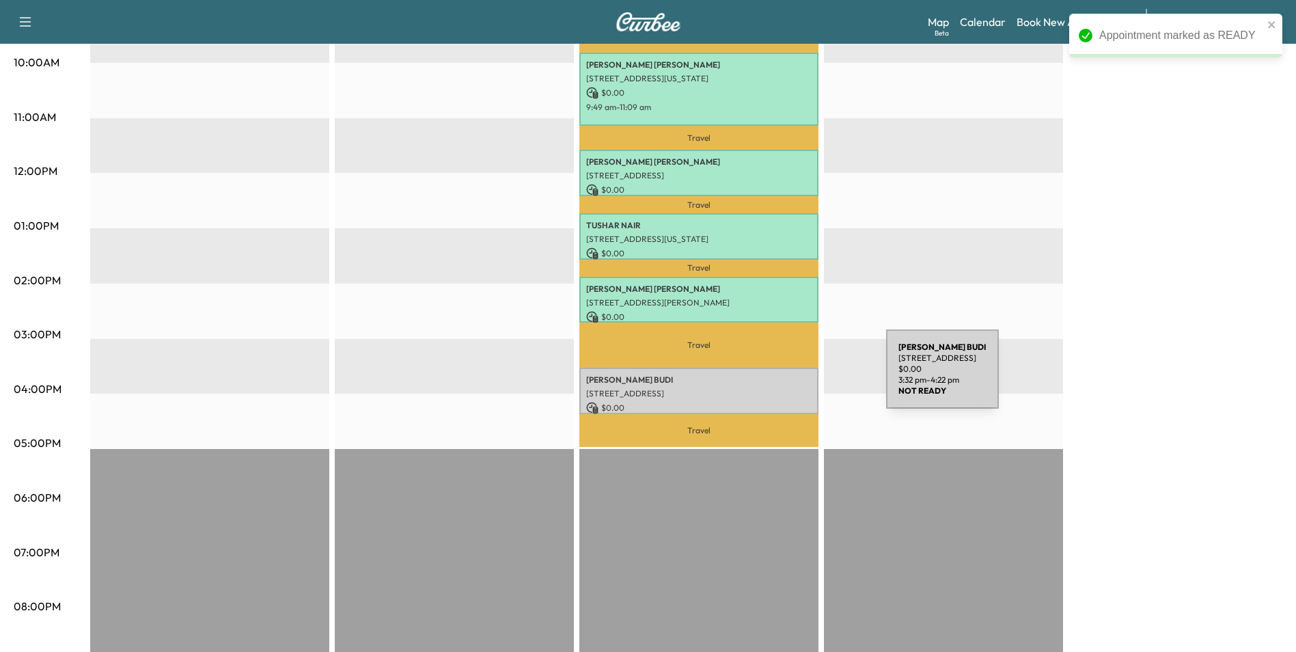
click at [784, 377] on p "[PERSON_NAME]" at bounding box center [698, 379] width 225 height 11
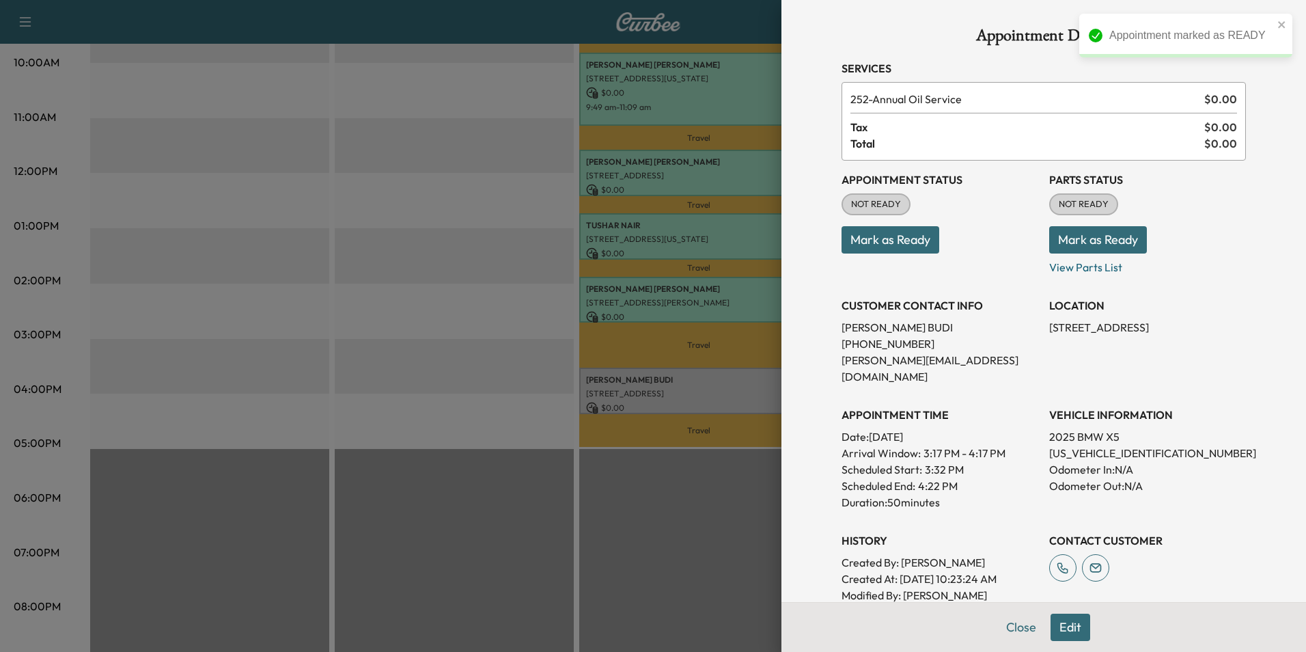
click at [882, 246] on button "Mark as Ready" at bounding box center [891, 239] width 98 height 27
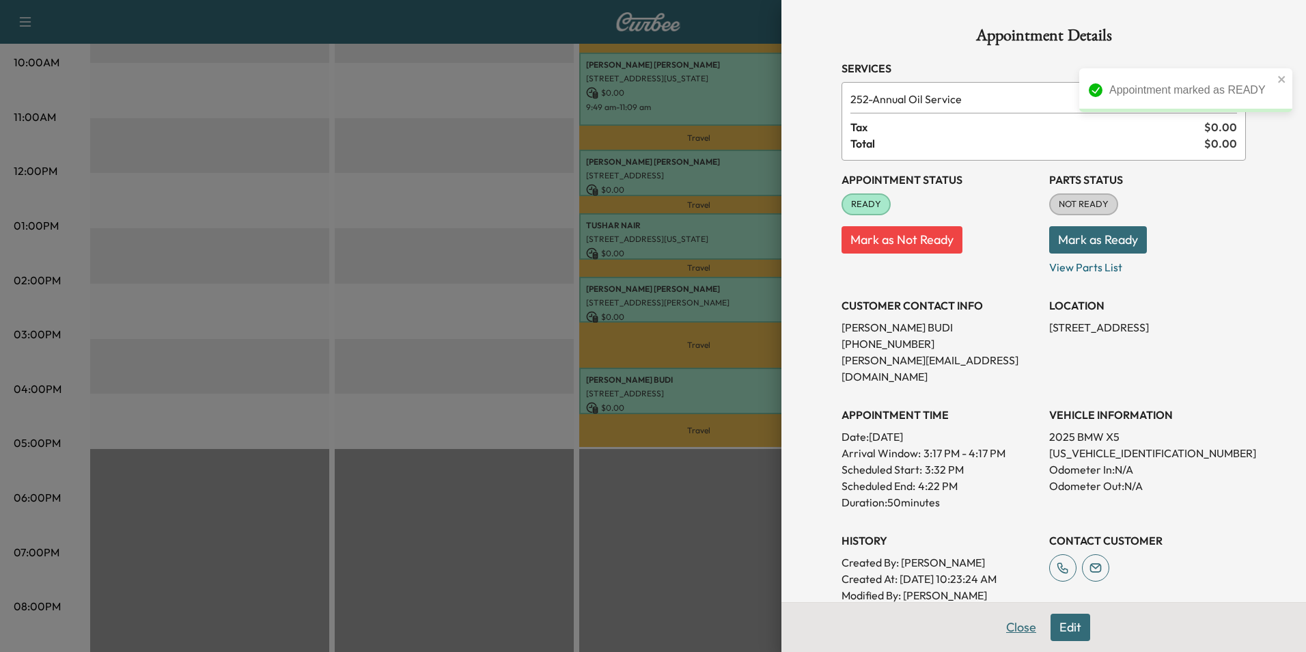
click at [1011, 632] on button "Close" at bounding box center [1022, 627] width 48 height 27
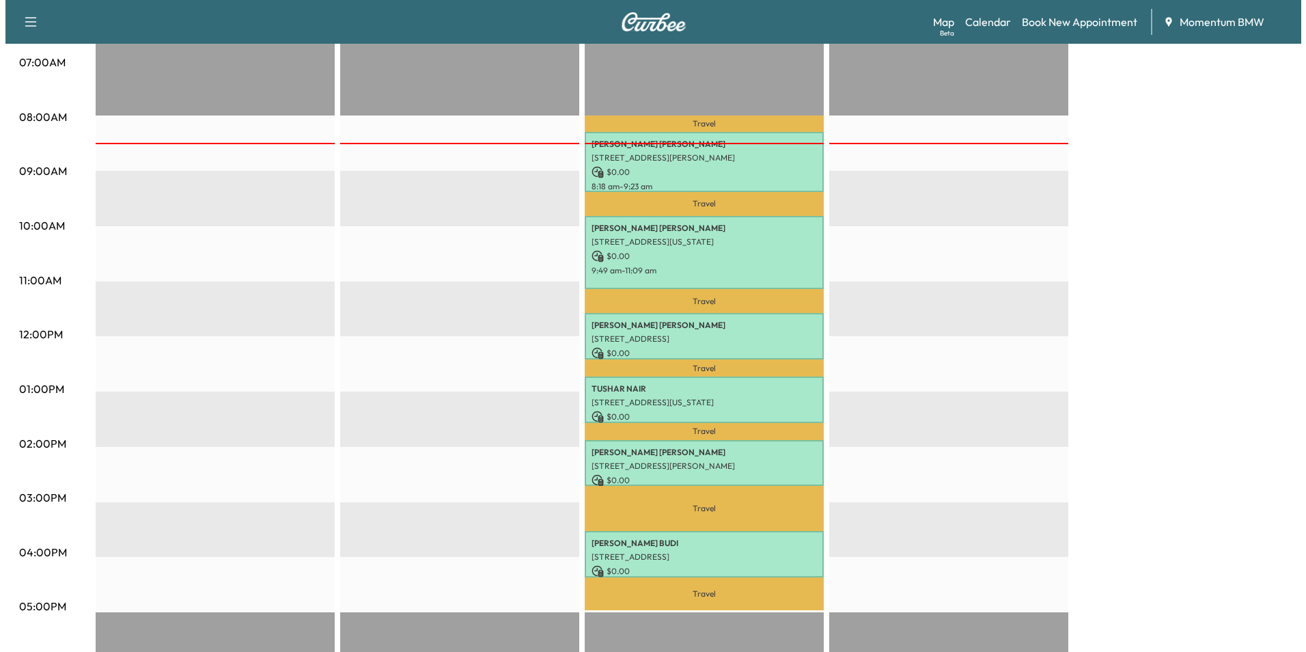
scroll to position [273, 0]
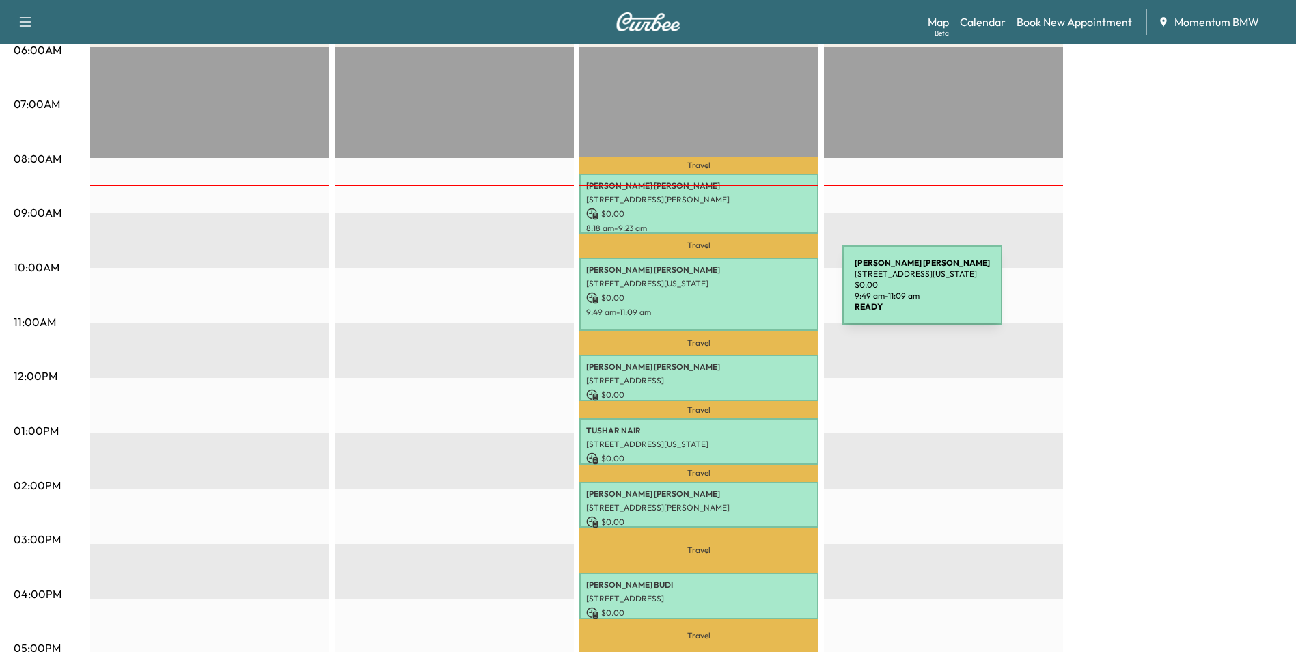
click at [740, 293] on p "$ 0.00" at bounding box center [698, 298] width 225 height 12
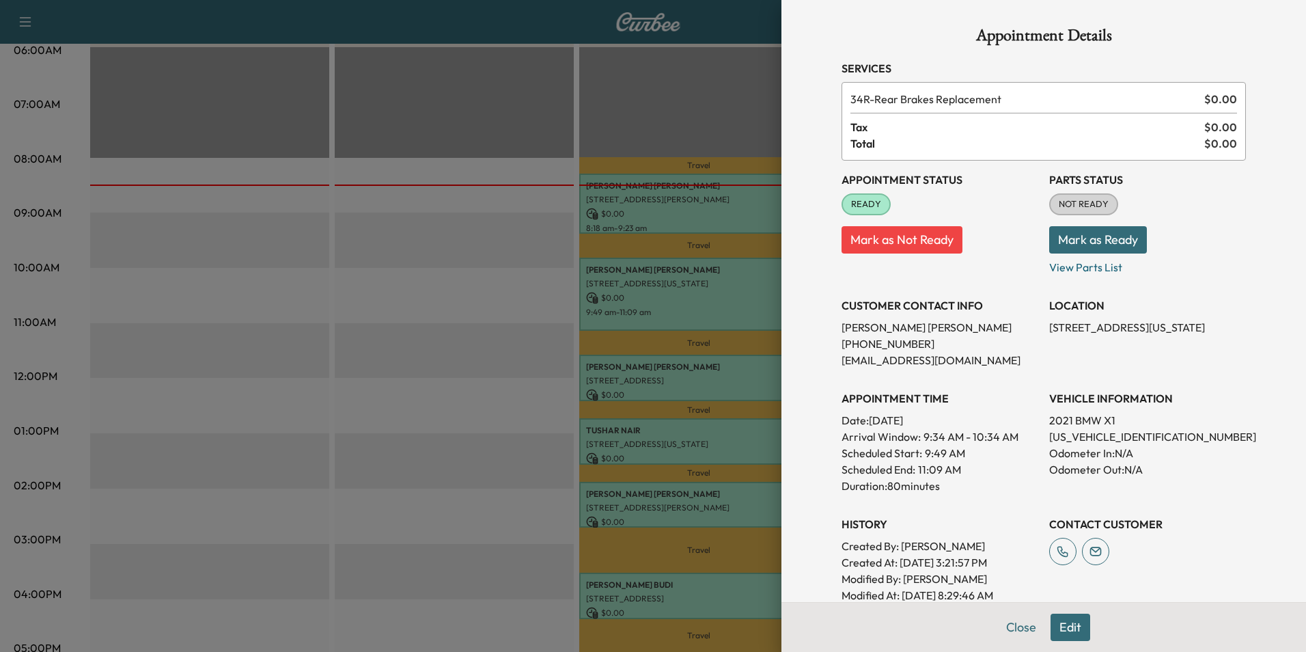
click at [1055, 637] on button "Edit" at bounding box center [1071, 627] width 40 height 27
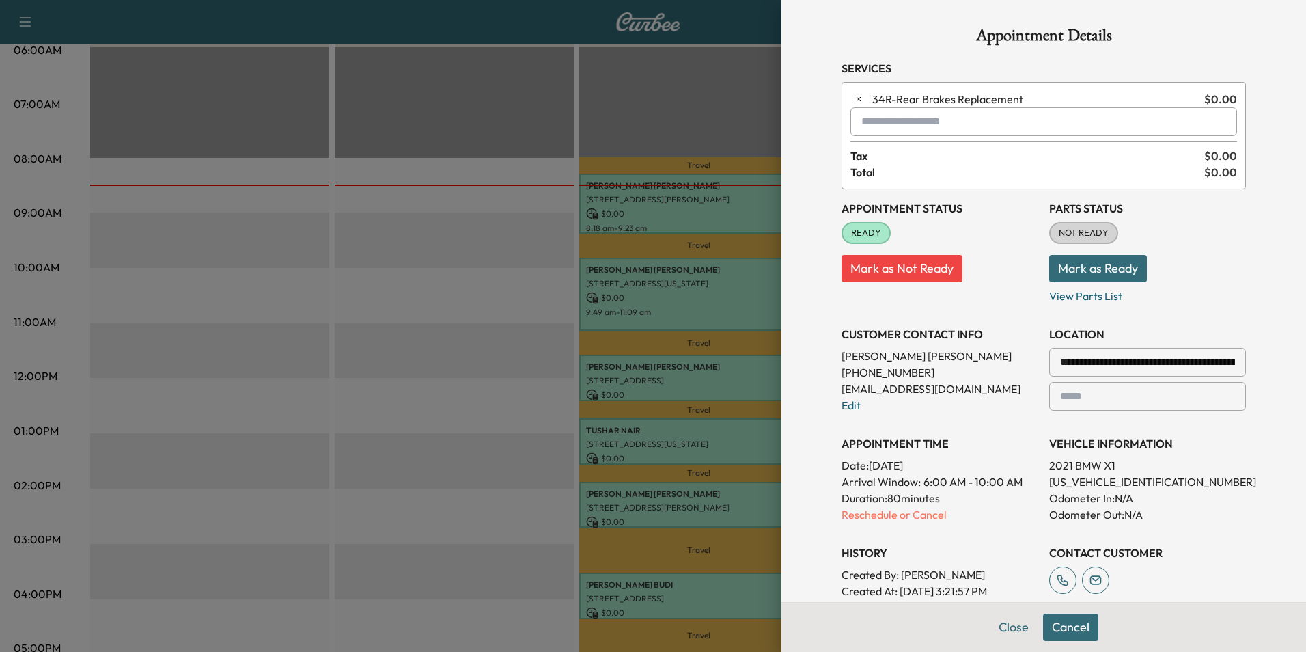
click at [886, 116] on input "text" at bounding box center [1044, 121] width 387 height 29
click at [899, 159] on p "Tech2 - [PERSON_NAME]" at bounding box center [997, 157] width 300 height 19
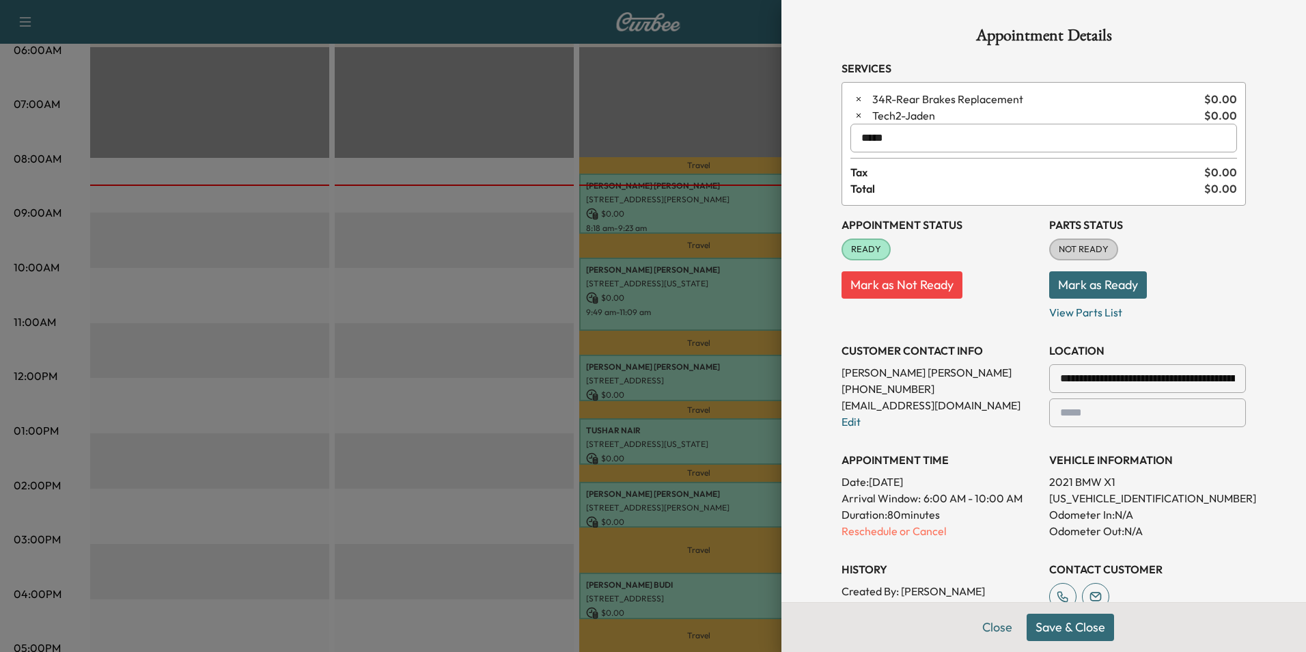
type input "*****"
click at [1070, 629] on button "Save & Close" at bounding box center [1070, 627] width 87 height 27
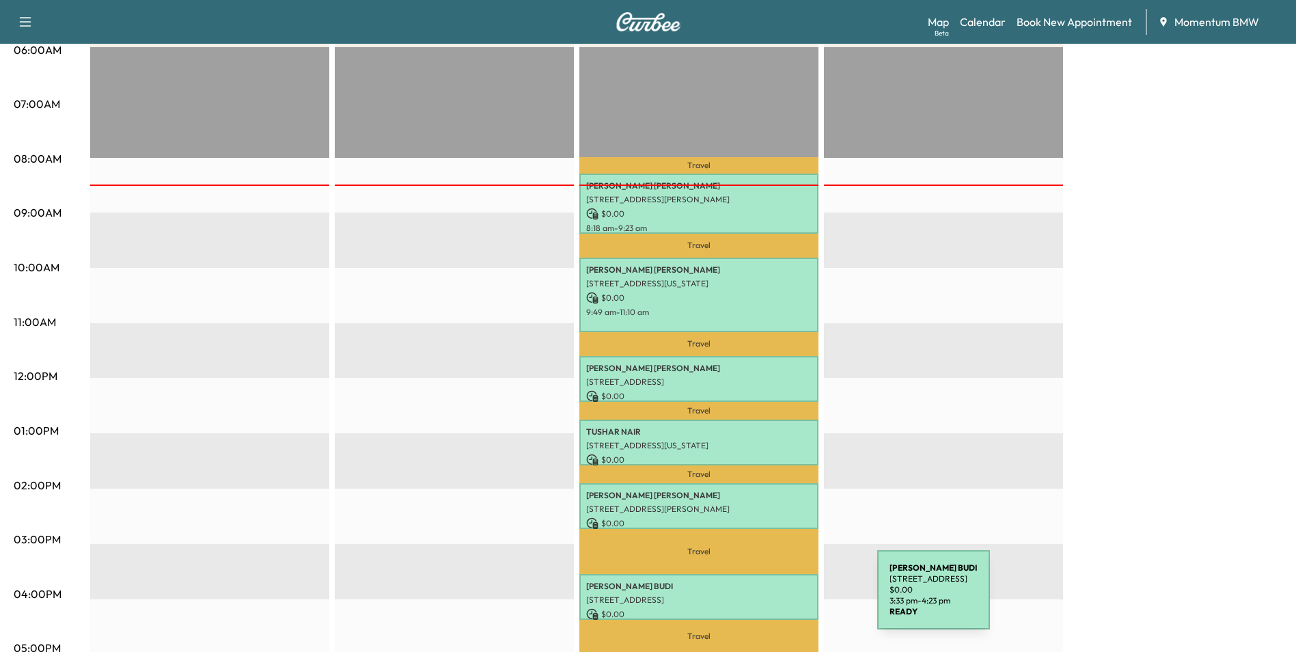
click at [775, 599] on p "[STREET_ADDRESS]" at bounding box center [698, 599] width 225 height 11
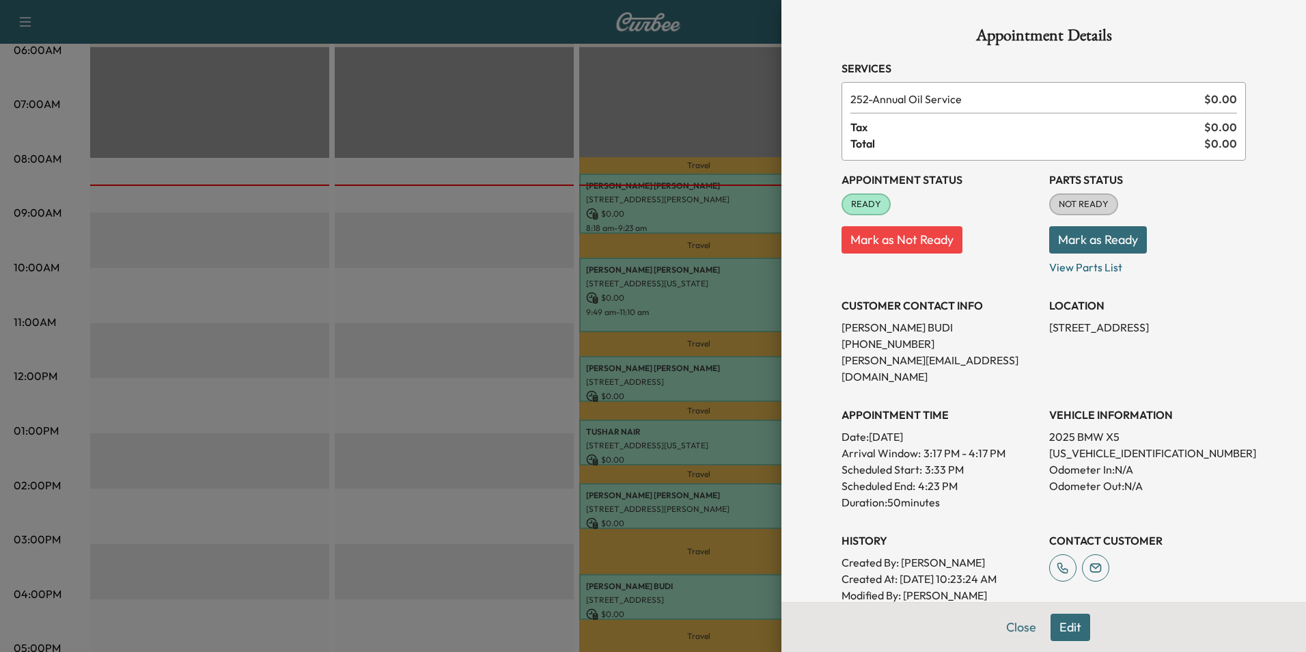
click at [1072, 631] on button "Edit" at bounding box center [1071, 627] width 40 height 27
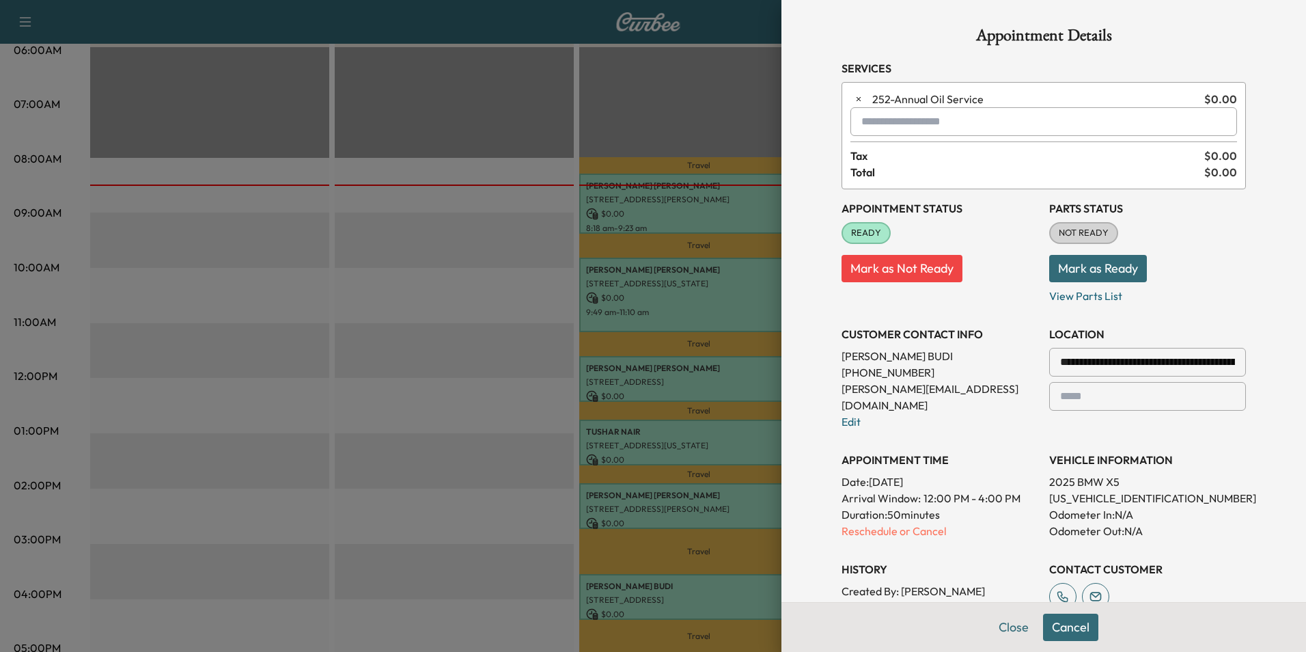
click at [879, 122] on input "text" at bounding box center [1044, 121] width 387 height 29
click at [898, 156] on p "Tech2 - [PERSON_NAME]" at bounding box center [997, 157] width 300 height 19
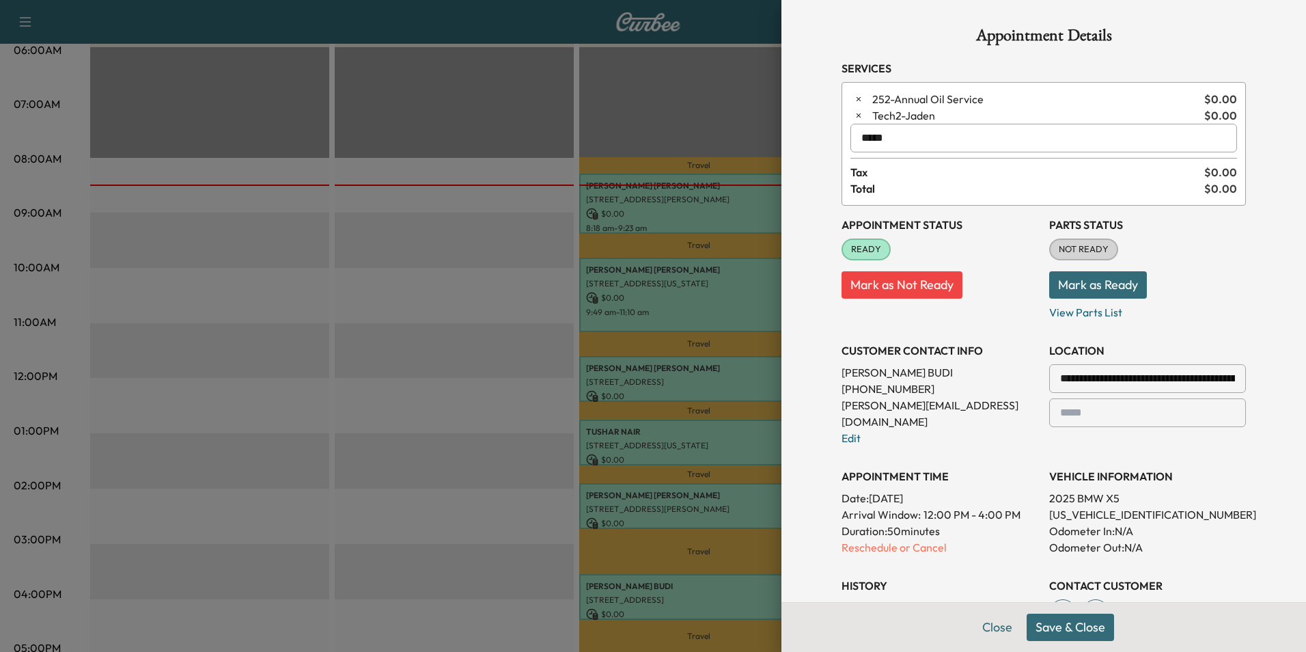
type input "*****"
click at [1068, 627] on button "Save & Close" at bounding box center [1070, 627] width 87 height 27
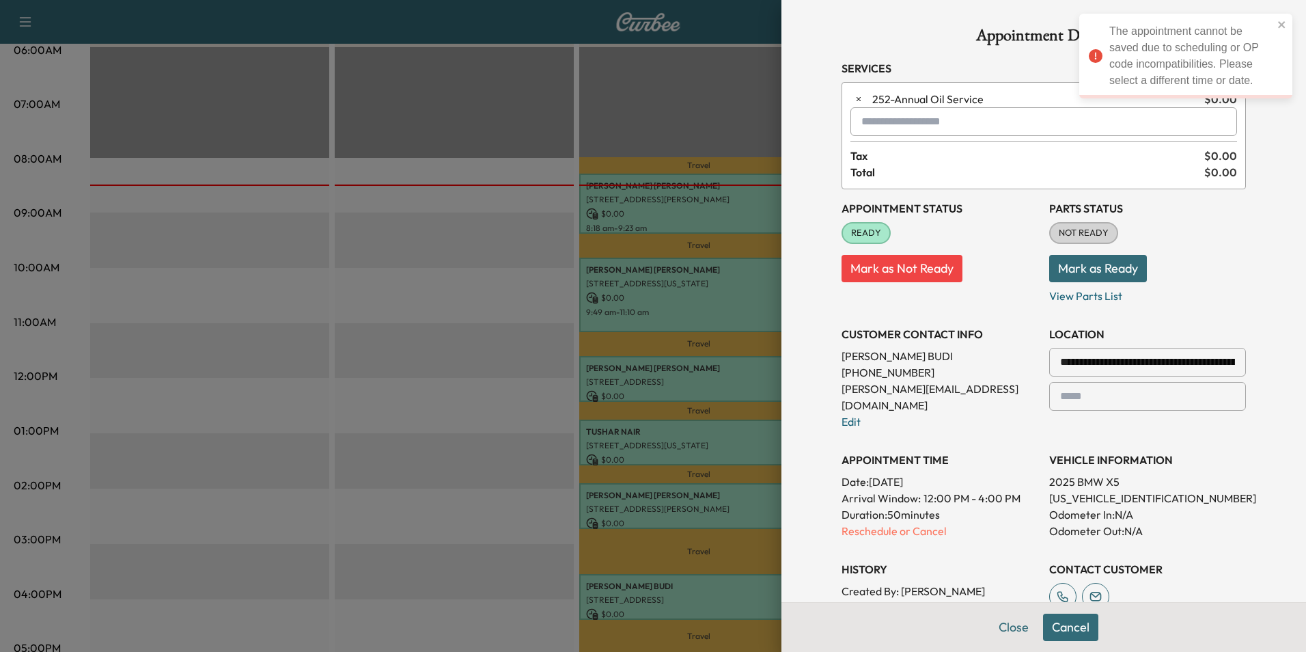
click at [1019, 627] on button "Close" at bounding box center [1014, 627] width 48 height 27
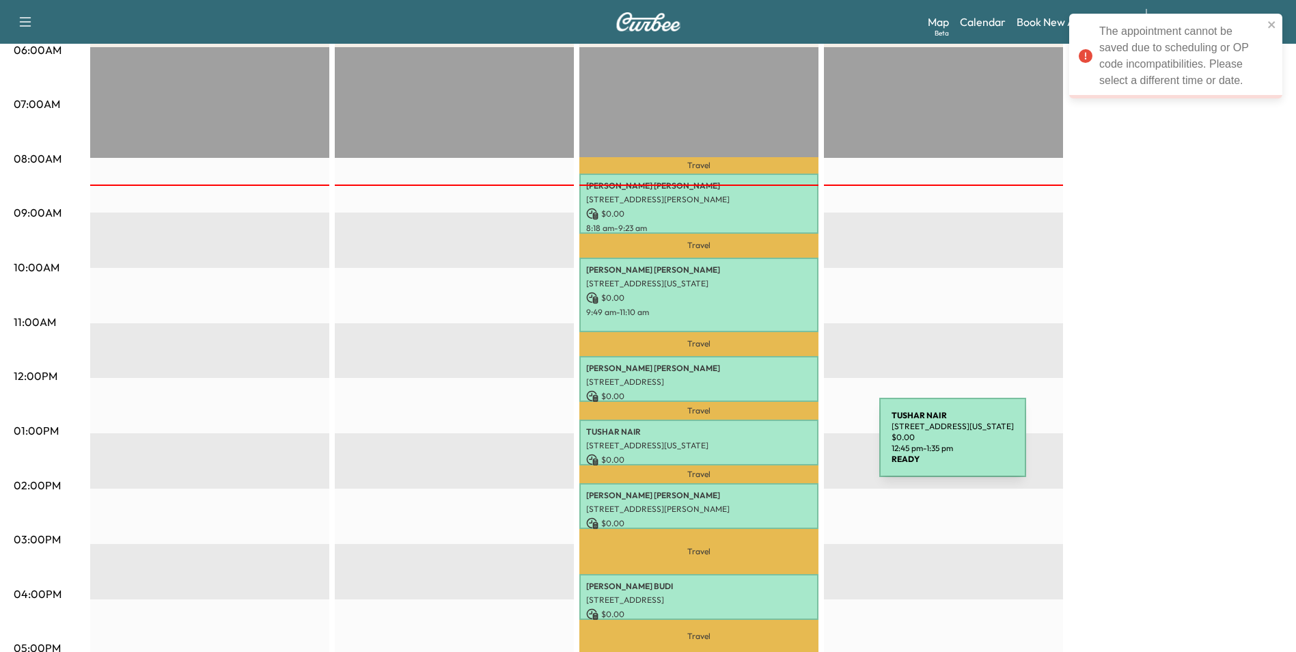
click at [777, 446] on p "[STREET_ADDRESS][US_STATE]" at bounding box center [698, 445] width 225 height 11
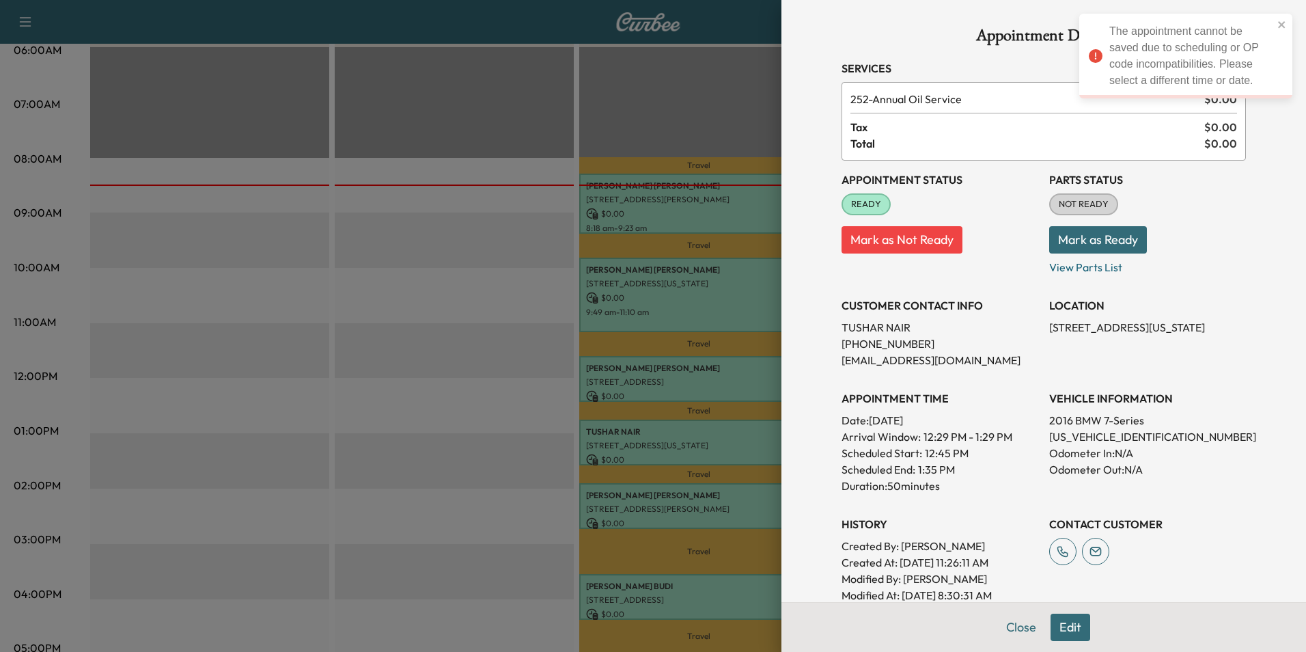
click at [1058, 632] on button "Edit" at bounding box center [1071, 627] width 40 height 27
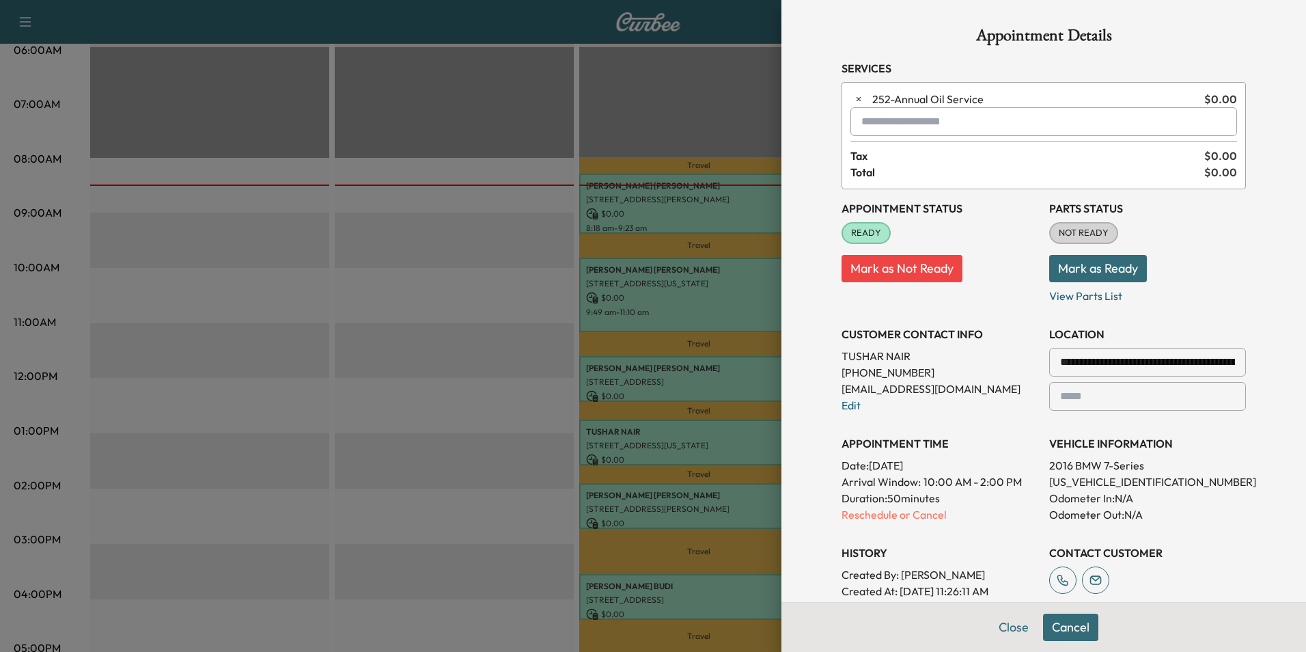
click at [875, 122] on input "text" at bounding box center [1044, 121] width 387 height 29
click at [896, 151] on p "Tech2 - [PERSON_NAME]" at bounding box center [997, 157] width 300 height 19
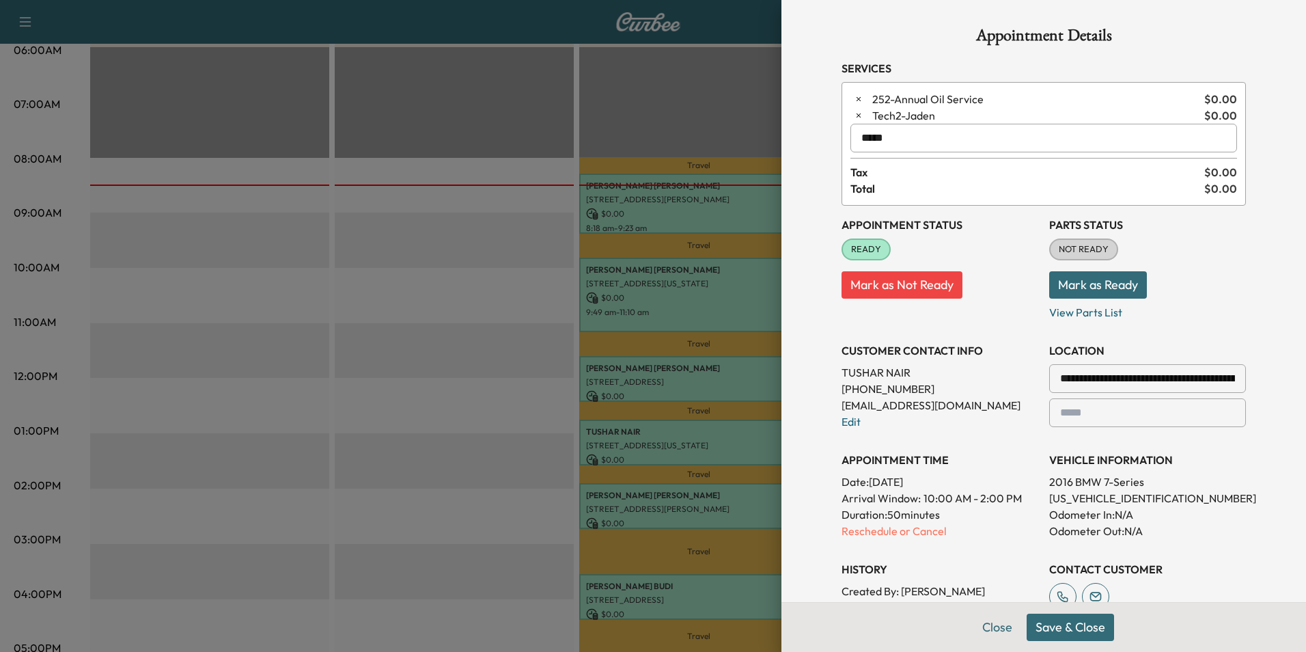
type input "*****"
click at [1063, 627] on button "Save & Close" at bounding box center [1070, 627] width 87 height 27
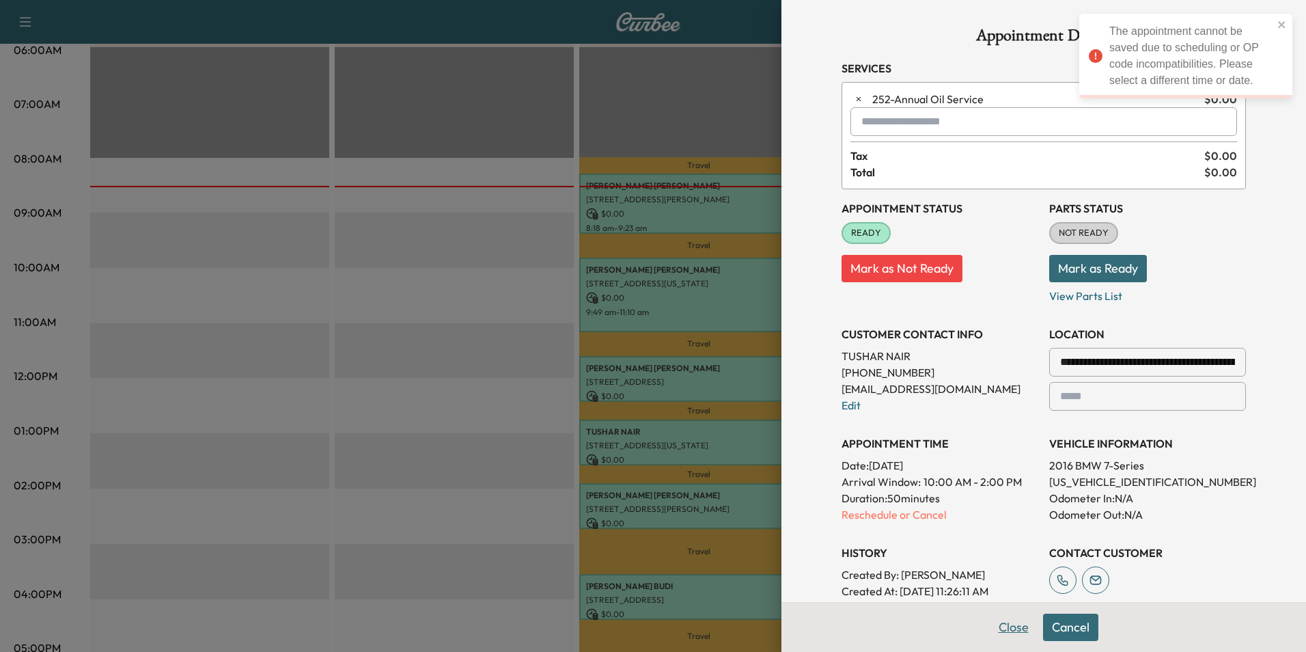
click at [1012, 625] on button "Close" at bounding box center [1014, 627] width 48 height 27
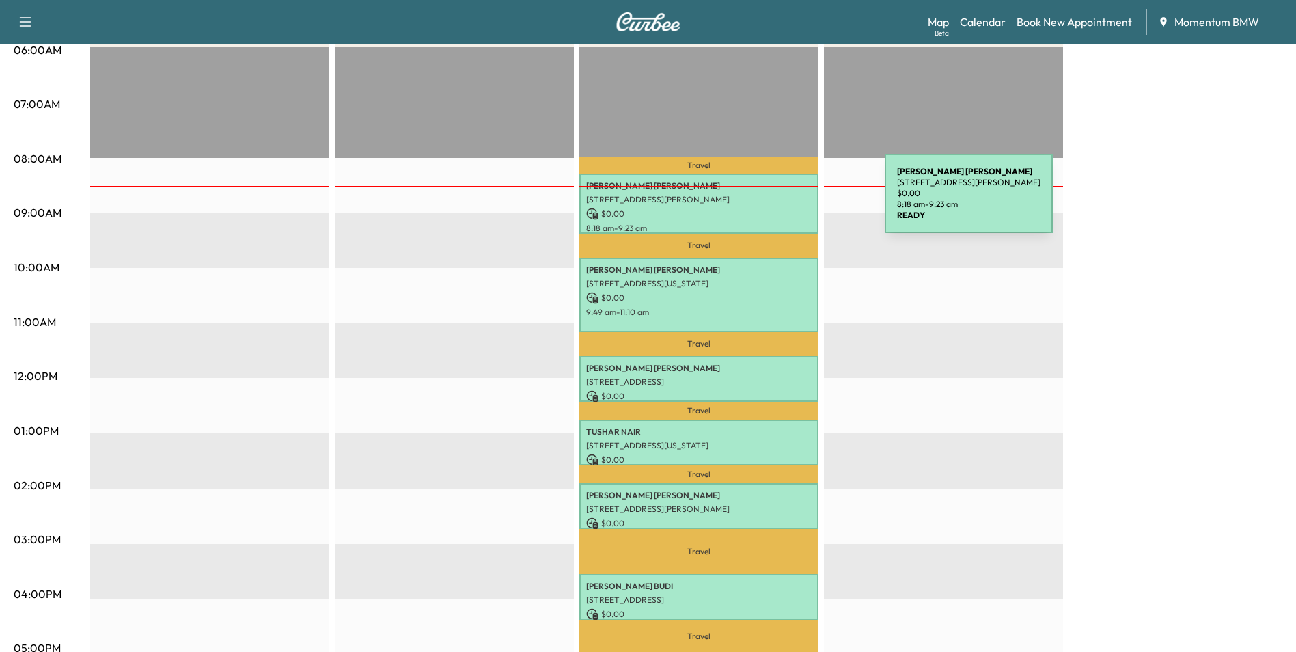
click at [782, 202] on p "[STREET_ADDRESS][PERSON_NAME]" at bounding box center [698, 199] width 225 height 11
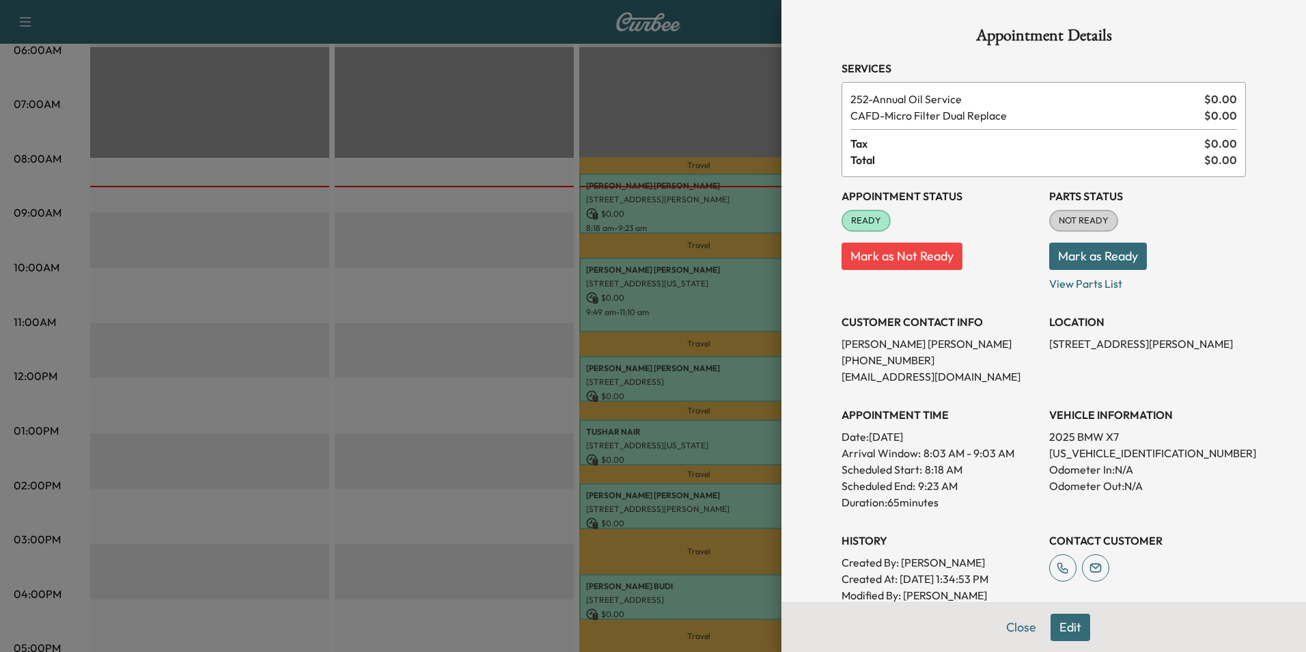
click at [1066, 628] on button "Edit" at bounding box center [1071, 627] width 40 height 27
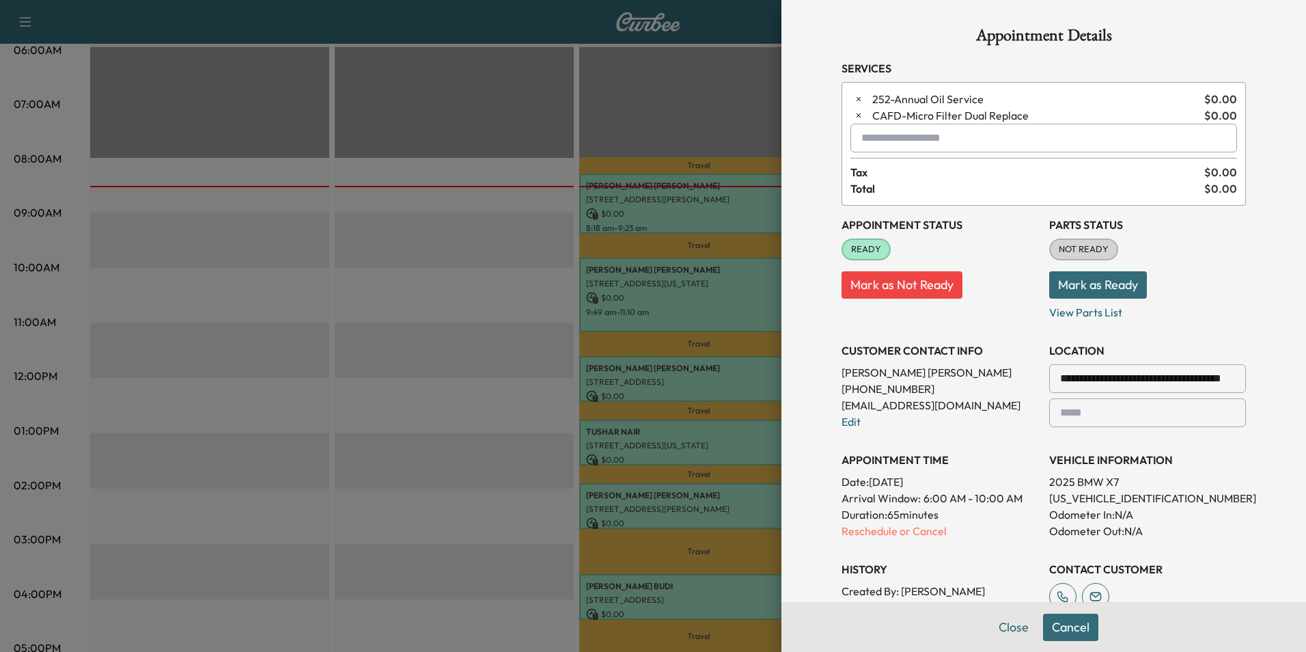
click at [871, 137] on input "text" at bounding box center [1044, 138] width 387 height 29
click at [907, 172] on p "Tech4 - Teng" at bounding box center [997, 173] width 300 height 19
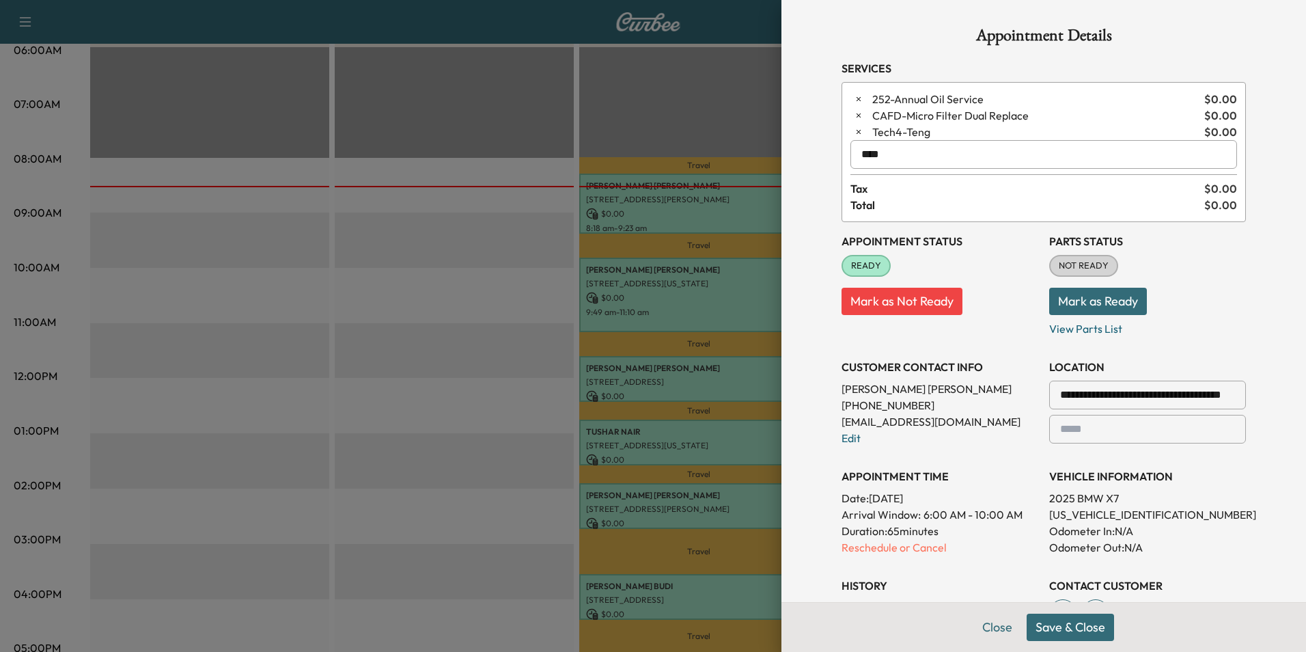
type input "****"
click at [1068, 631] on button "Save & Close" at bounding box center [1070, 627] width 87 height 27
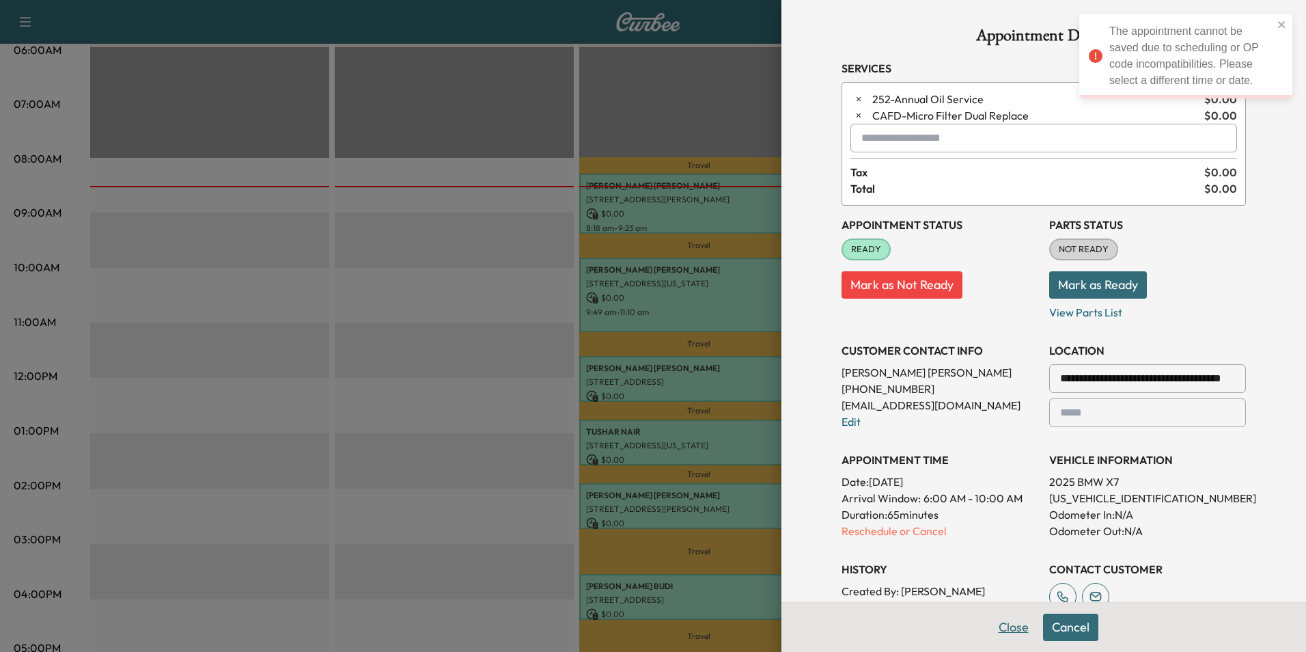
click at [1006, 636] on button "Close" at bounding box center [1014, 627] width 48 height 27
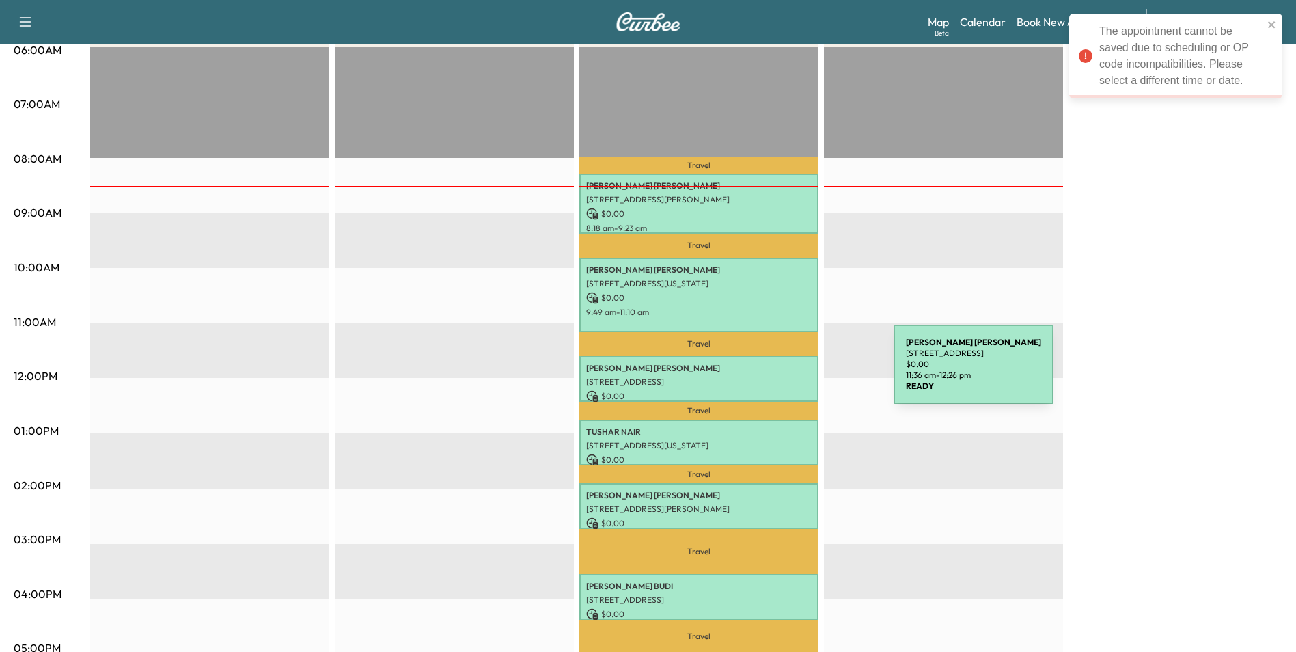
click at [791, 376] on p "[STREET_ADDRESS]" at bounding box center [698, 381] width 225 height 11
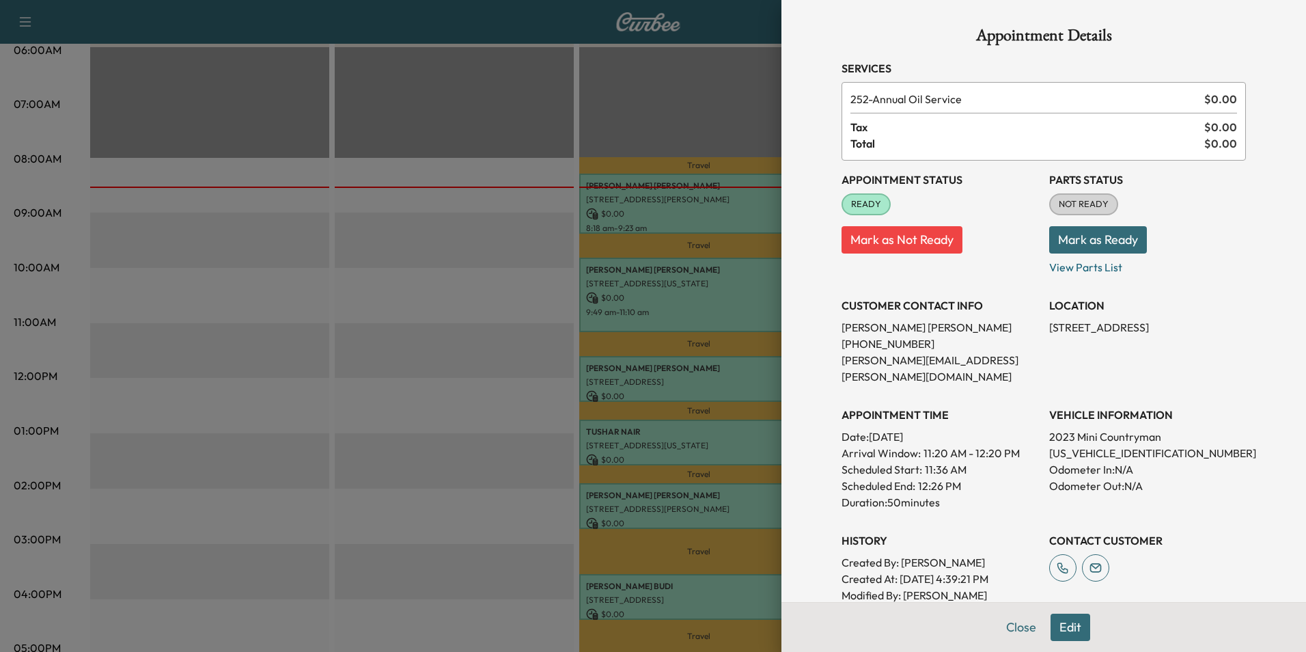
click at [1065, 627] on button "Edit" at bounding box center [1071, 627] width 40 height 27
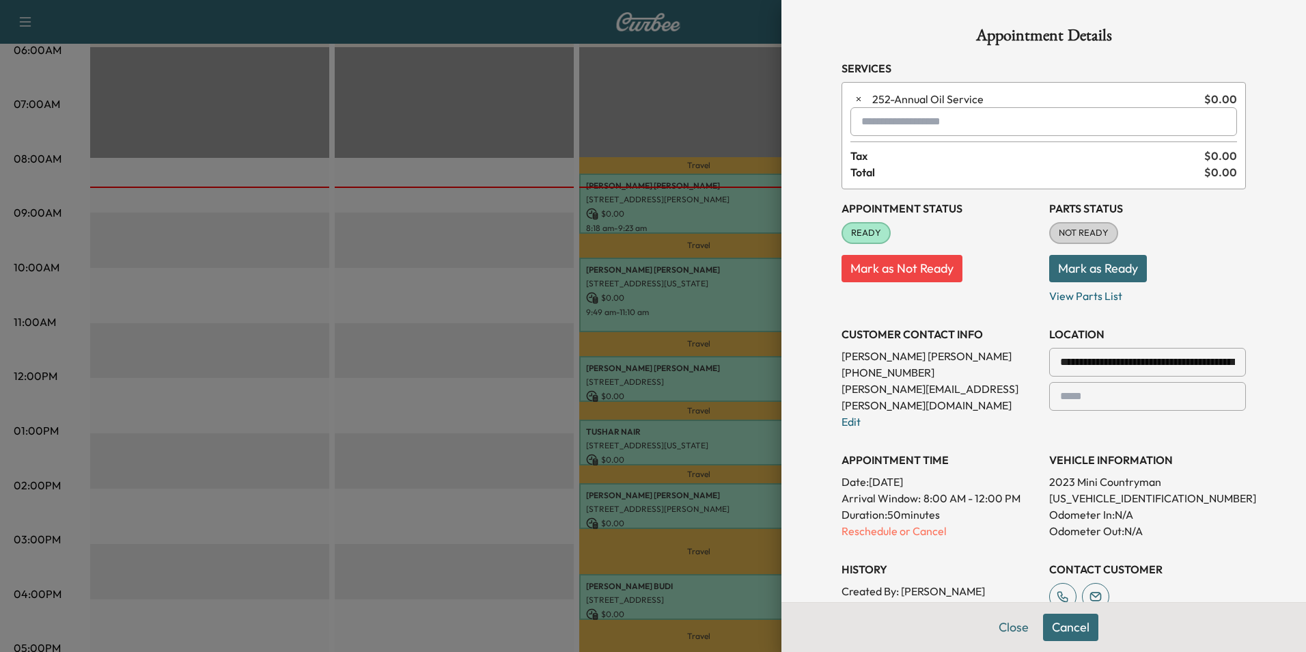
click at [877, 126] on input "text" at bounding box center [1044, 121] width 387 height 29
click at [900, 159] on p "Tech4 - Teng" at bounding box center [997, 157] width 300 height 19
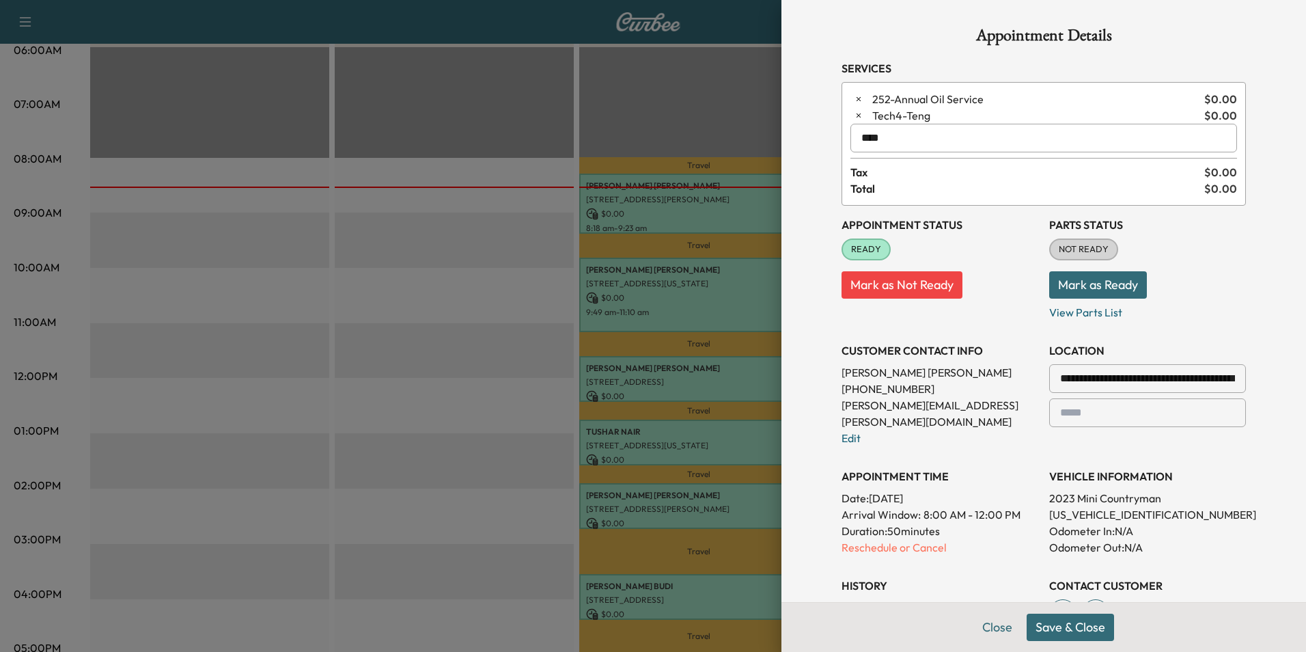
type input "****"
click at [1072, 632] on button "Save & Close" at bounding box center [1070, 627] width 87 height 27
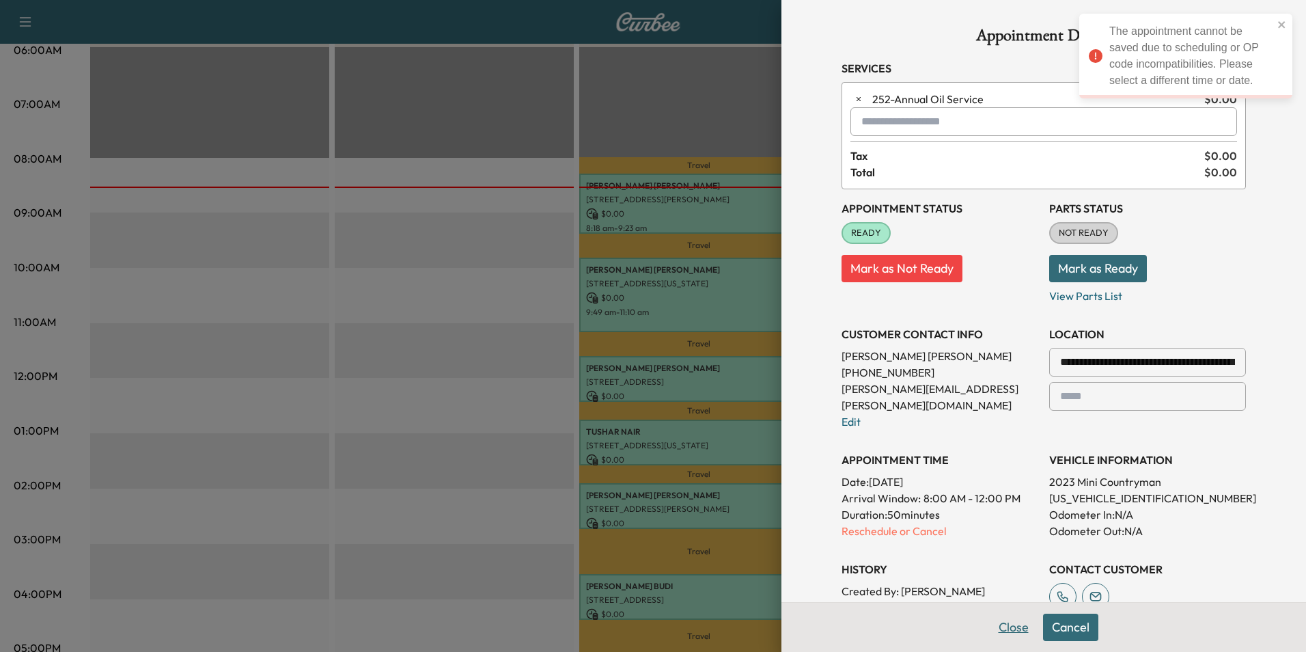
click at [1004, 627] on button "Close" at bounding box center [1014, 627] width 48 height 27
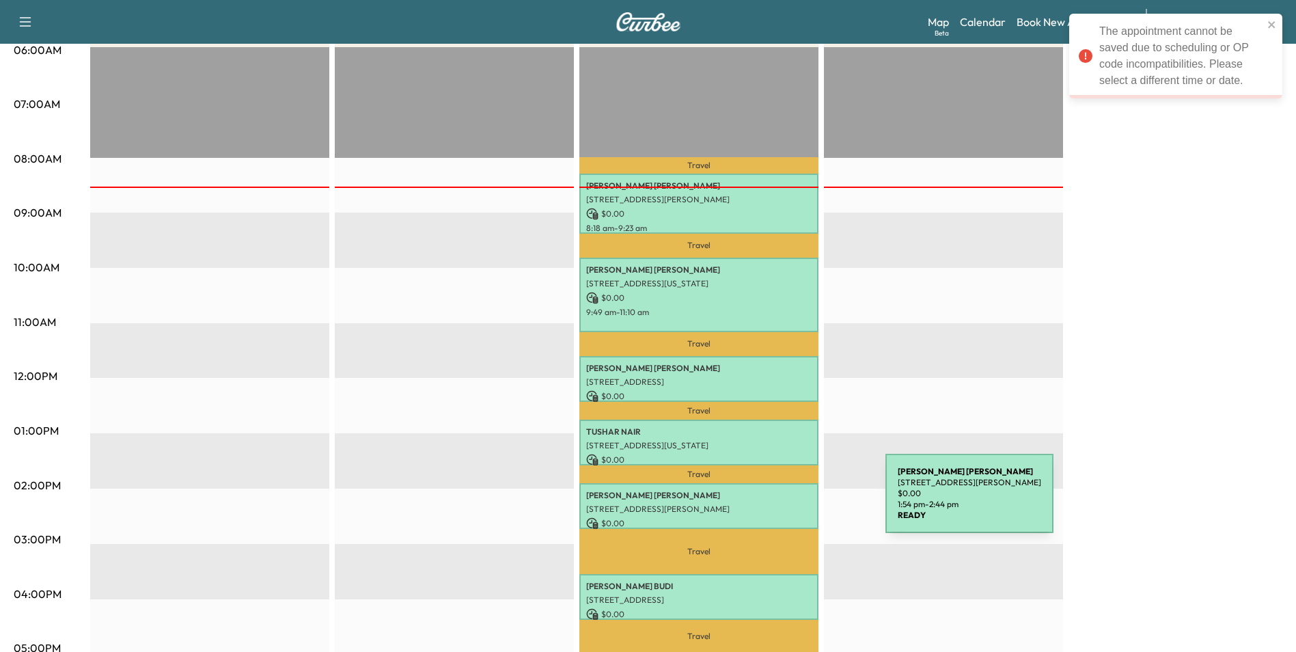
click at [783, 504] on p "[STREET_ADDRESS][PERSON_NAME]" at bounding box center [698, 509] width 225 height 11
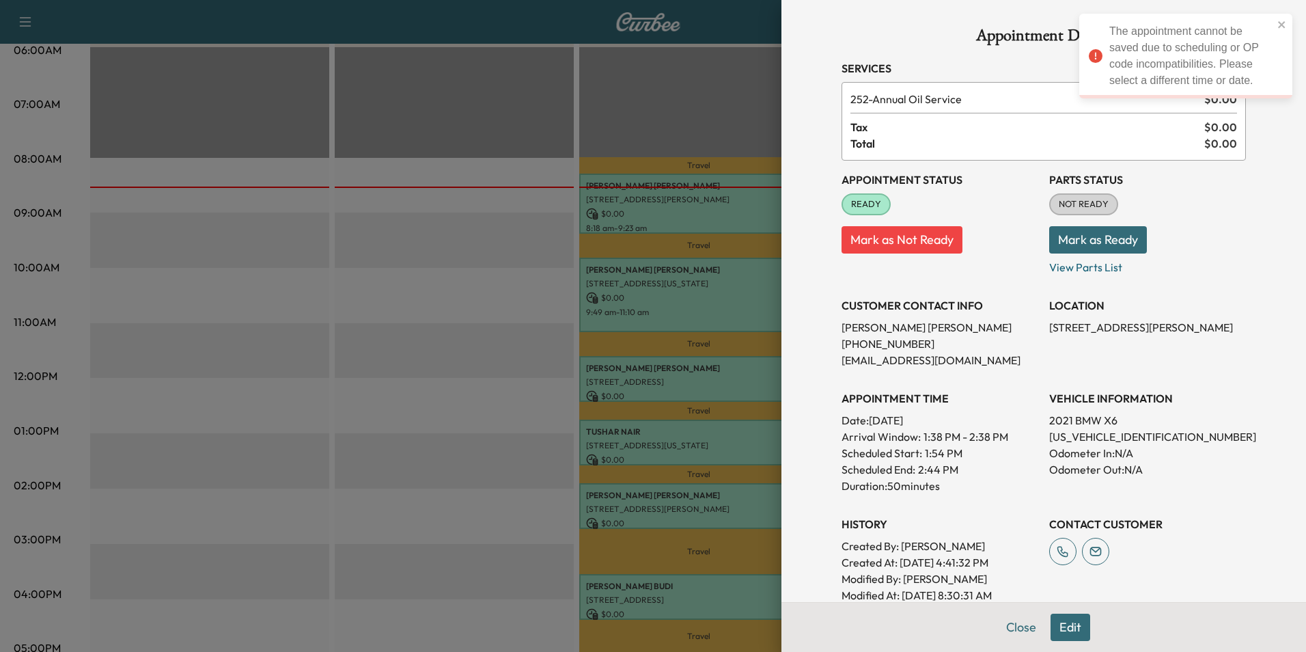
click at [1066, 627] on button "Edit" at bounding box center [1071, 627] width 40 height 27
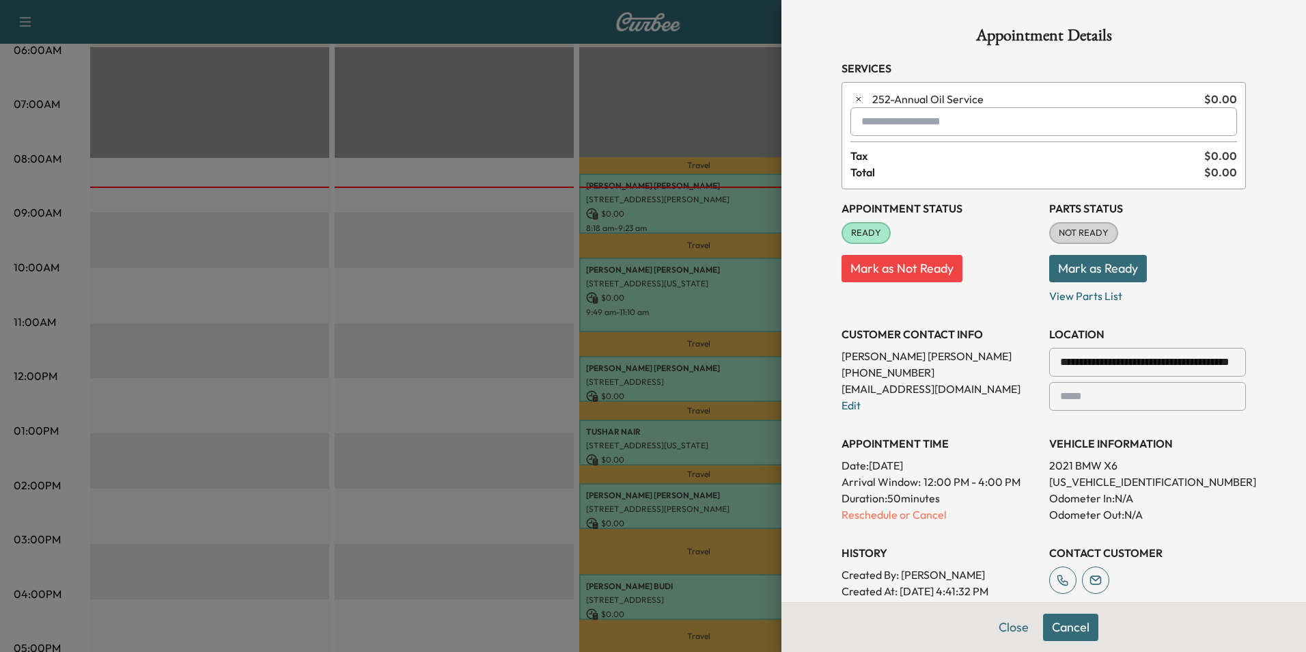
click at [892, 124] on input "text" at bounding box center [1044, 121] width 387 height 29
click at [899, 158] on p "Tech4 - Teng" at bounding box center [997, 157] width 300 height 19
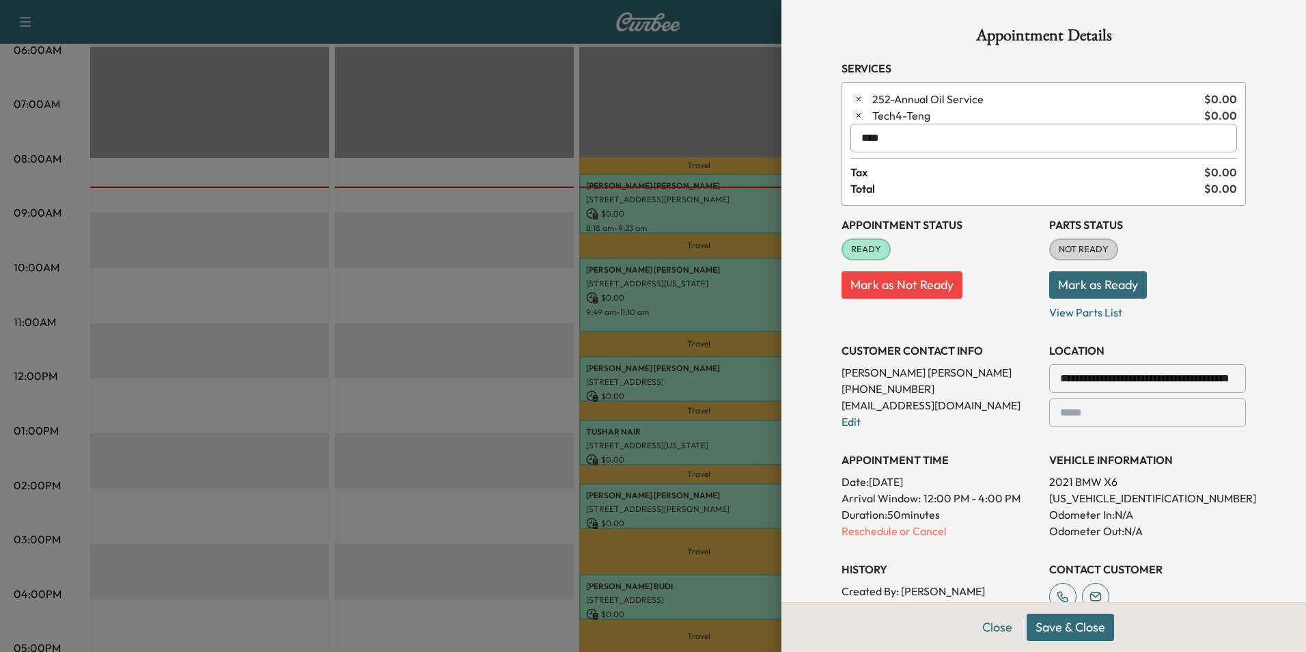
type input "****"
click at [1076, 630] on button "Save & Close" at bounding box center [1070, 627] width 87 height 27
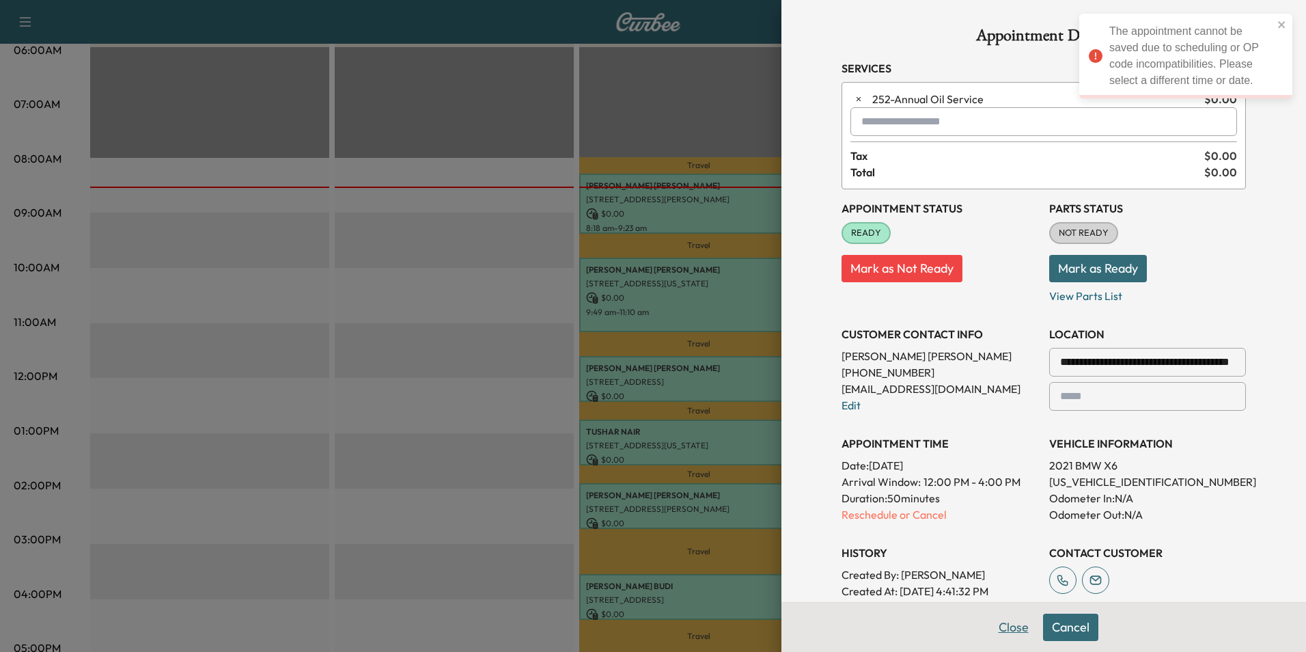
click at [1015, 625] on button "Close" at bounding box center [1014, 627] width 48 height 27
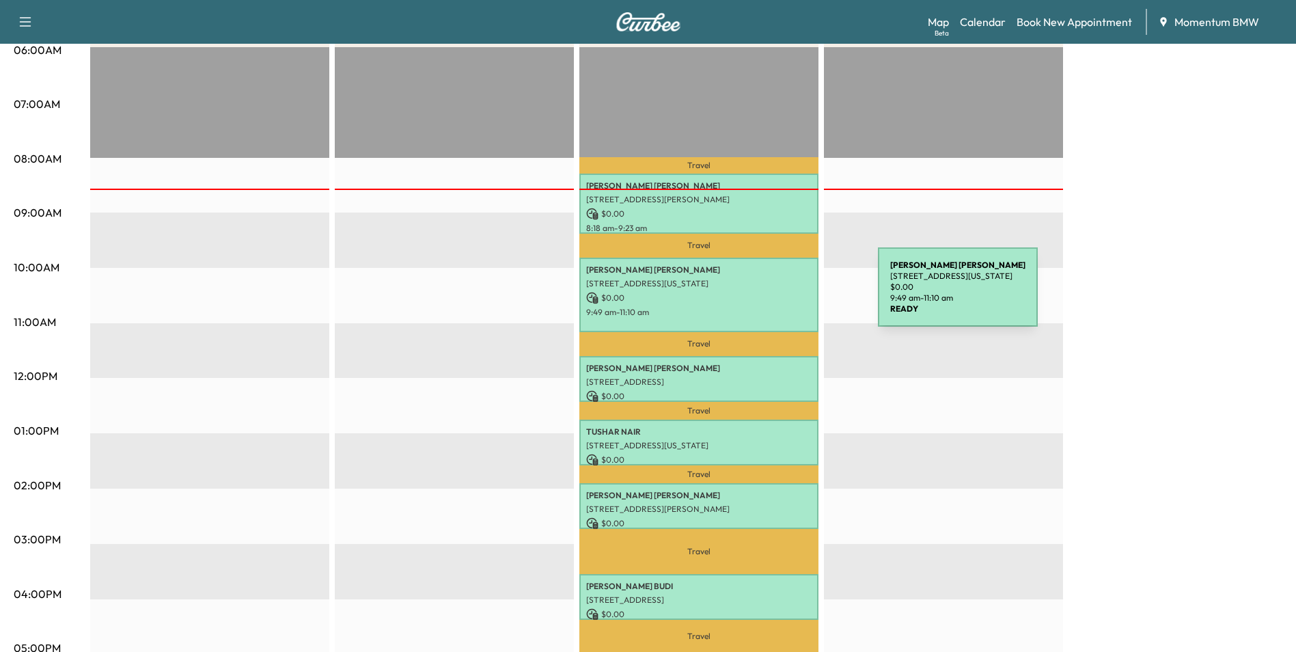
click at [776, 295] on p "$ 0.00" at bounding box center [698, 298] width 225 height 12
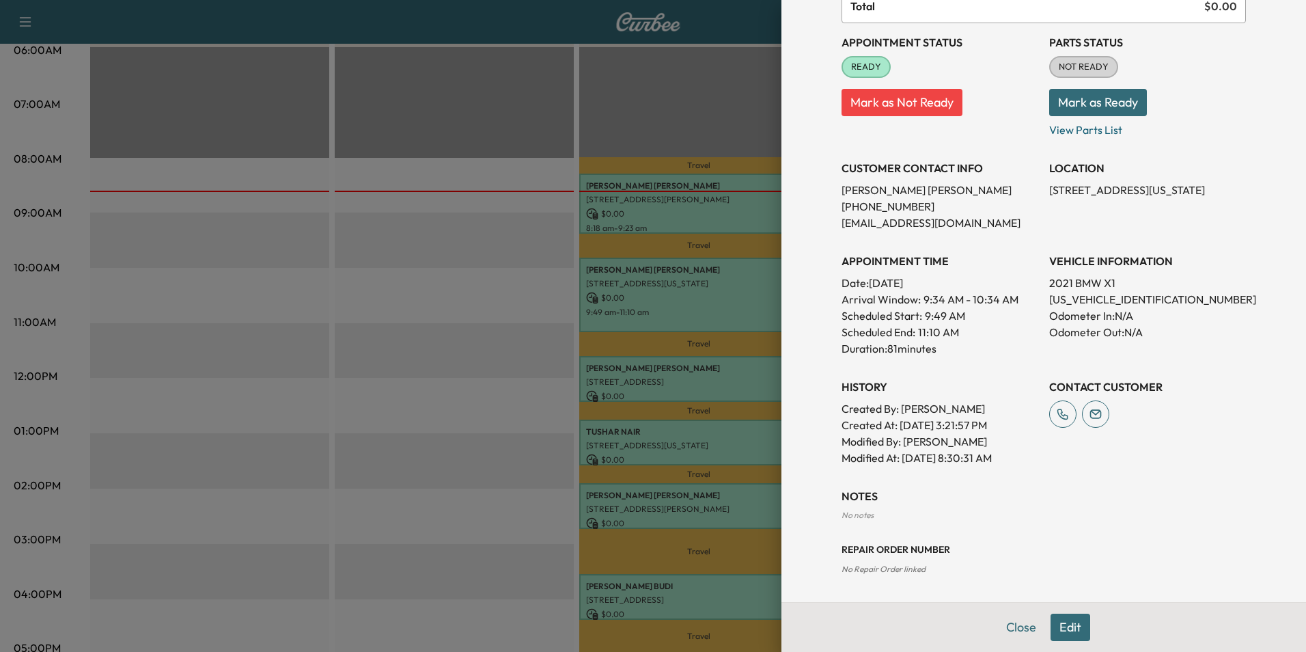
scroll to position [154, 0]
drag, startPoint x: 909, startPoint y: 210, endPoint x: 829, endPoint y: 208, distance: 80.7
click at [829, 208] on div "Appointment Details Services 34R - Rear Brakes Replacement $ 0.00 Tech2 - [PERS…" at bounding box center [1043, 224] width 437 height 756
drag, startPoint x: 829, startPoint y: 208, endPoint x: 881, endPoint y: 206, distance: 52.0
copy p "[PHONE_NUMBER]"
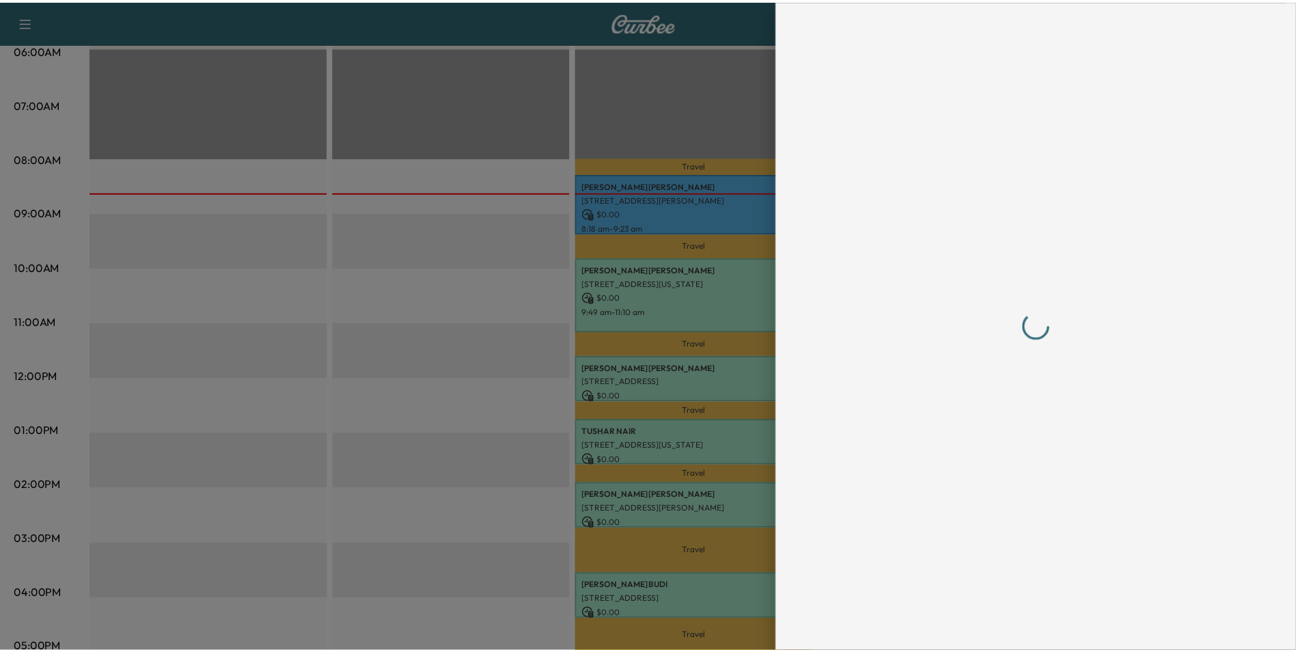
scroll to position [0, 0]
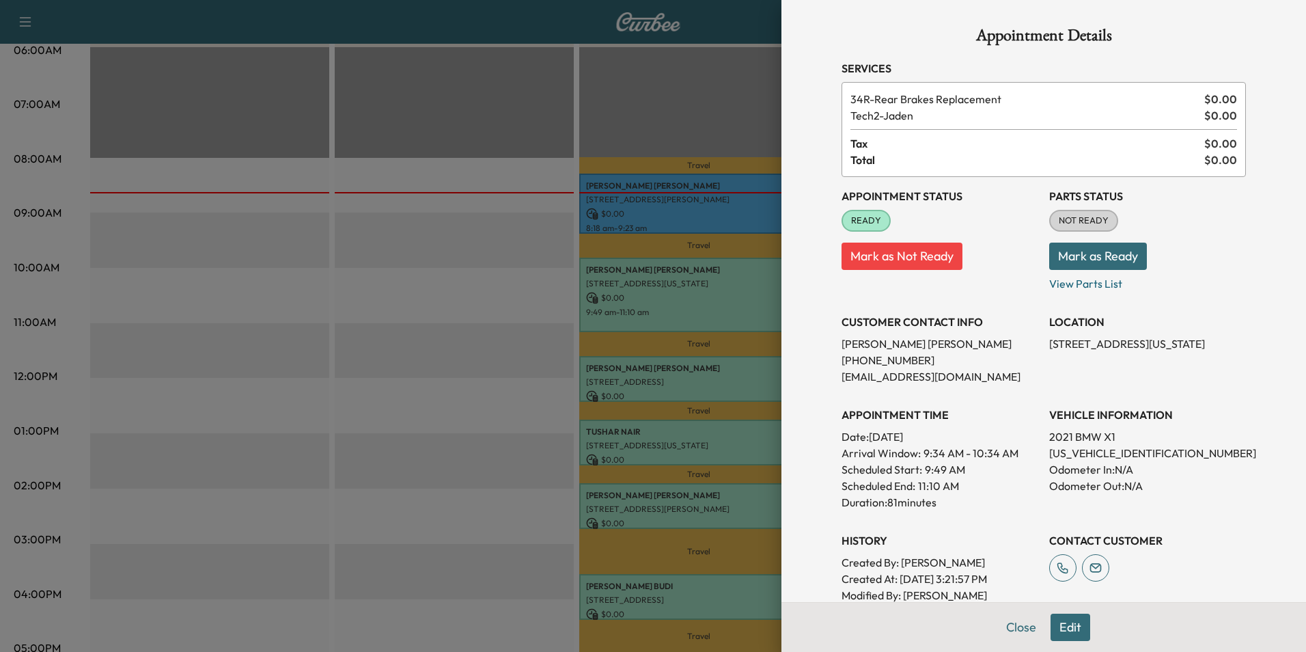
click at [1078, 454] on p "[US_VEHICLE_IDENTIFICATION_NUMBER]" at bounding box center [1148, 453] width 197 height 16
copy p "[US_VEHICLE_IDENTIFICATION_NUMBER]"
click at [732, 210] on div at bounding box center [653, 326] width 1306 height 652
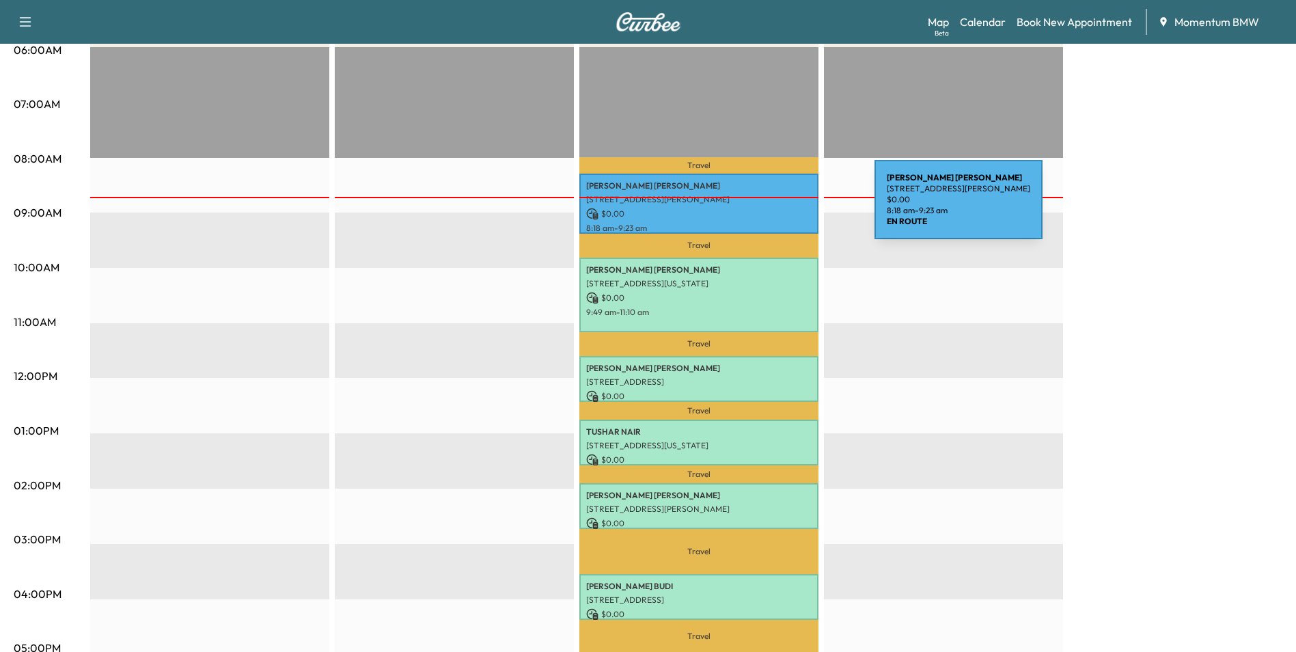
click at [772, 208] on p "$ 0.00" at bounding box center [698, 214] width 225 height 12
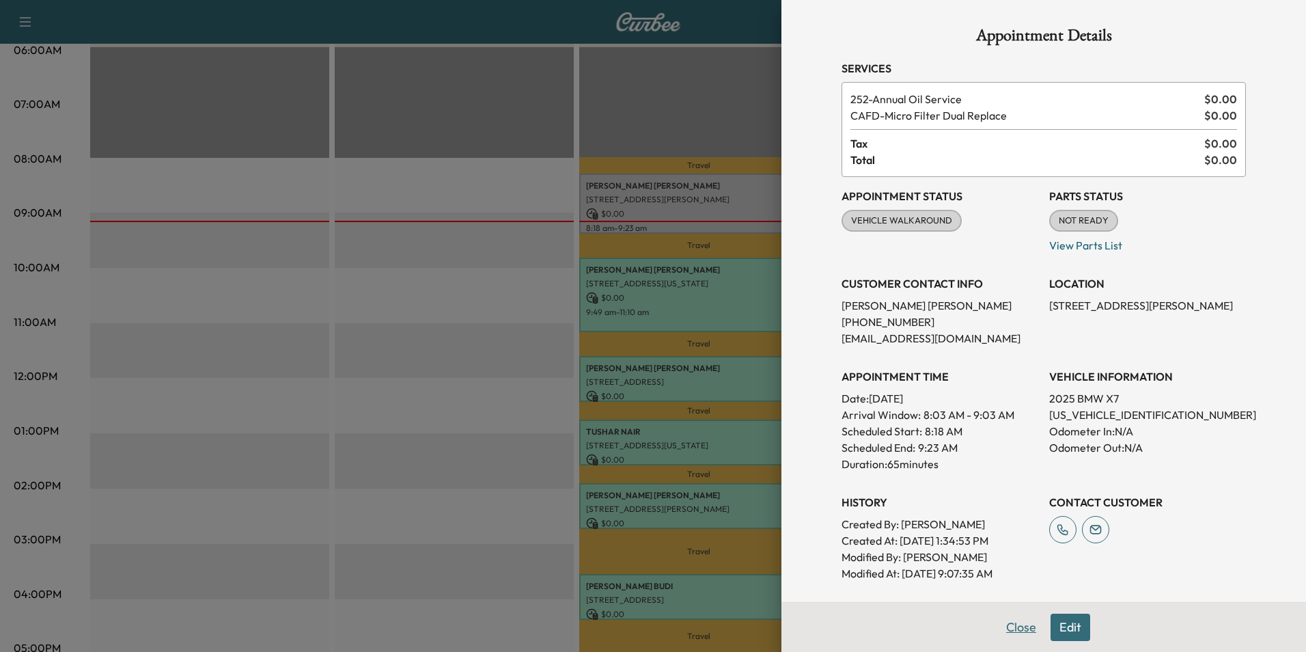
click at [1017, 630] on button "Close" at bounding box center [1022, 627] width 48 height 27
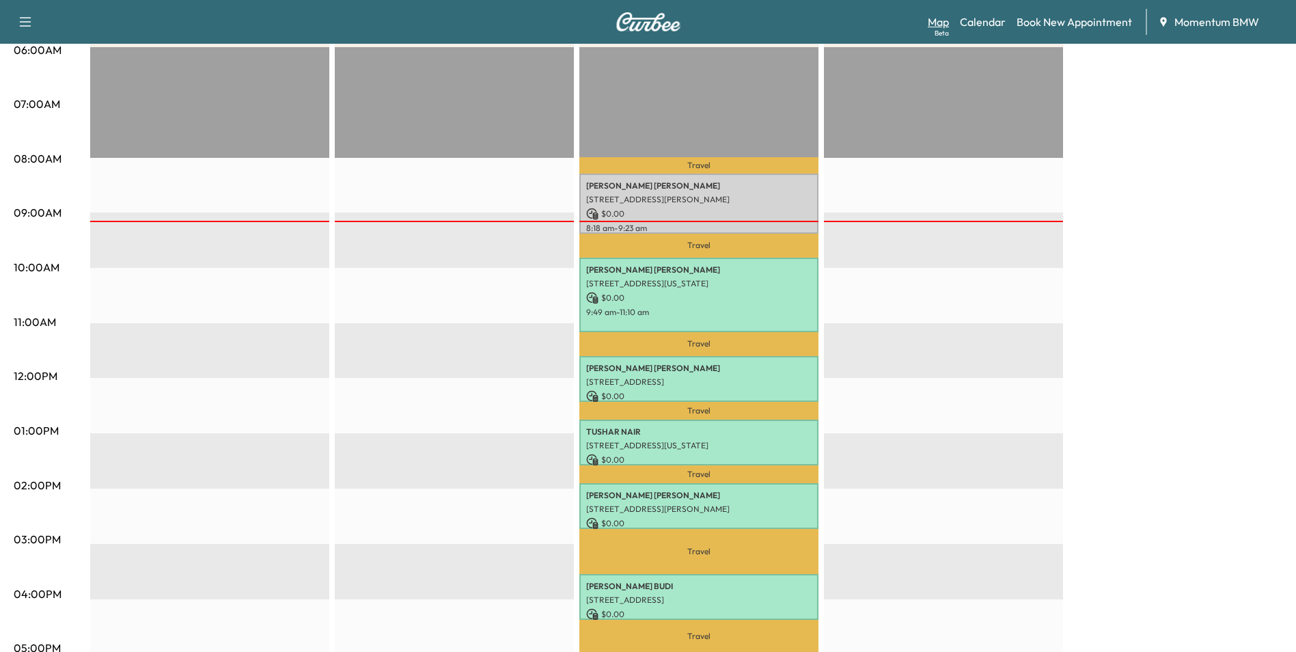
click at [942, 26] on link "Map Beta" at bounding box center [938, 22] width 21 height 16
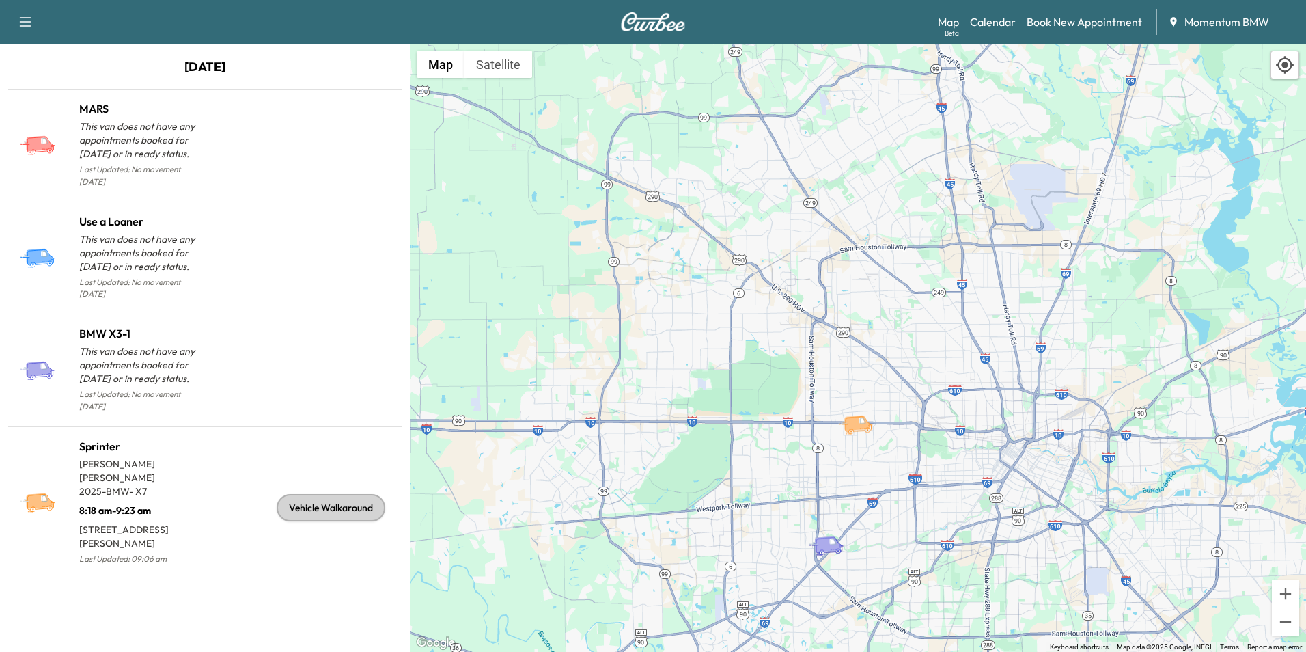
click at [996, 23] on link "Calendar" at bounding box center [993, 22] width 46 height 16
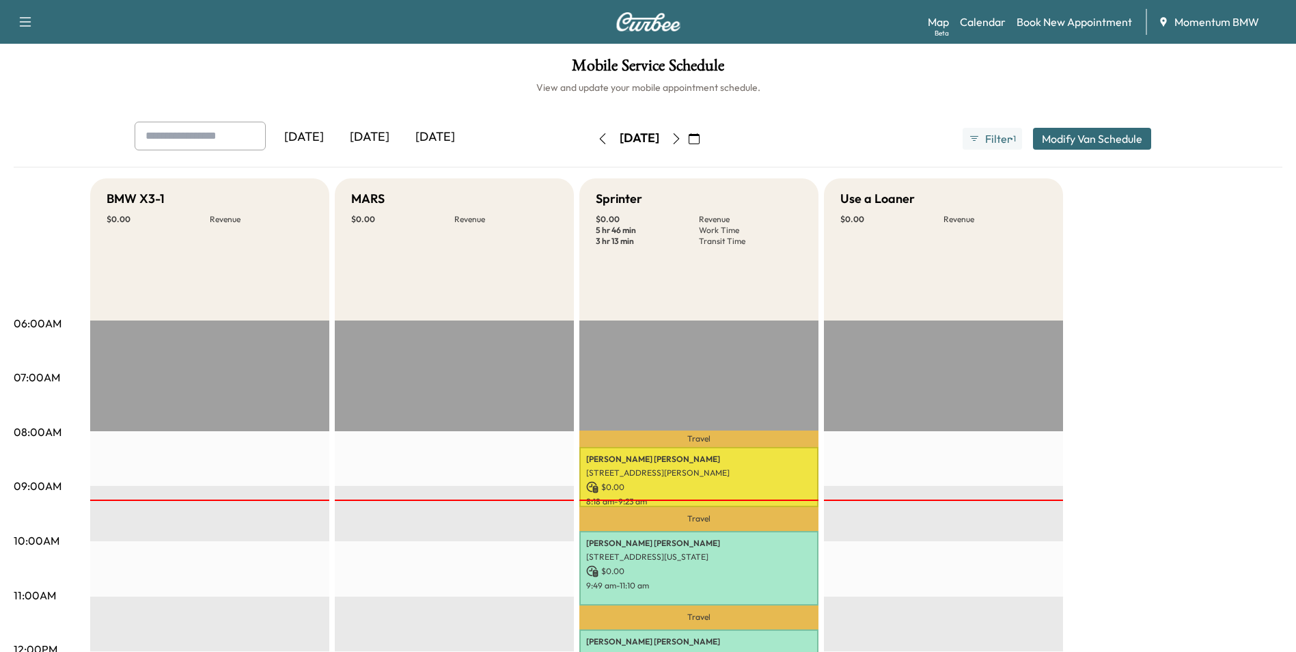
click at [682, 133] on icon "button" at bounding box center [676, 138] width 11 height 11
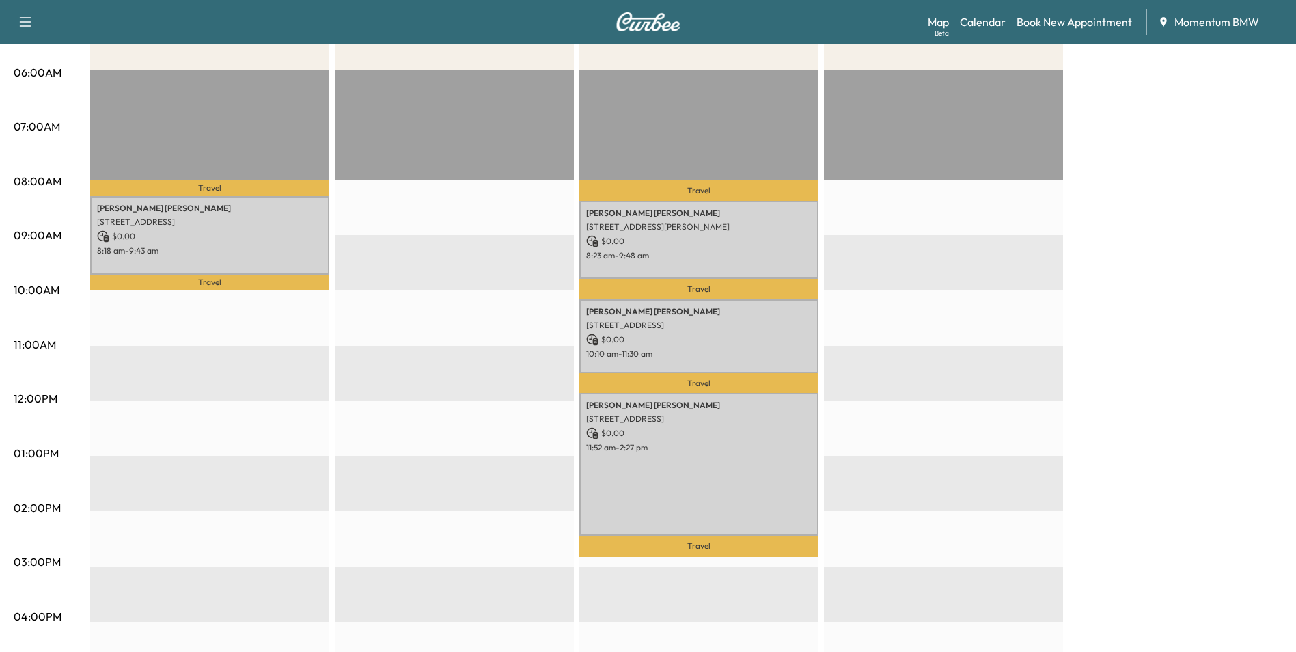
scroll to position [273, 0]
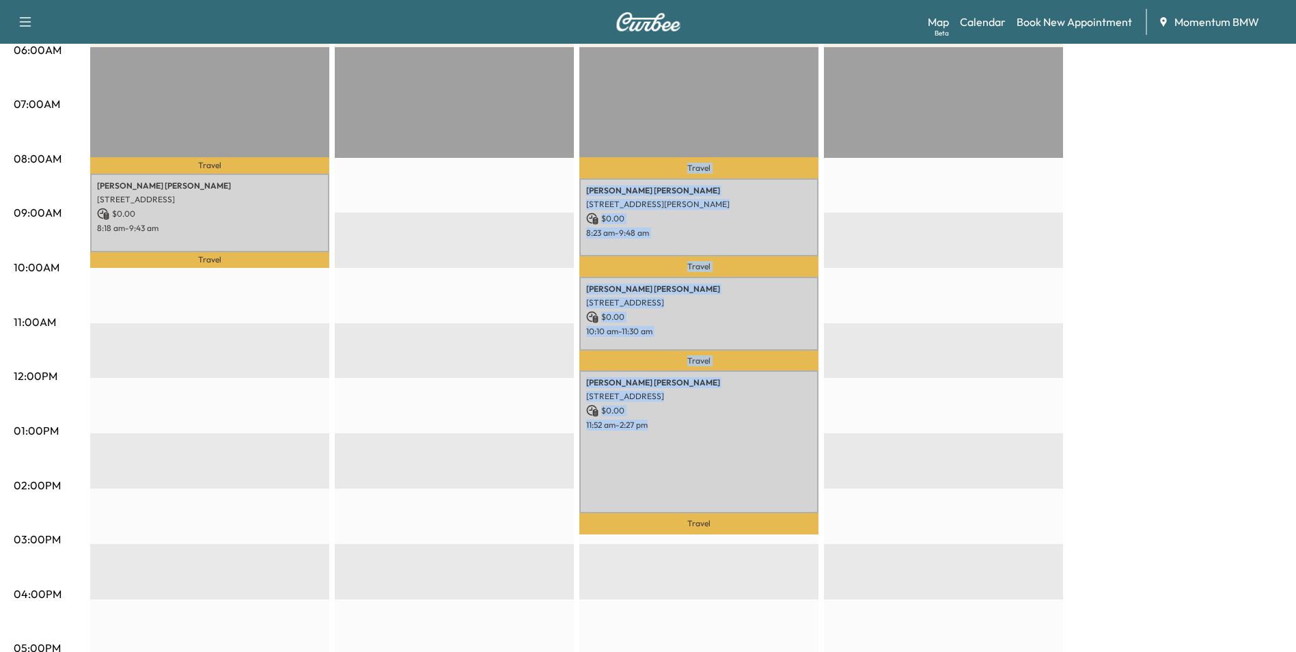
drag, startPoint x: 765, startPoint y: 463, endPoint x: 253, endPoint y: 415, distance: 514.0
click at [253, 415] on div "BMW X3-1 $ 0.00 Revenue 1 hr 25 min Work Time 35 min Transit Time Travel [PERSO…" at bounding box center [686, 417] width 1192 height 1025
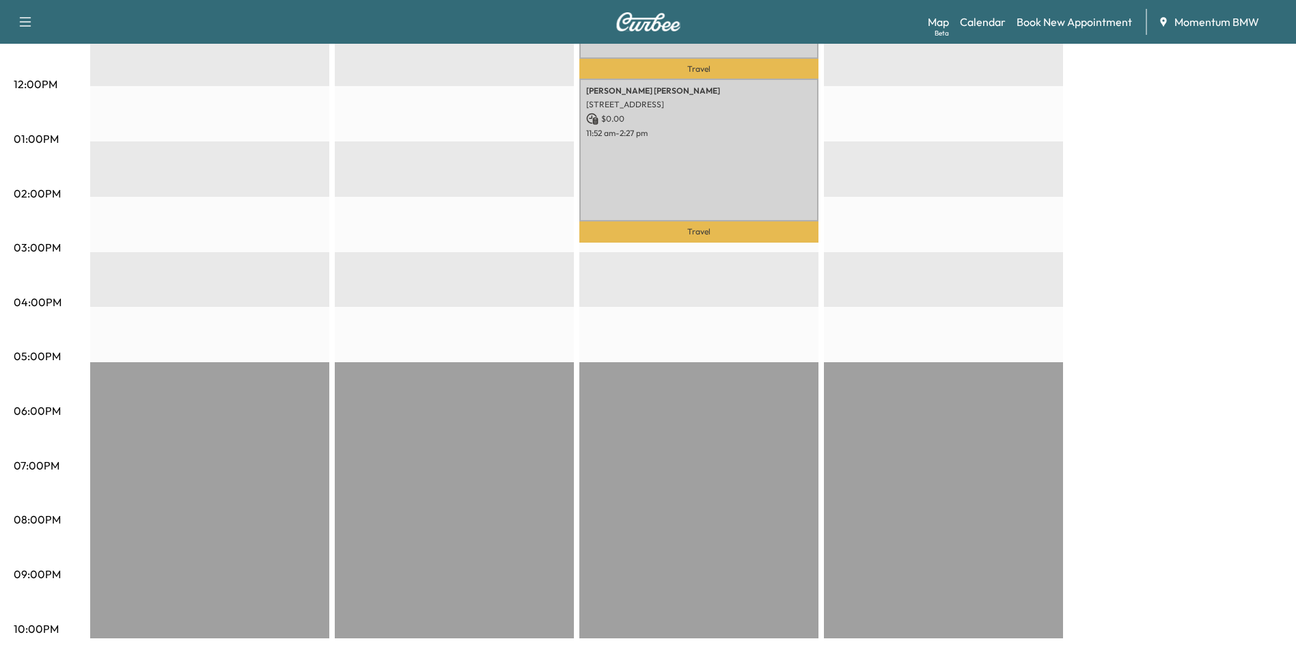
click at [1087, 241] on div "BMW X3-1 $ 0.00 Revenue 1 hr 25 min Work Time 35 min Transit Time Travel [PERSO…" at bounding box center [686, 125] width 1192 height 1025
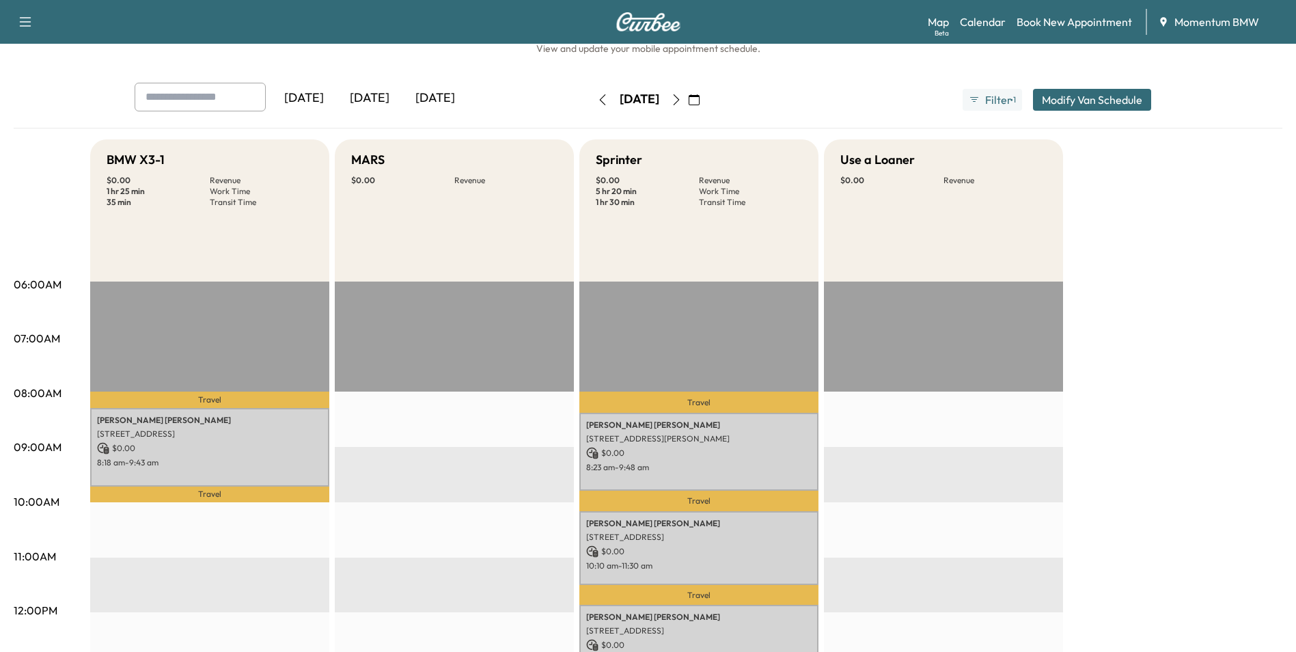
scroll to position [137, 0]
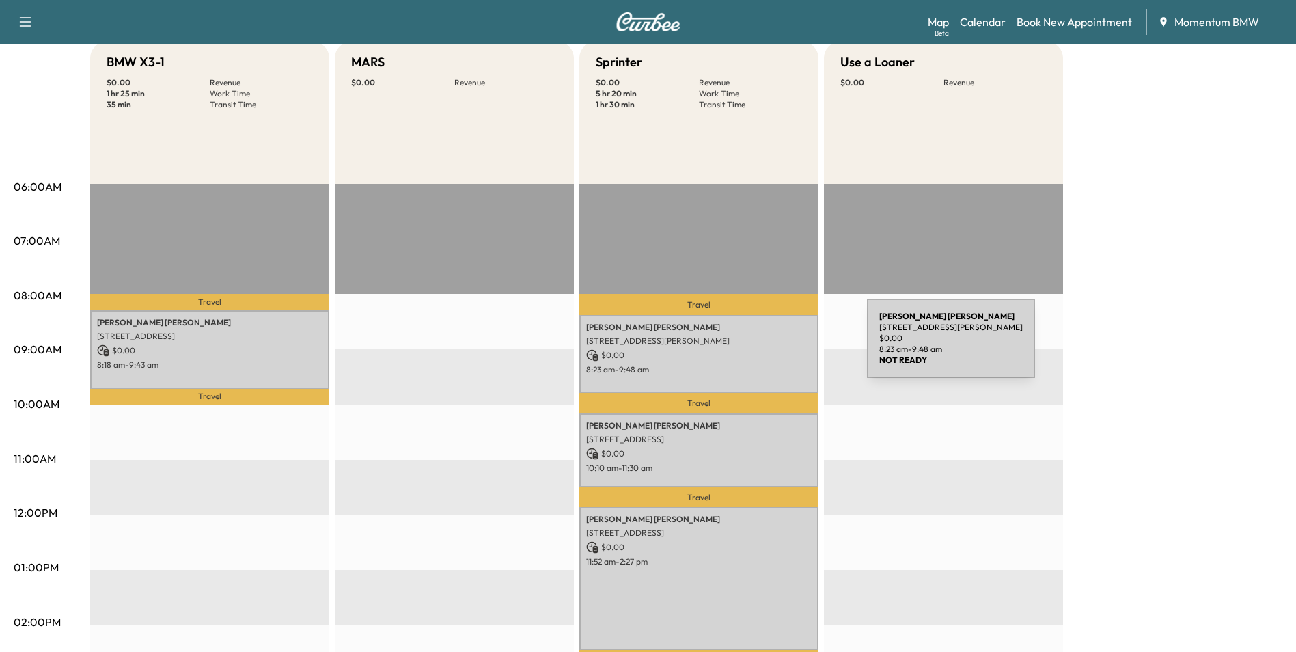
click at [770, 344] on div "[PERSON_NAME] [STREET_ADDRESS] $ 0.00 8:23 am - 9:48 am" at bounding box center [698, 354] width 239 height 78
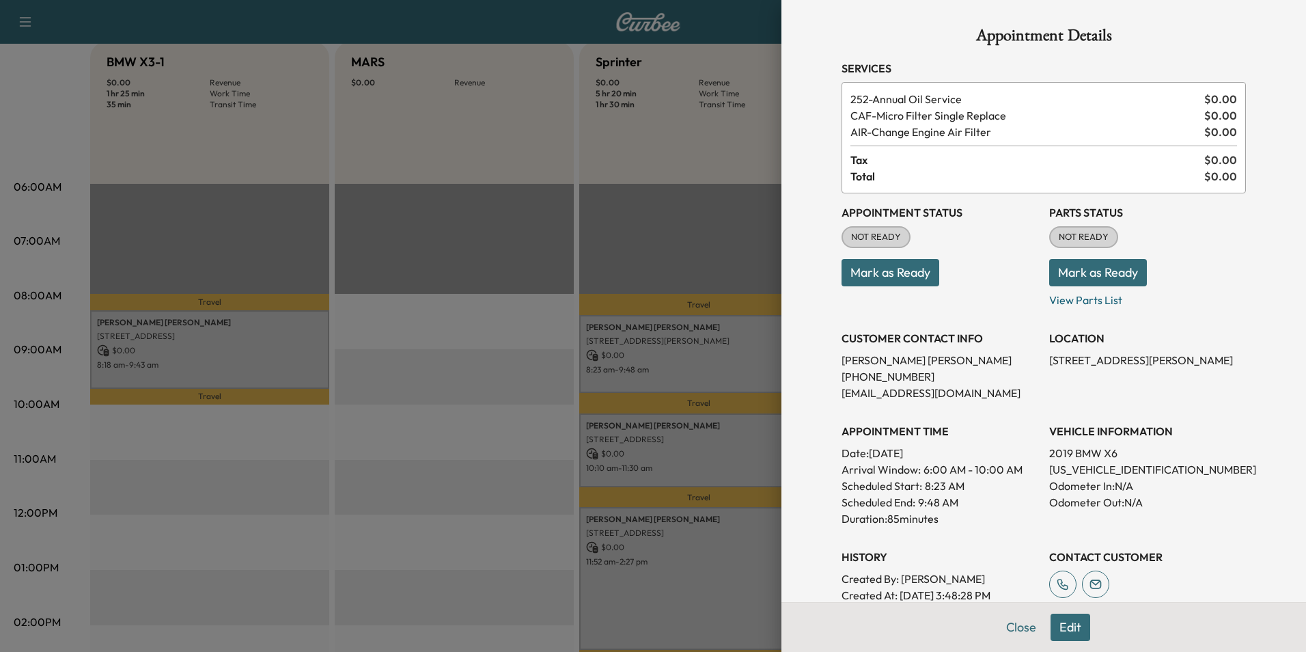
click at [1063, 630] on button "Edit" at bounding box center [1071, 627] width 40 height 27
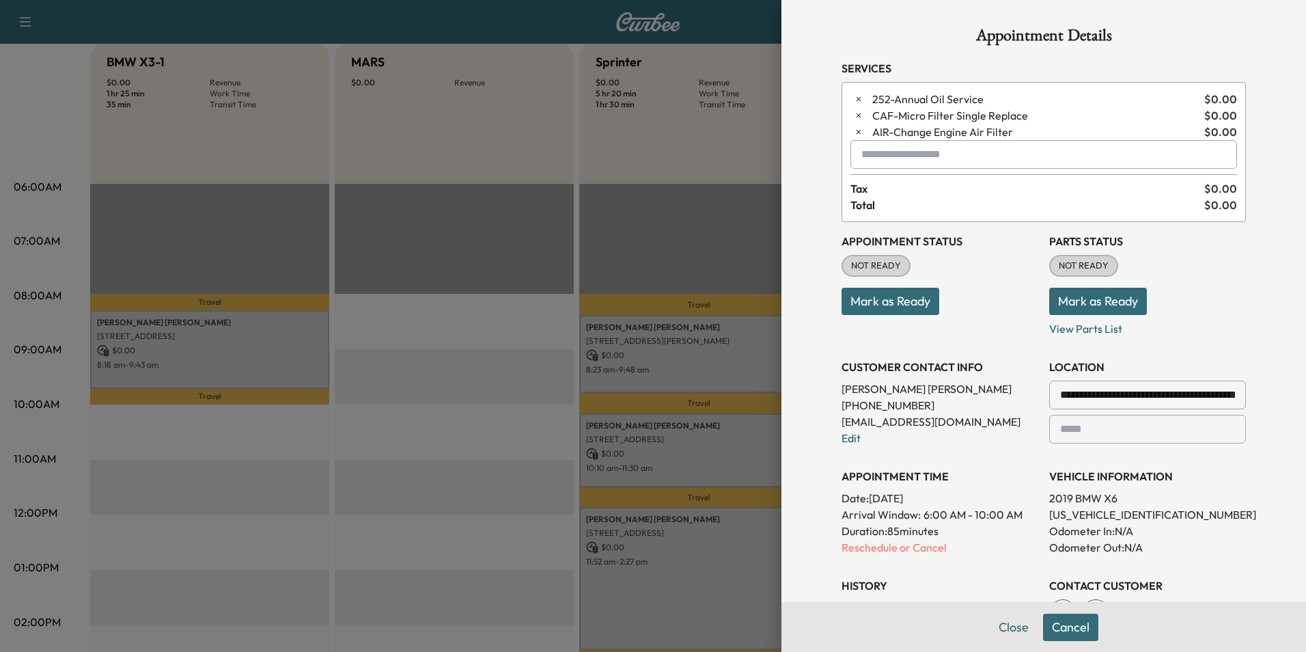
click at [979, 159] on input "text" at bounding box center [1044, 154] width 387 height 29
click at [907, 193] on p "X3 - BMW X3-1" at bounding box center [996, 189] width 298 height 19
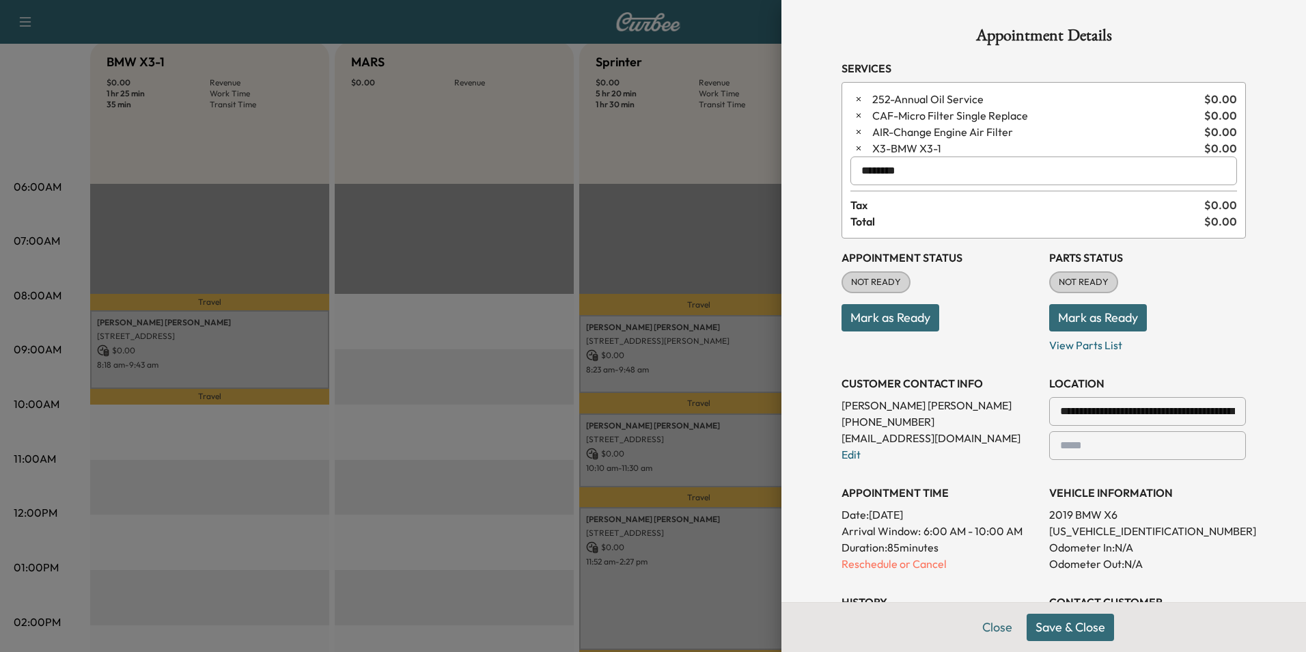
type input "********"
click at [1089, 631] on button "Save & Close" at bounding box center [1070, 627] width 87 height 27
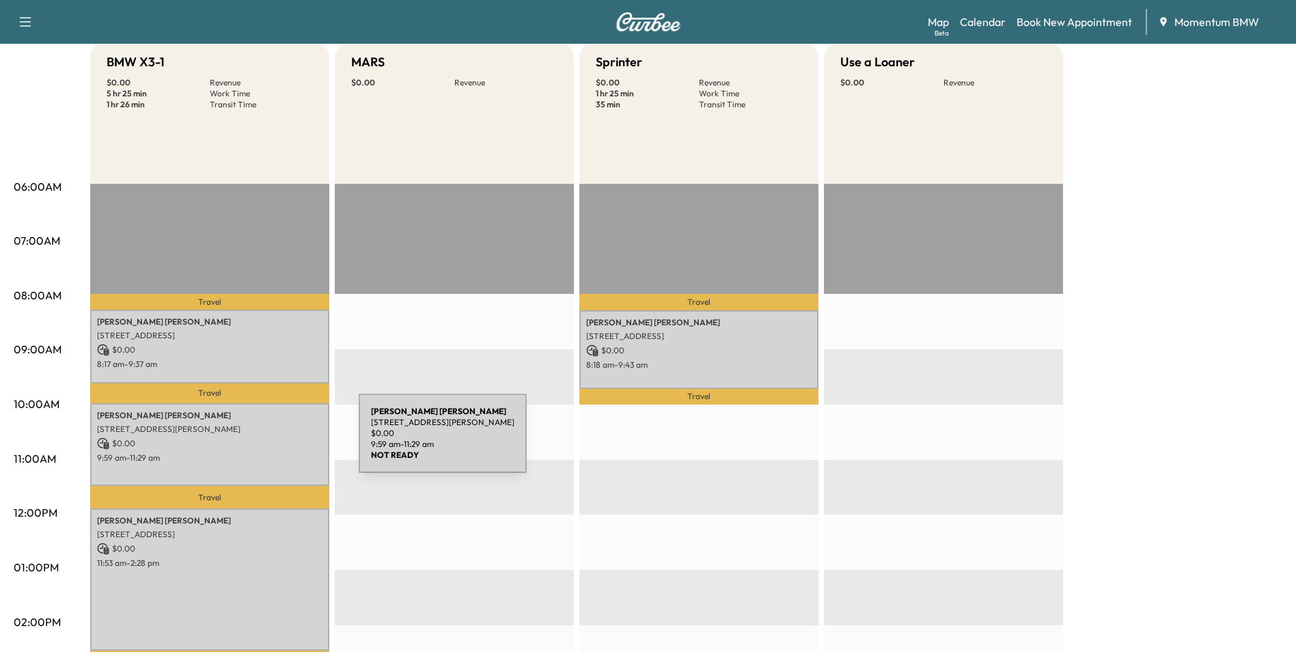
click at [258, 441] on p "$ 0.00" at bounding box center [209, 443] width 225 height 12
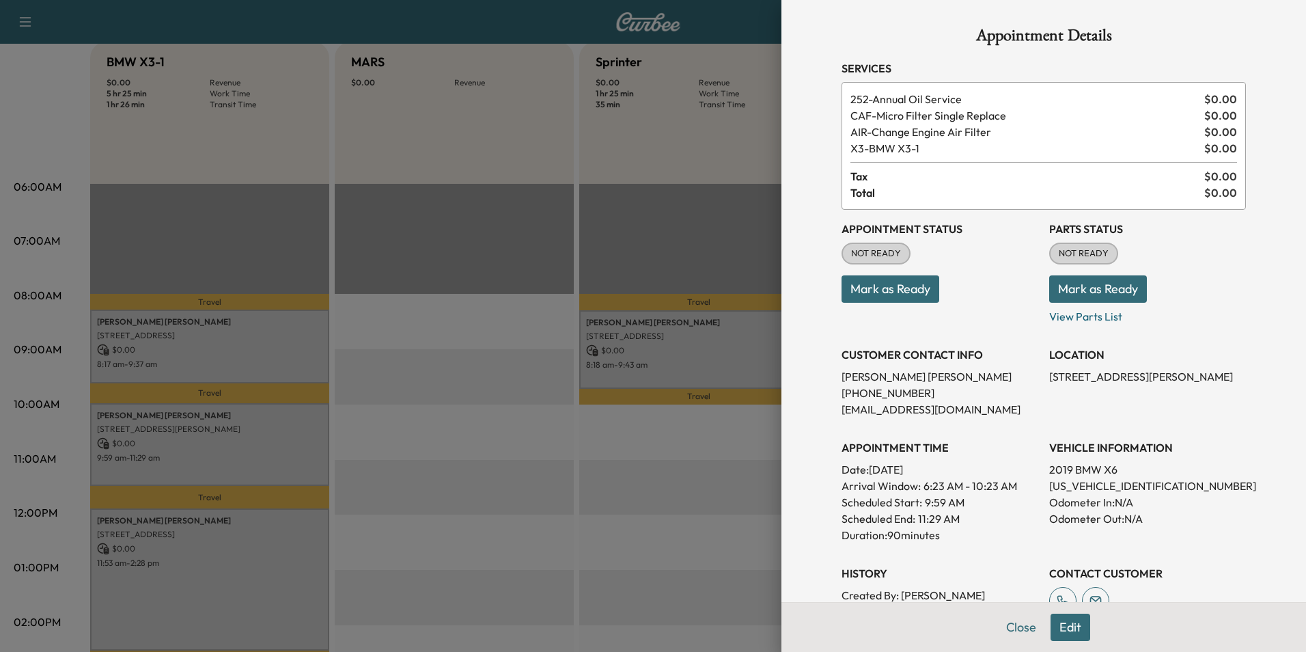
click at [294, 339] on div at bounding box center [653, 326] width 1306 height 652
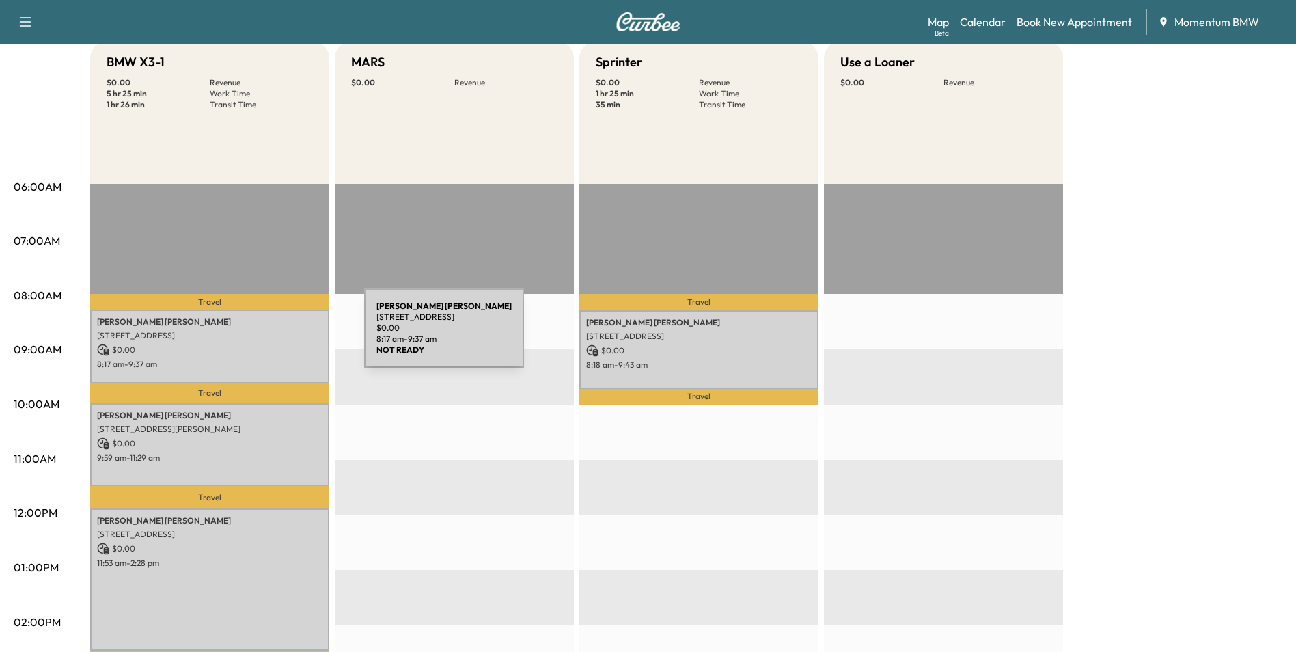
click at [262, 336] on p "[STREET_ADDRESS]" at bounding box center [209, 335] width 225 height 11
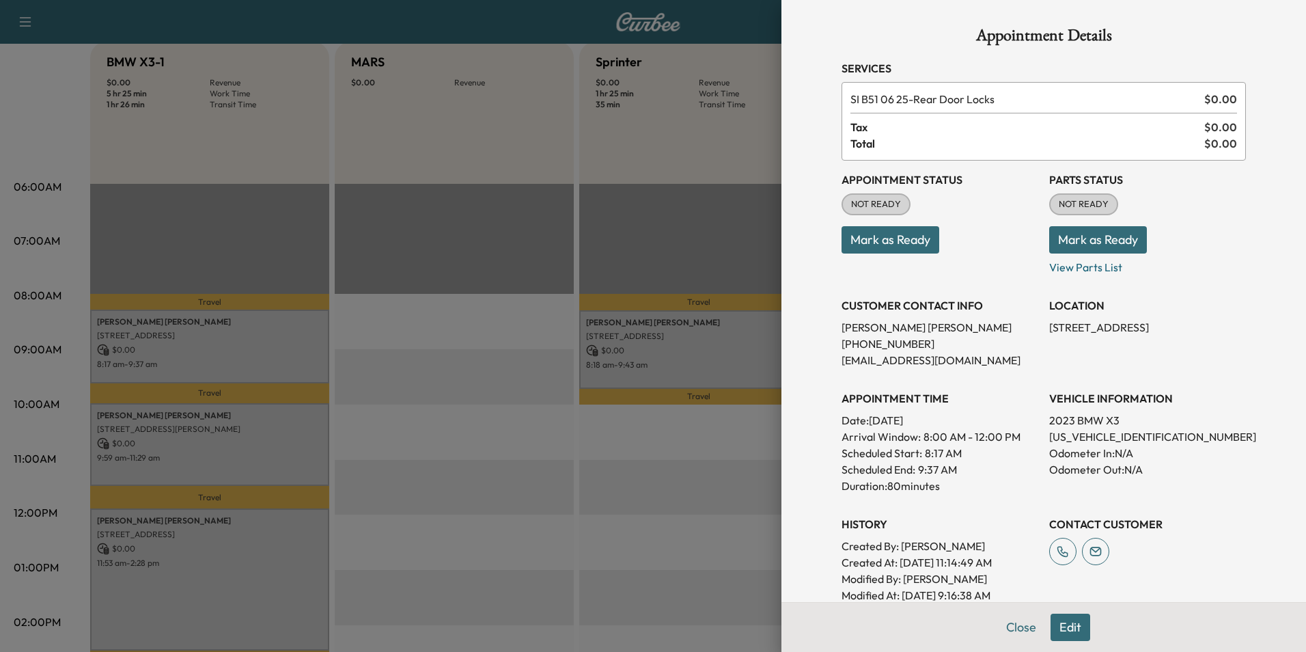
click at [295, 550] on div at bounding box center [653, 326] width 1306 height 652
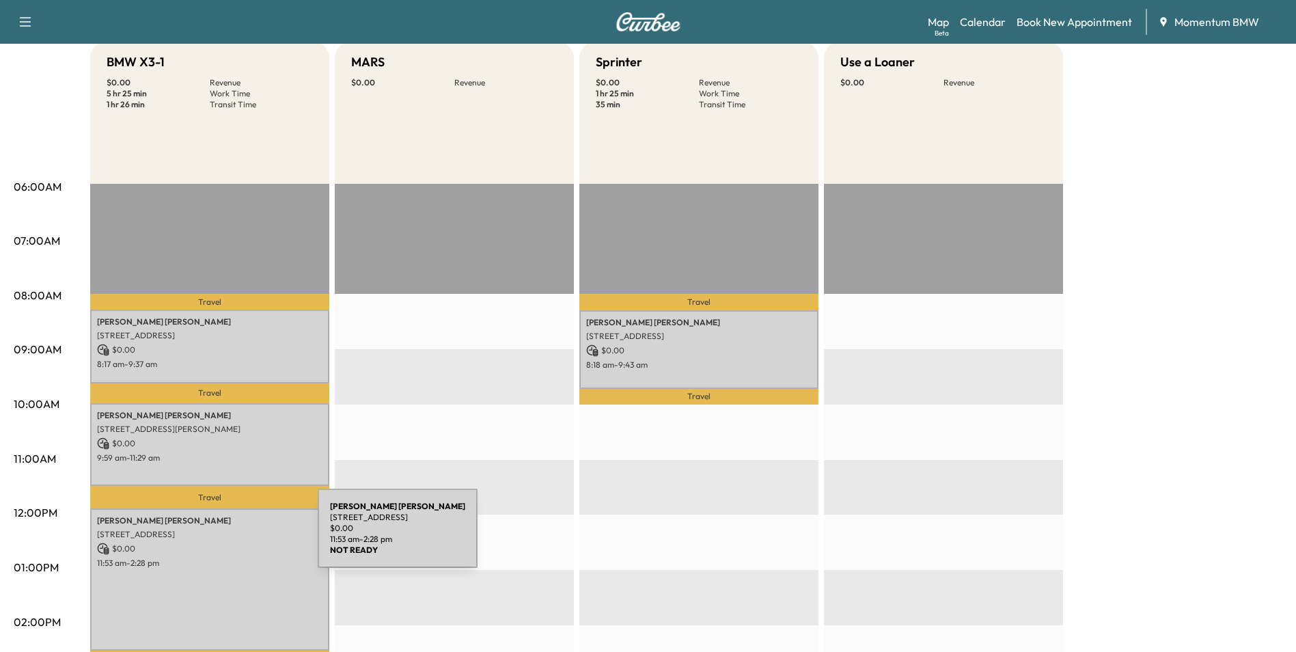
click at [223, 543] on p "$ 0.00" at bounding box center [209, 549] width 225 height 12
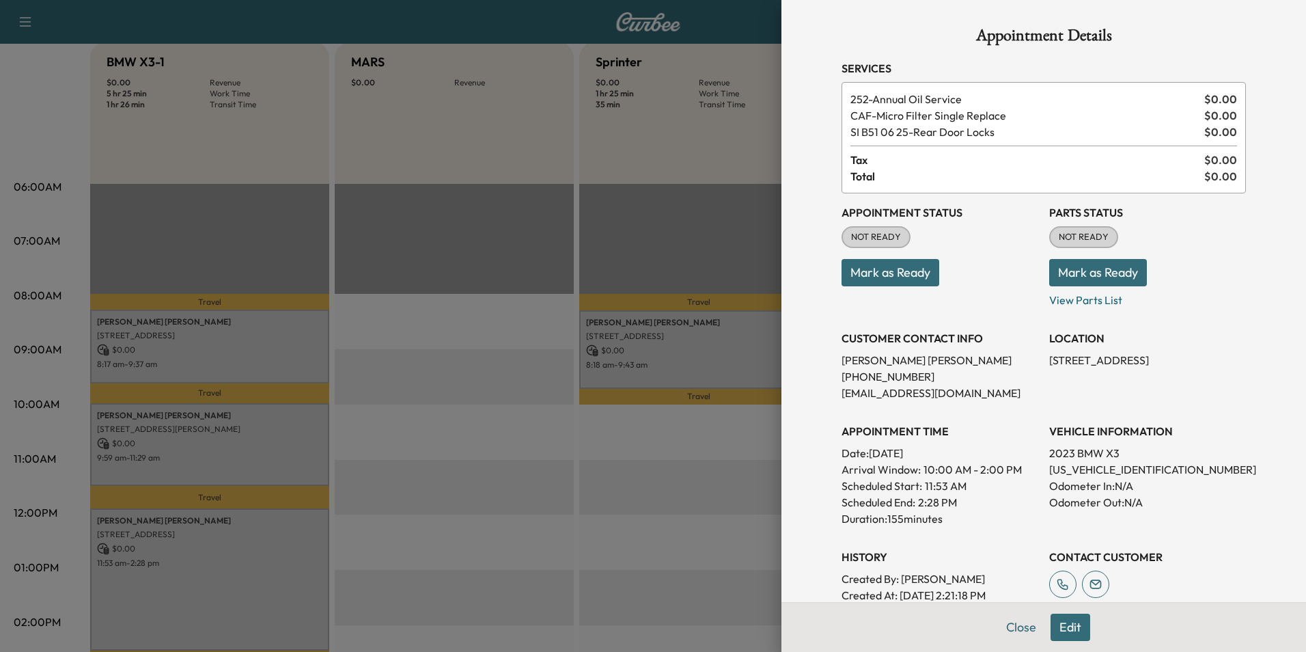
click at [744, 358] on div at bounding box center [653, 326] width 1306 height 652
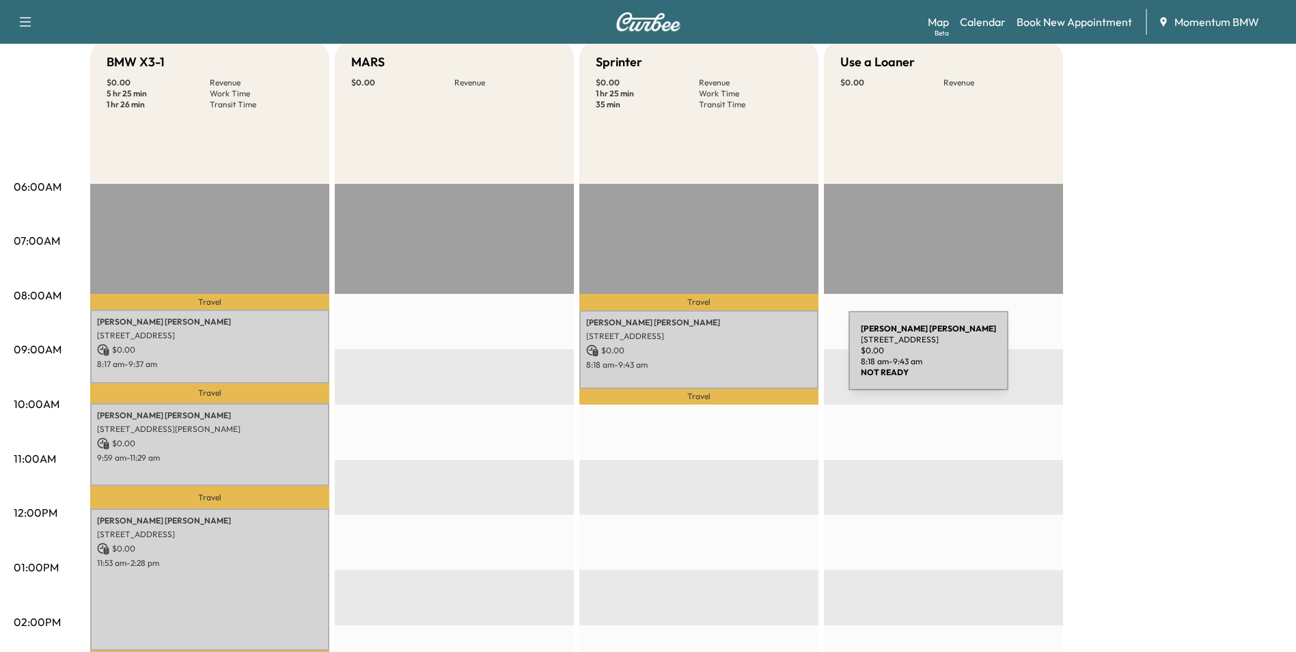
click at [746, 359] on p "8:18 am - 9:43 am" at bounding box center [698, 364] width 225 height 11
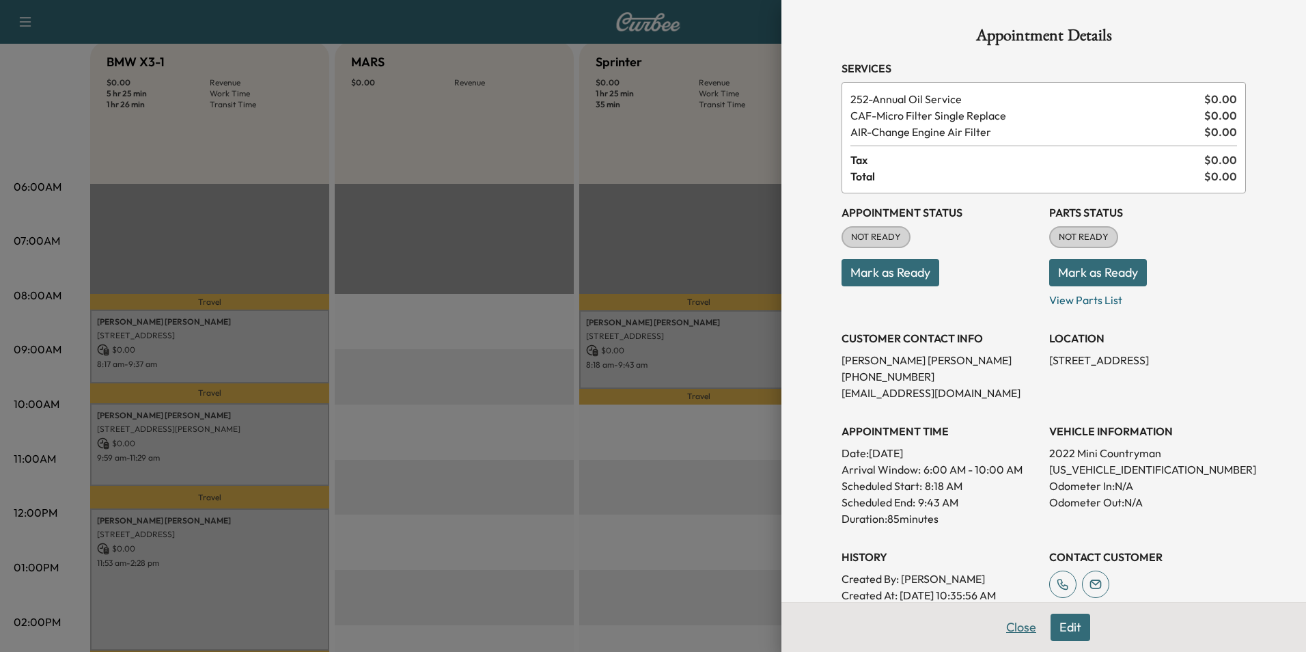
click at [1014, 631] on button "Close" at bounding box center [1022, 627] width 48 height 27
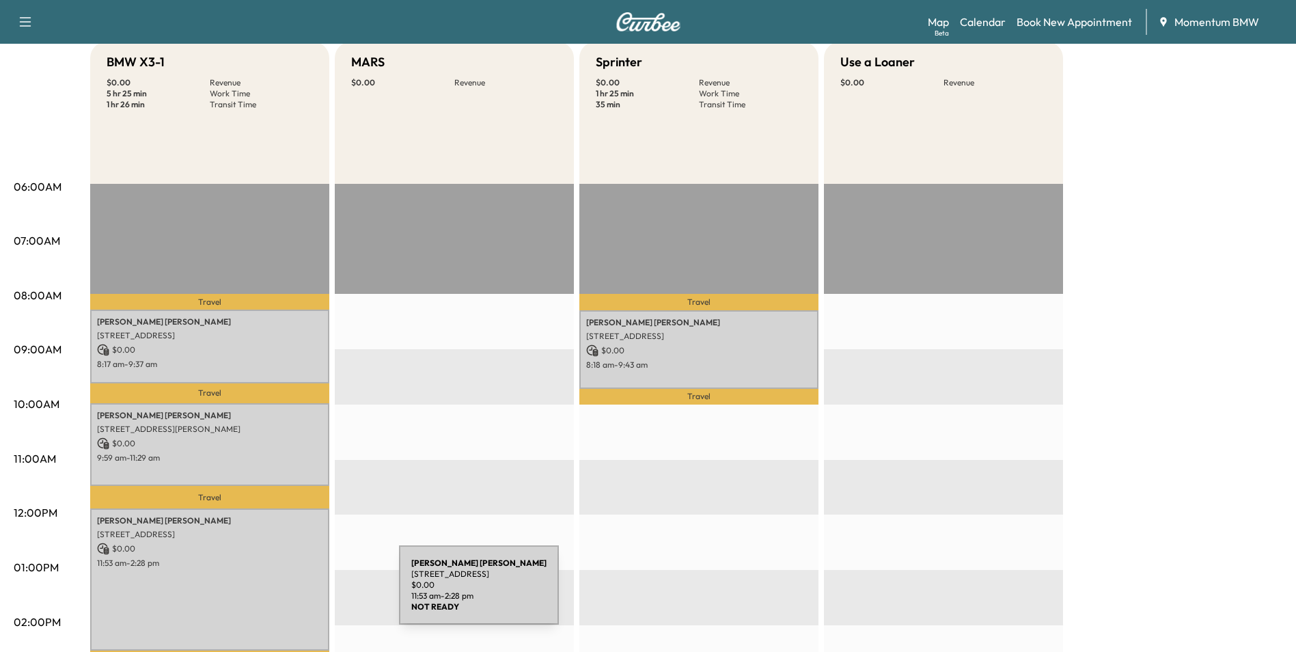
click at [297, 592] on div "[PERSON_NAME] [STREET_ADDRESS] $ 0.00 11:53 am - 2:28 pm" at bounding box center [209, 579] width 239 height 143
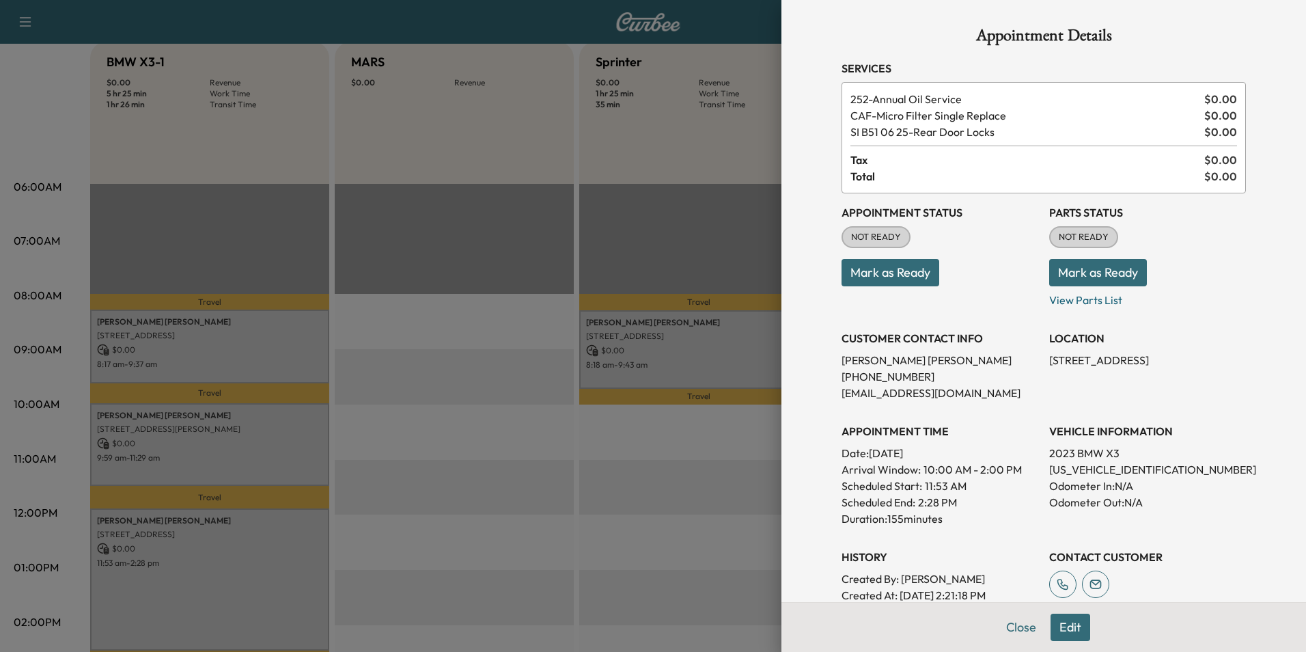
click at [1066, 627] on button "Edit" at bounding box center [1071, 627] width 40 height 27
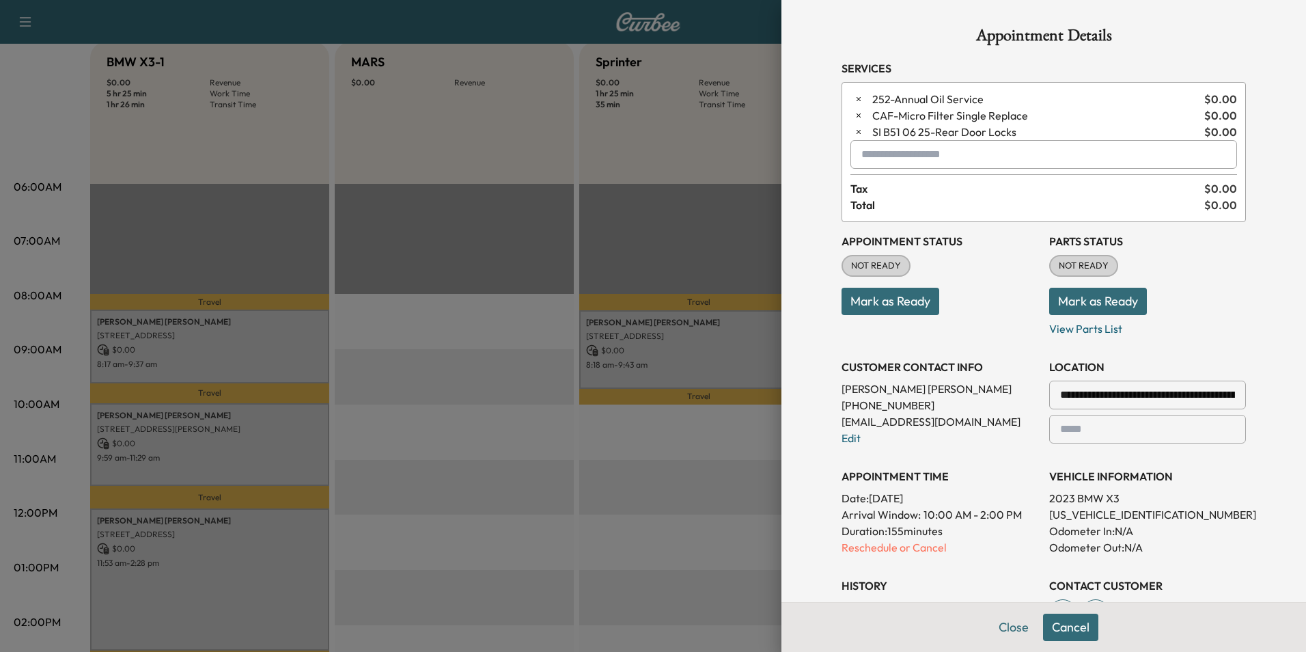
click at [901, 156] on input "text" at bounding box center [1044, 154] width 387 height 29
type input "*"
click at [1006, 626] on button "Close" at bounding box center [1014, 627] width 48 height 27
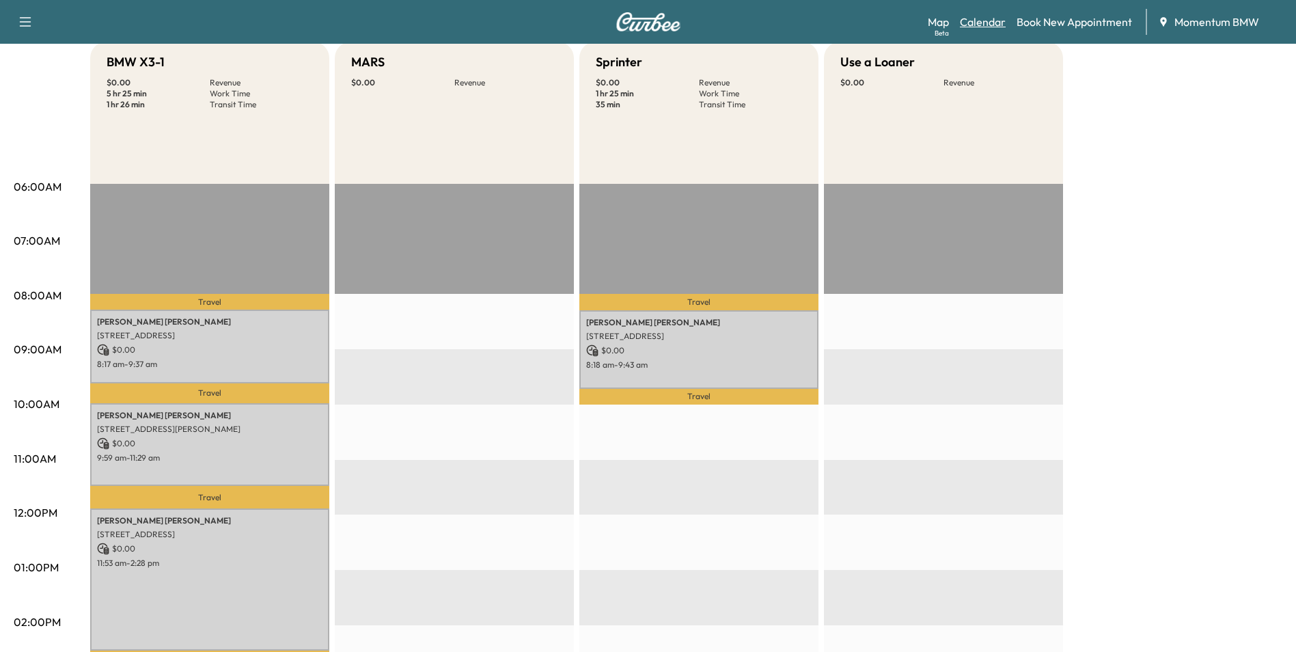
click at [989, 15] on link "Calendar" at bounding box center [983, 22] width 46 height 16
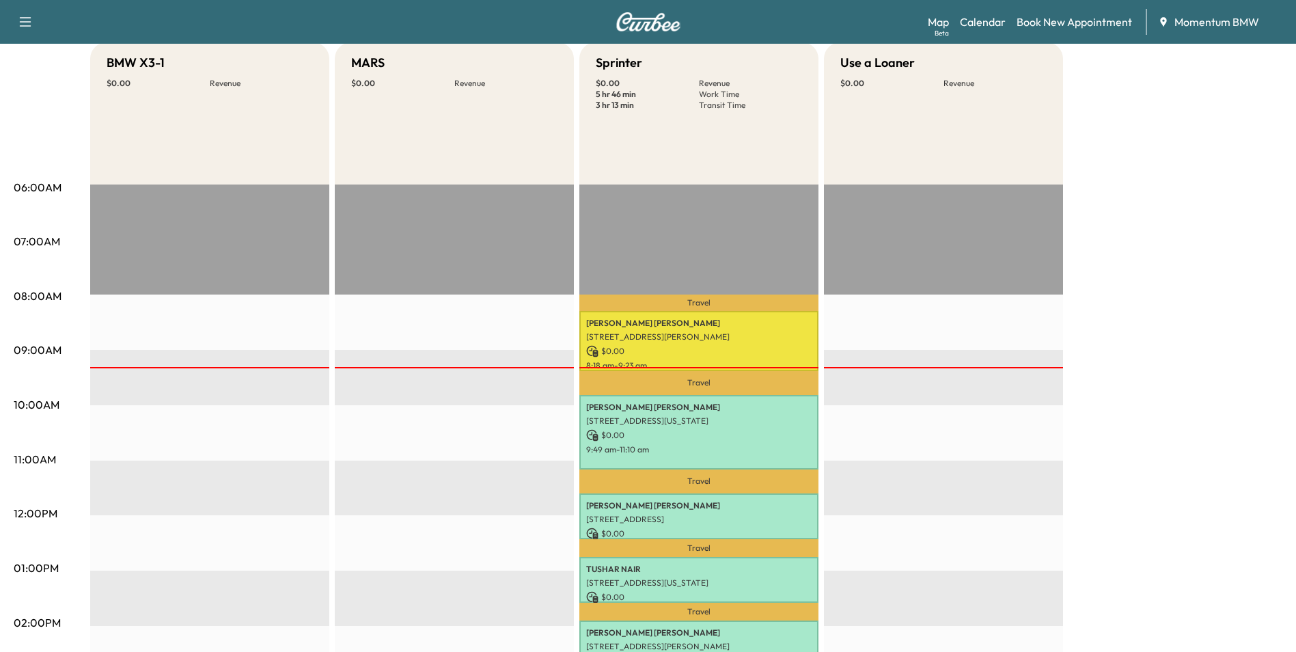
scroll to position [137, 0]
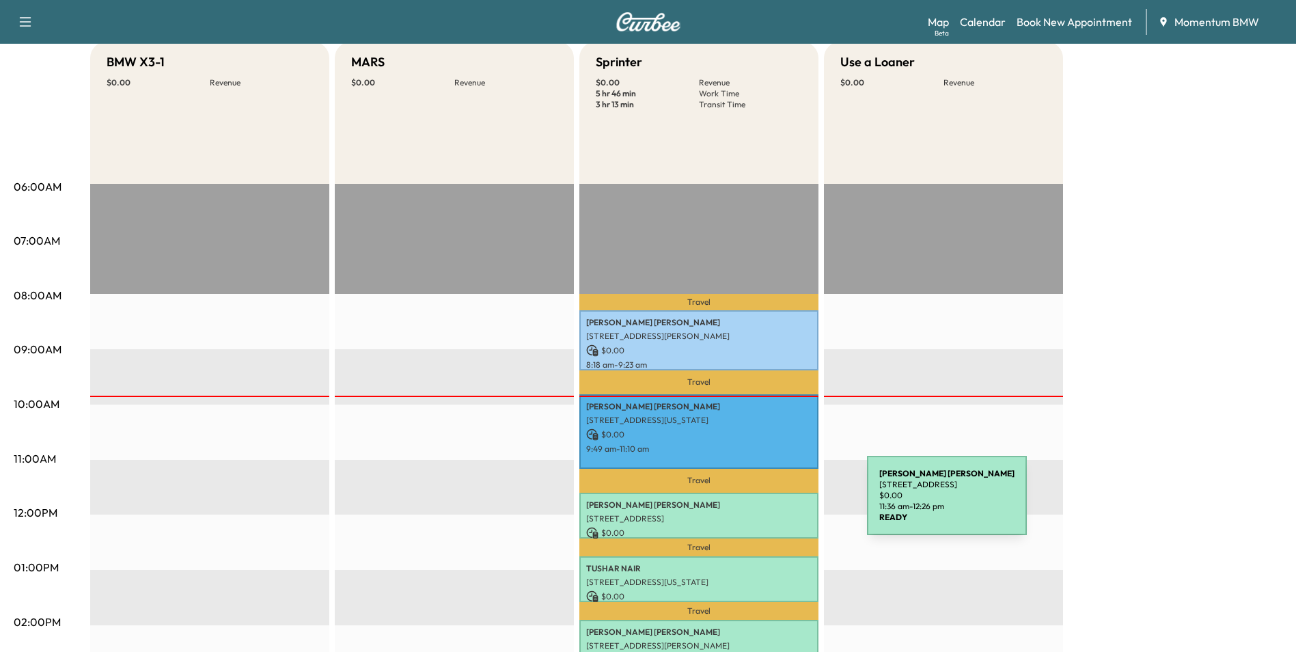
click at [765, 504] on p "[PERSON_NAME]" at bounding box center [698, 504] width 225 height 11
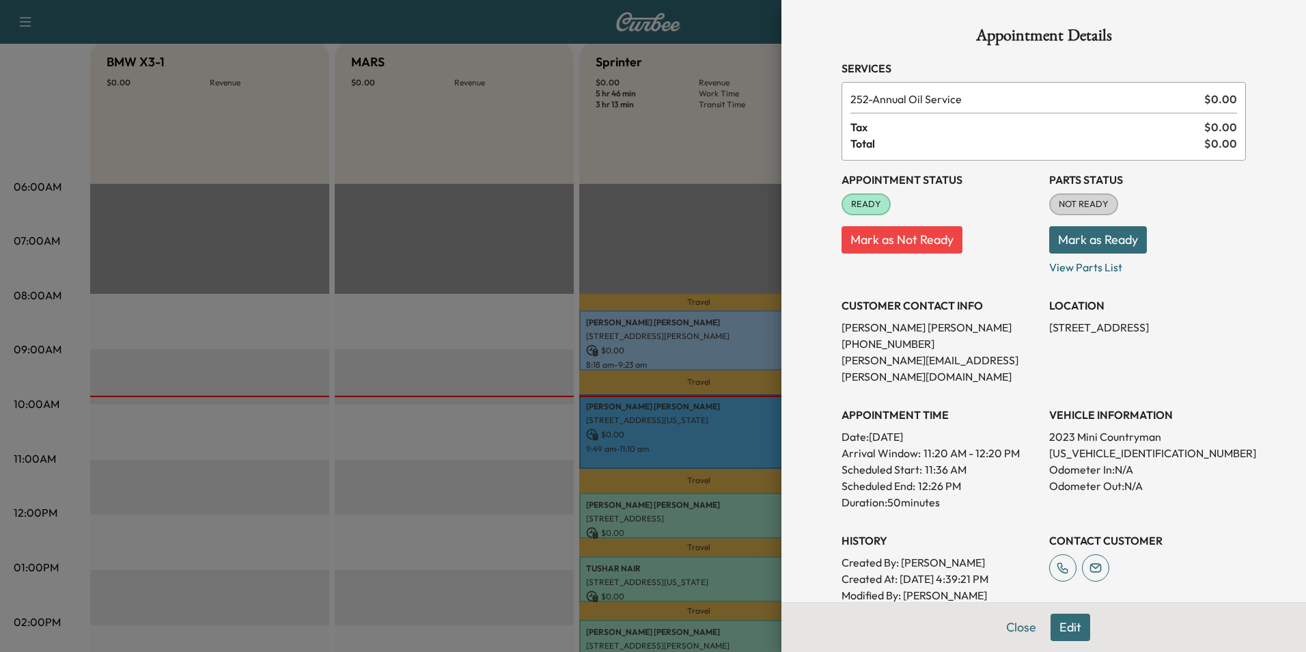
click at [703, 424] on div at bounding box center [653, 326] width 1306 height 652
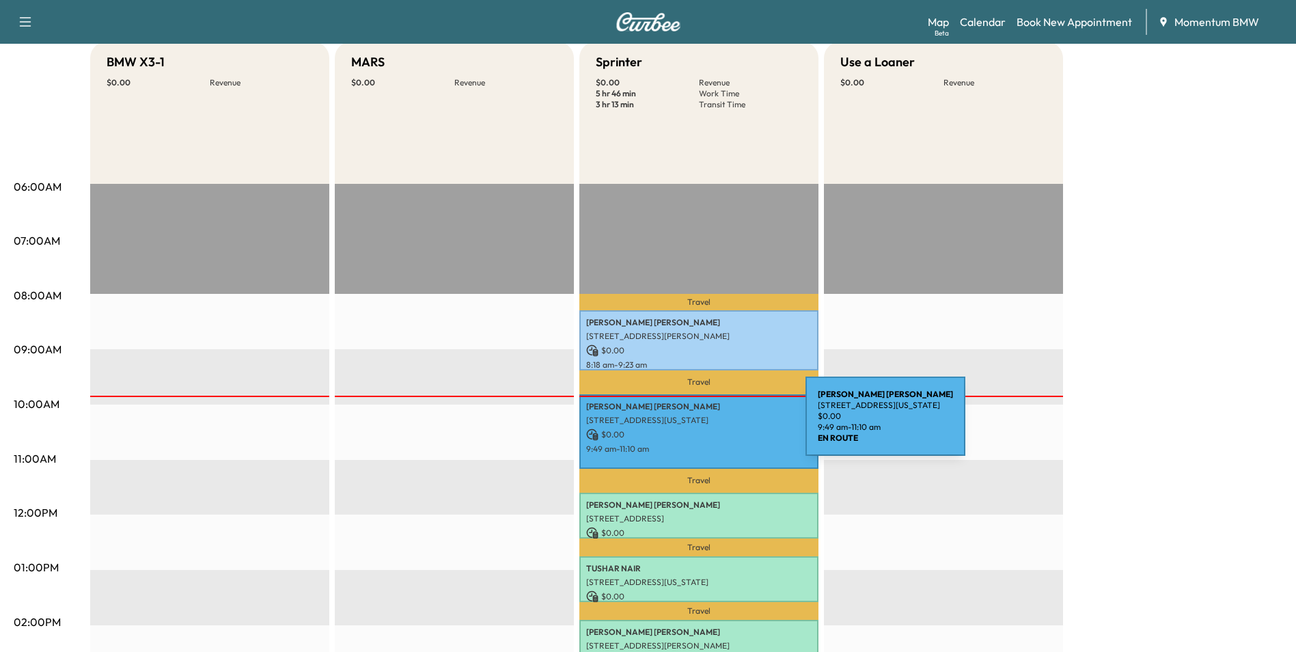
click at [703, 424] on div "[PERSON_NAME] [STREET_ADDRESS][US_STATE] $ 0.00 9:49 am - 11:10 am" at bounding box center [698, 431] width 239 height 74
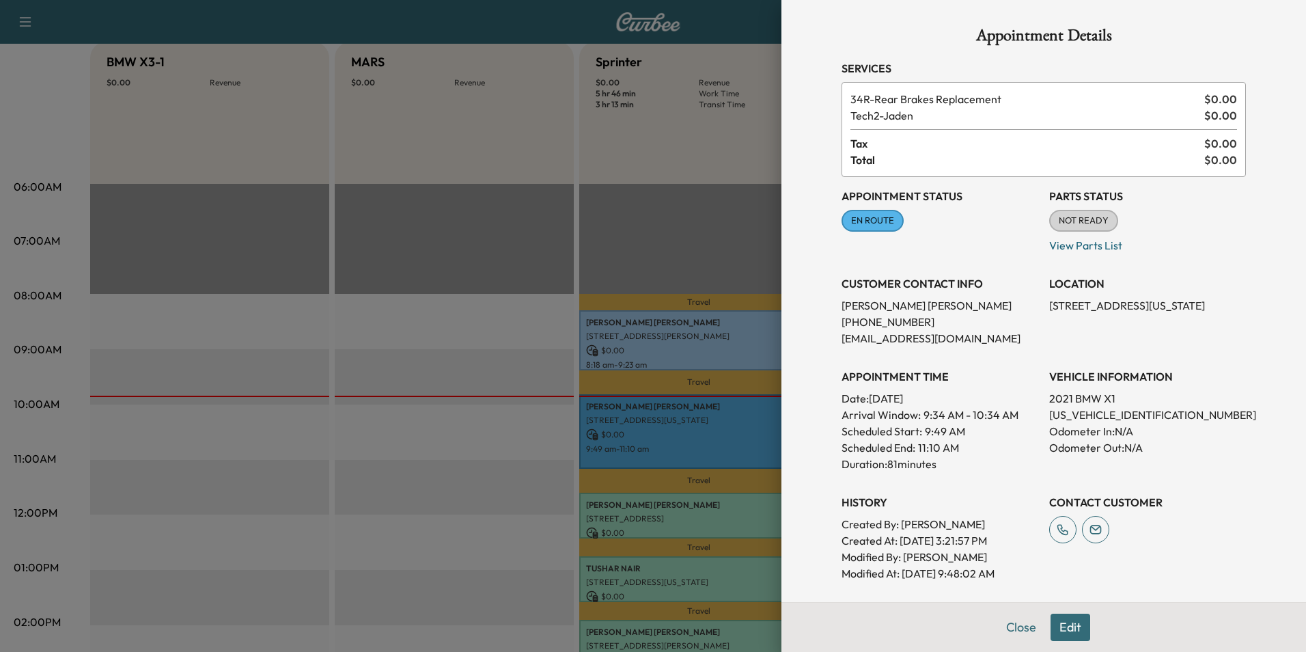
click at [687, 564] on div at bounding box center [653, 326] width 1306 height 652
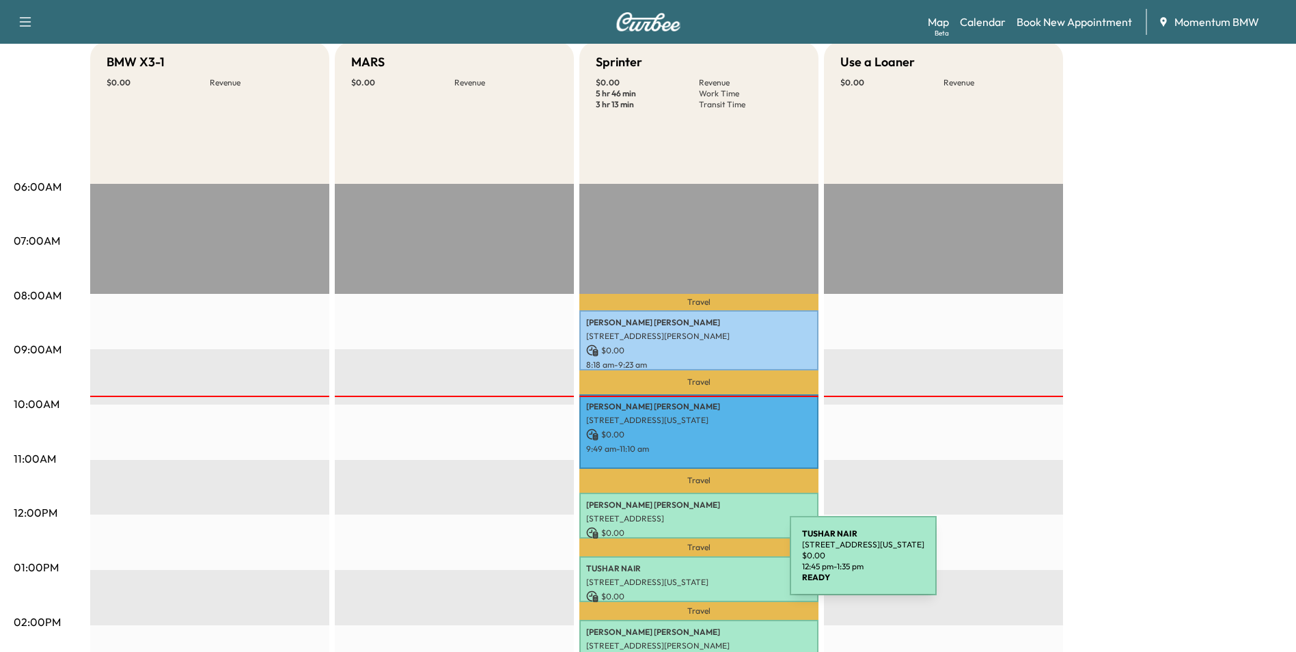
click at [687, 564] on p "[PERSON_NAME]" at bounding box center [698, 568] width 225 height 11
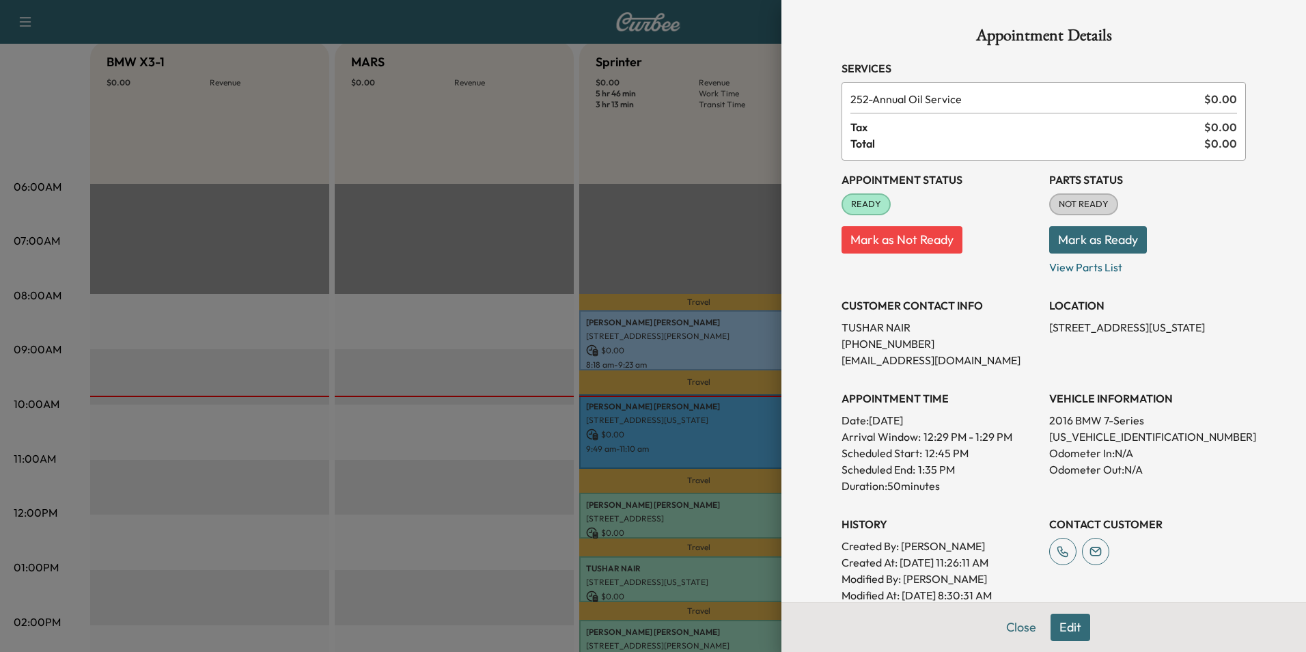
click at [711, 626] on div at bounding box center [653, 326] width 1306 height 652
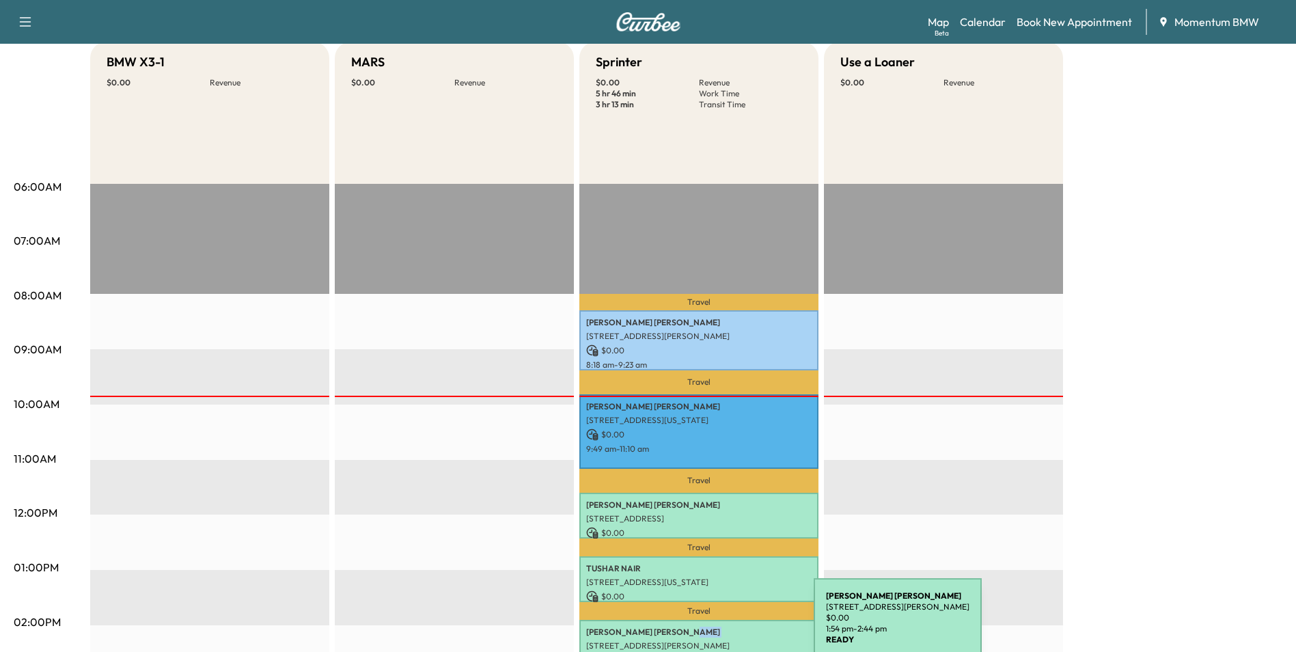
click at [711, 627] on p "[PERSON_NAME]" at bounding box center [698, 632] width 225 height 11
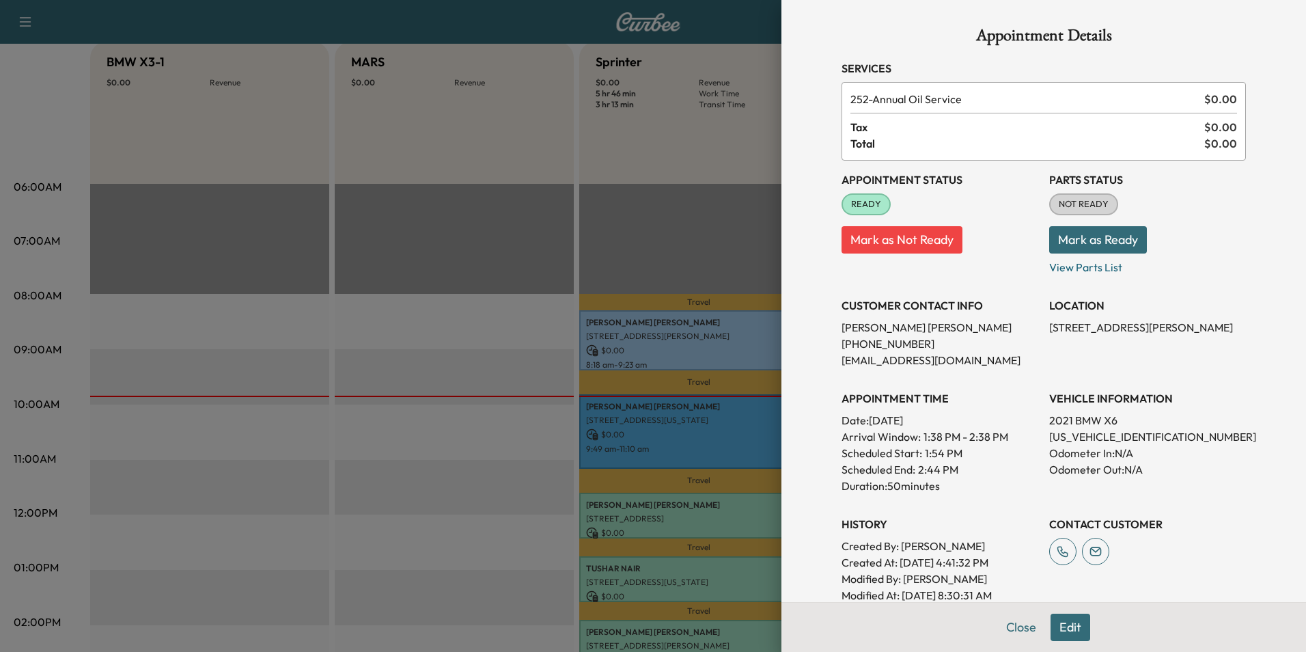
click at [739, 506] on div at bounding box center [653, 326] width 1306 height 652
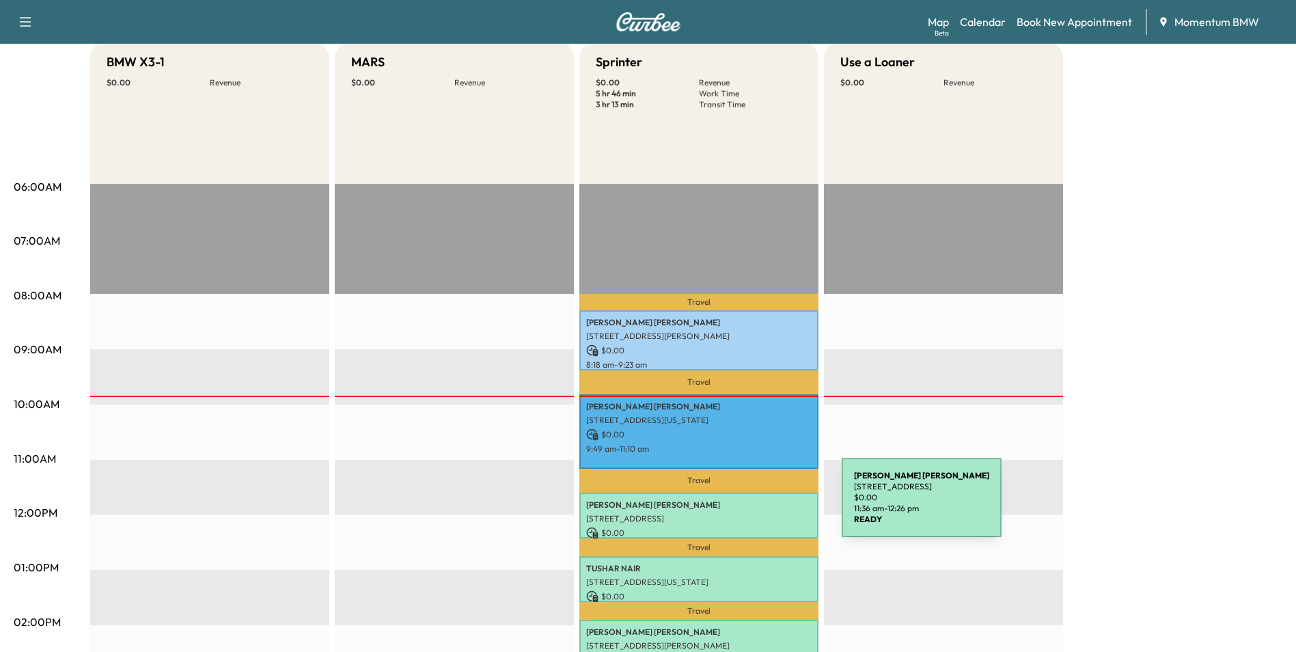
click at [739, 506] on p "[PERSON_NAME]" at bounding box center [698, 504] width 225 height 11
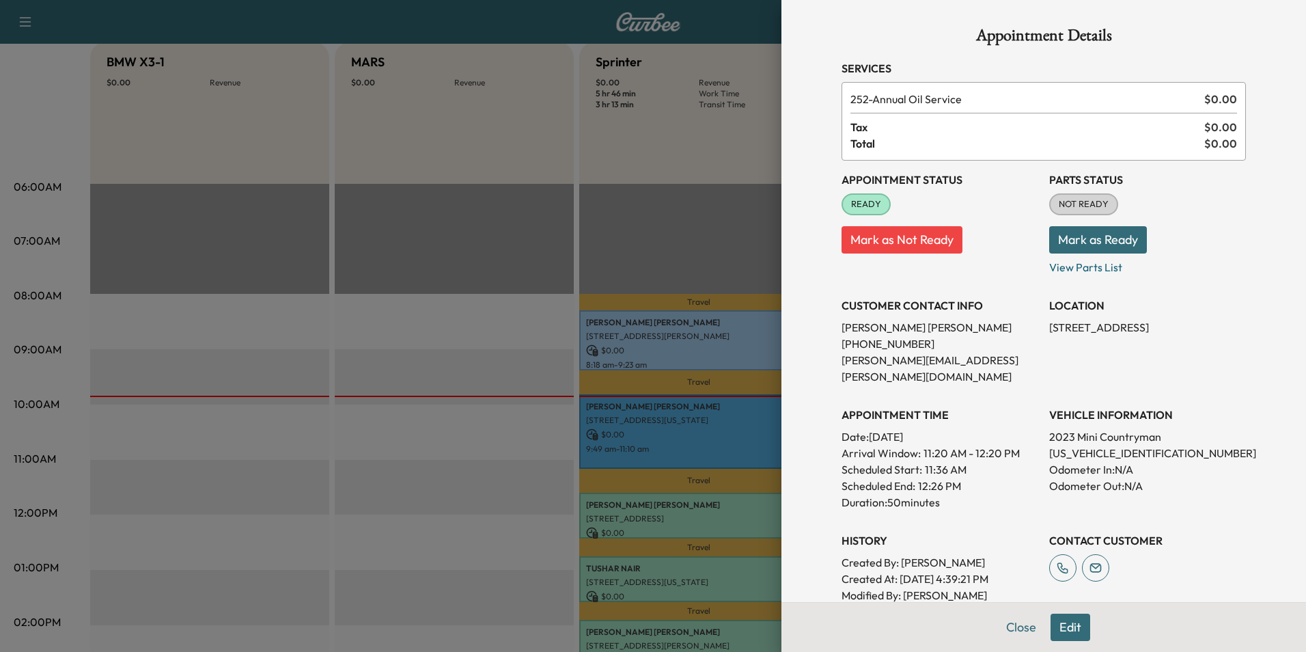
click at [1077, 445] on p "[US_VEHICLE_IDENTIFICATION_NUMBER]" at bounding box center [1148, 453] width 197 height 16
copy p "[US_VEHICLE_IDENTIFICATION_NUMBER]"
drag, startPoint x: 1039, startPoint y: 325, endPoint x: 1216, endPoint y: 333, distance: 177.8
click at [1216, 333] on div "Appointment Status READY Mark as Not Ready Parts Status NOT READY Mark as Ready…" at bounding box center [1044, 390] width 405 height 459
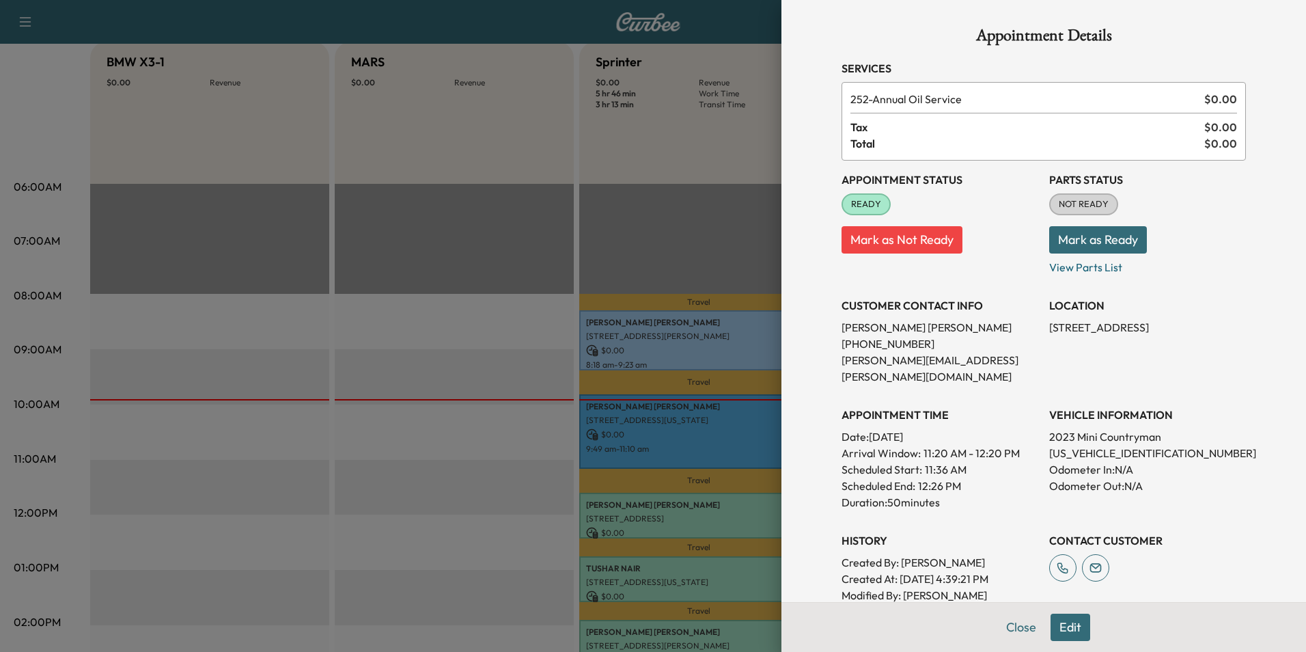
drag, startPoint x: 1216, startPoint y: 333, endPoint x: 1170, endPoint y: 323, distance: 46.9
copy p "[STREET_ADDRESS]"
click at [1022, 626] on button "Close" at bounding box center [1022, 627] width 48 height 27
